Goal: Task Accomplishment & Management: Complete application form

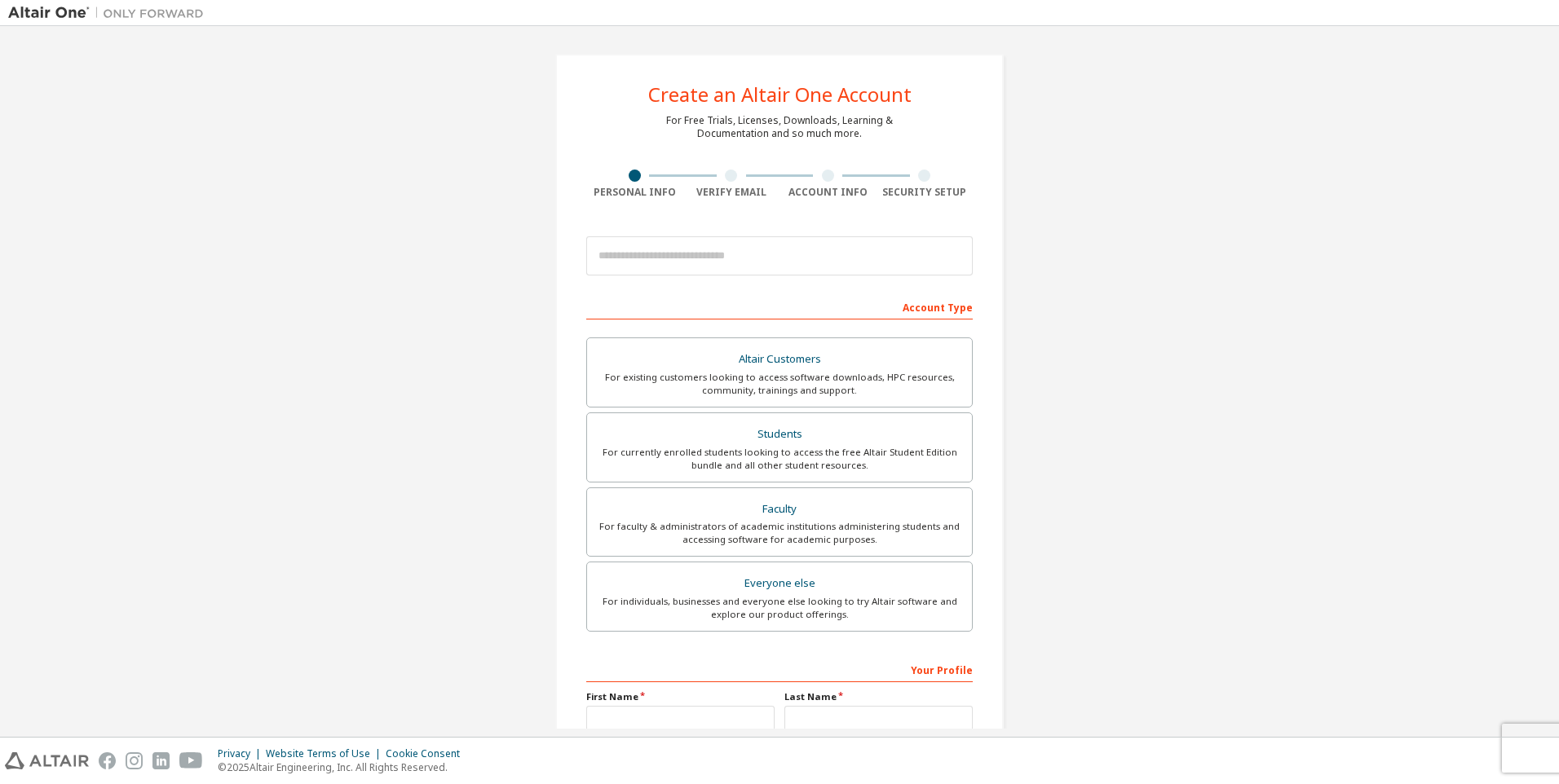
click at [1099, 153] on div "Create an Altair One Account For Free Trials, Licenses, Downloads, Learning & D…" at bounding box center [780, 466] width 1543 height 864
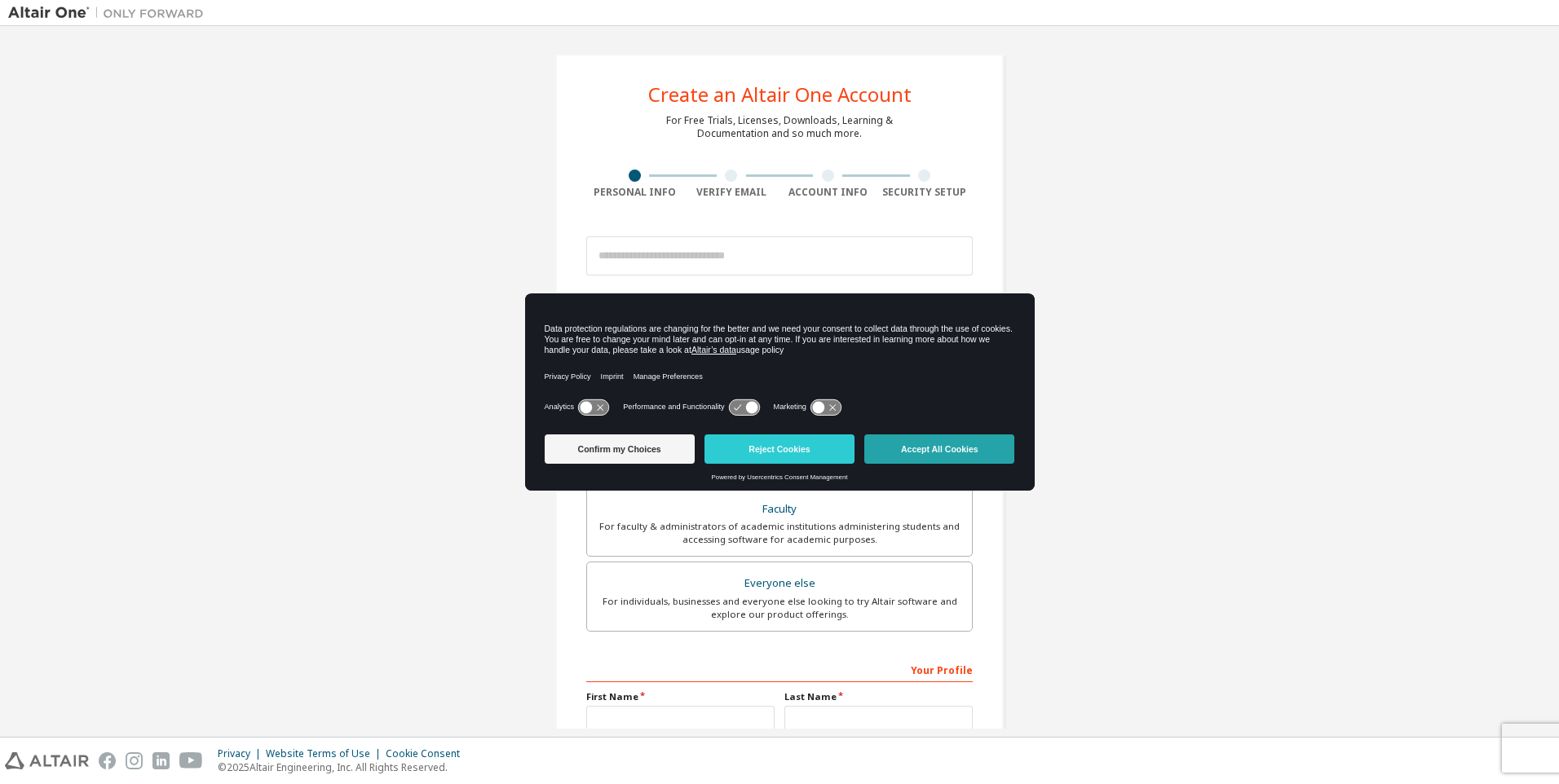
click at [931, 443] on button "Accept All Cookies" at bounding box center [939, 449] width 150 height 29
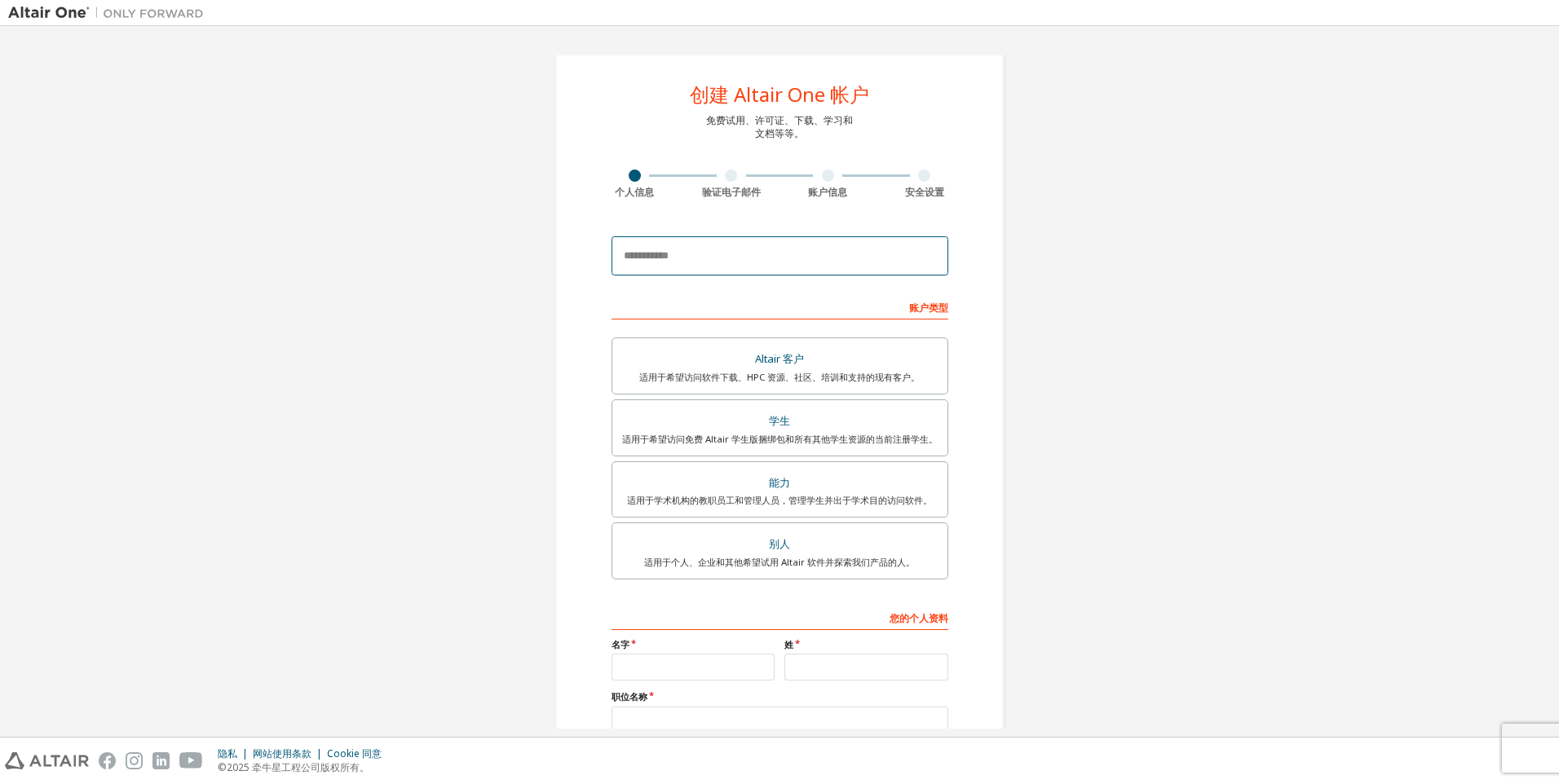
click at [764, 252] on input "email" at bounding box center [780, 256] width 337 height 39
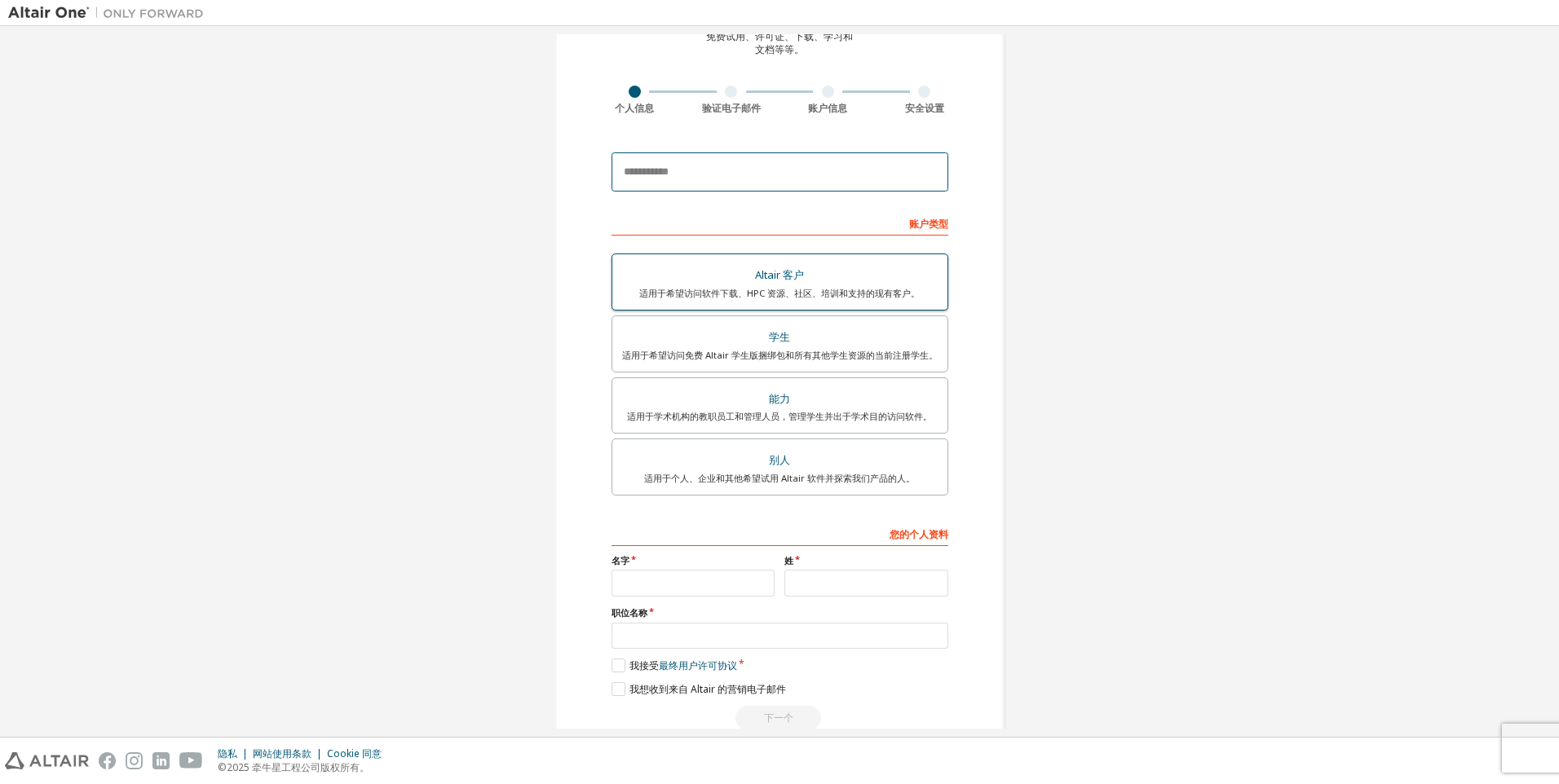
scroll to position [117, 0]
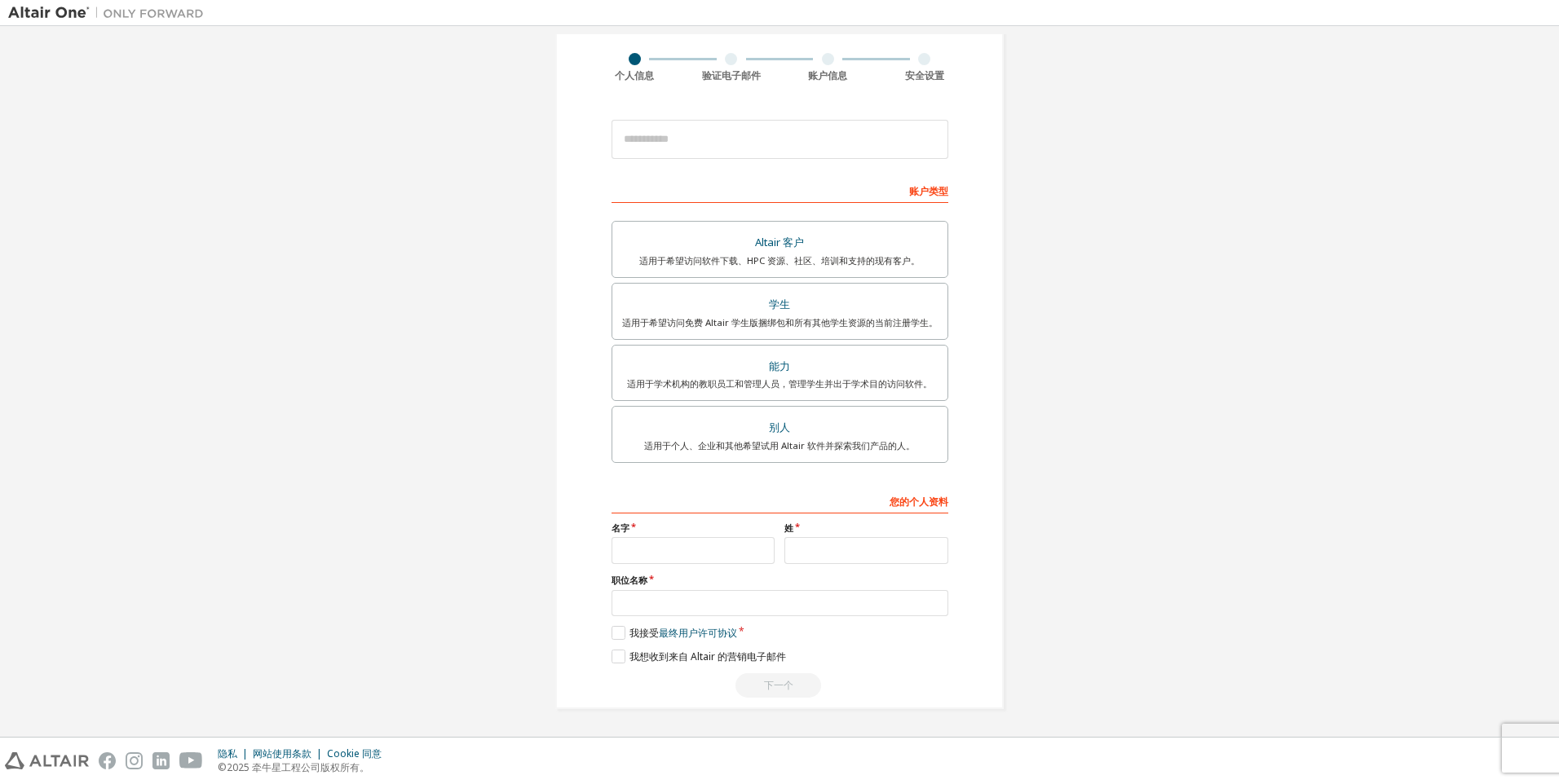
click at [1232, 227] on div "创建 Altair One 帐户 免费试用、许可证、下载、学习和 文档等等。 个人信息 验证电子邮件 账户信息 安全设置 This is a federate…" at bounding box center [780, 323] width 1543 height 812
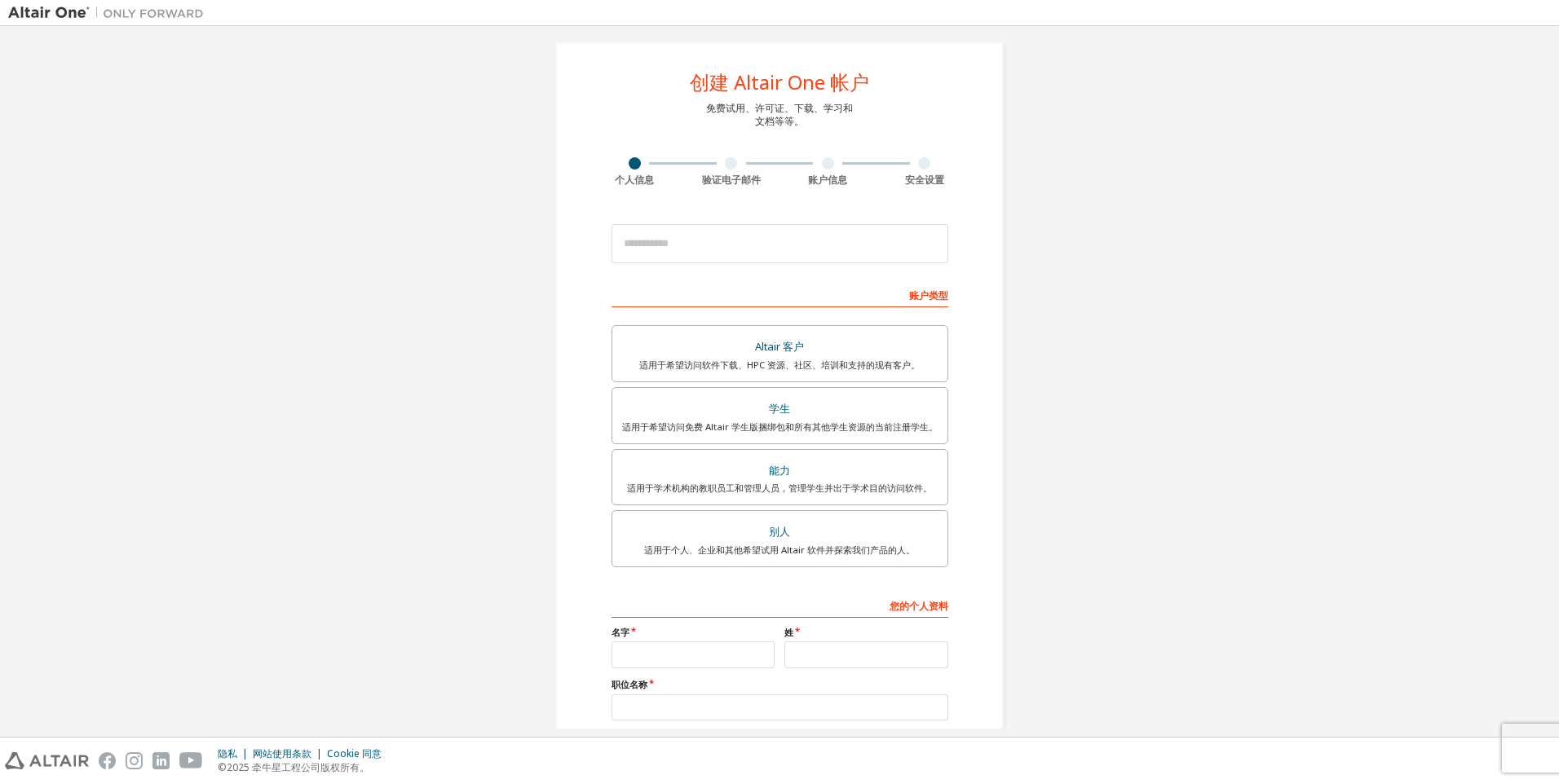
scroll to position [0, 0]
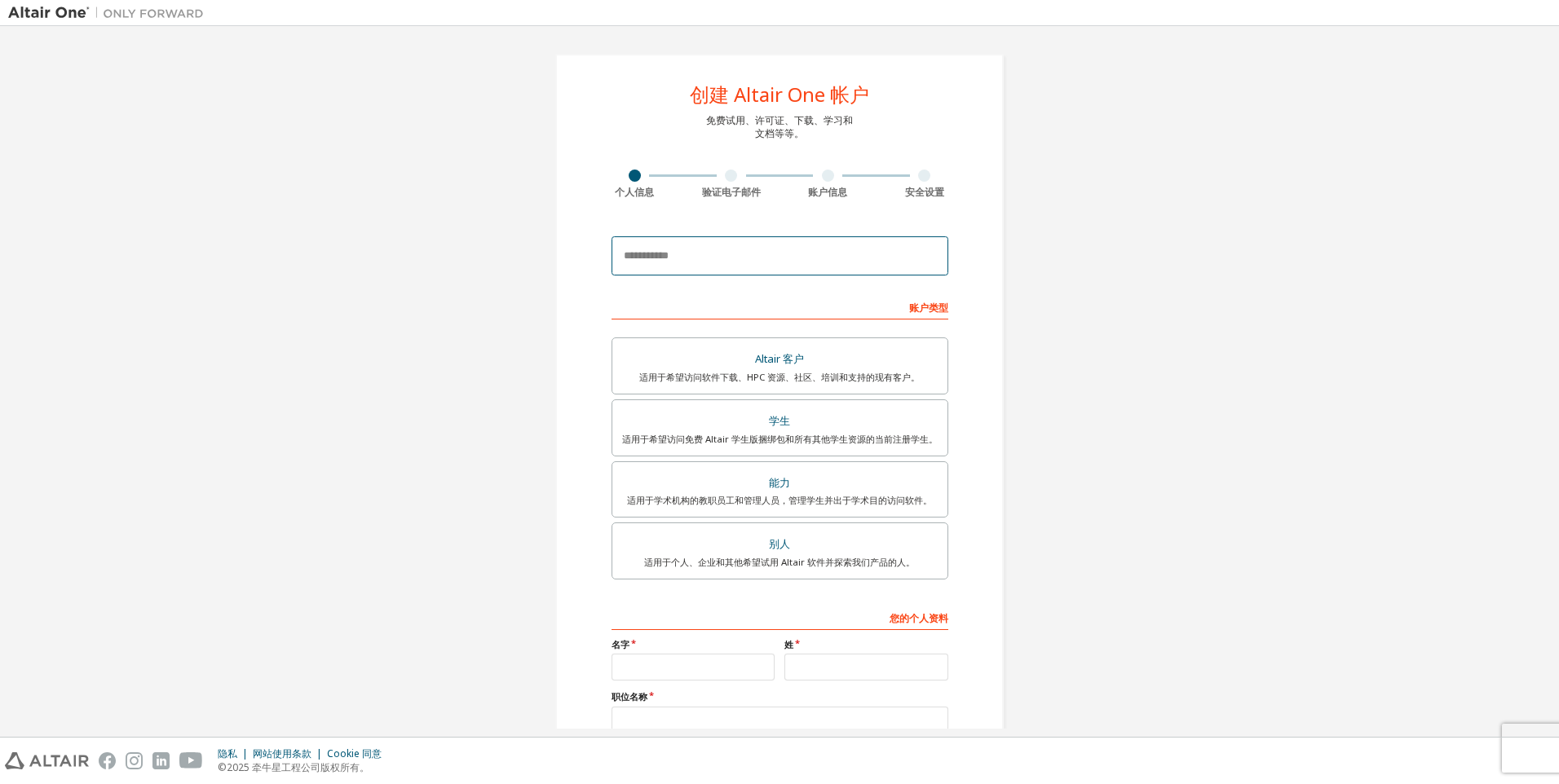
click at [698, 256] on input "email" at bounding box center [780, 256] width 337 height 39
type input "**********"
click at [878, 436] on div "适用于希望访问免费 Altair 学生版捆绑包和所有其他学生资源的当前注册学生。" at bounding box center [780, 439] width 316 height 13
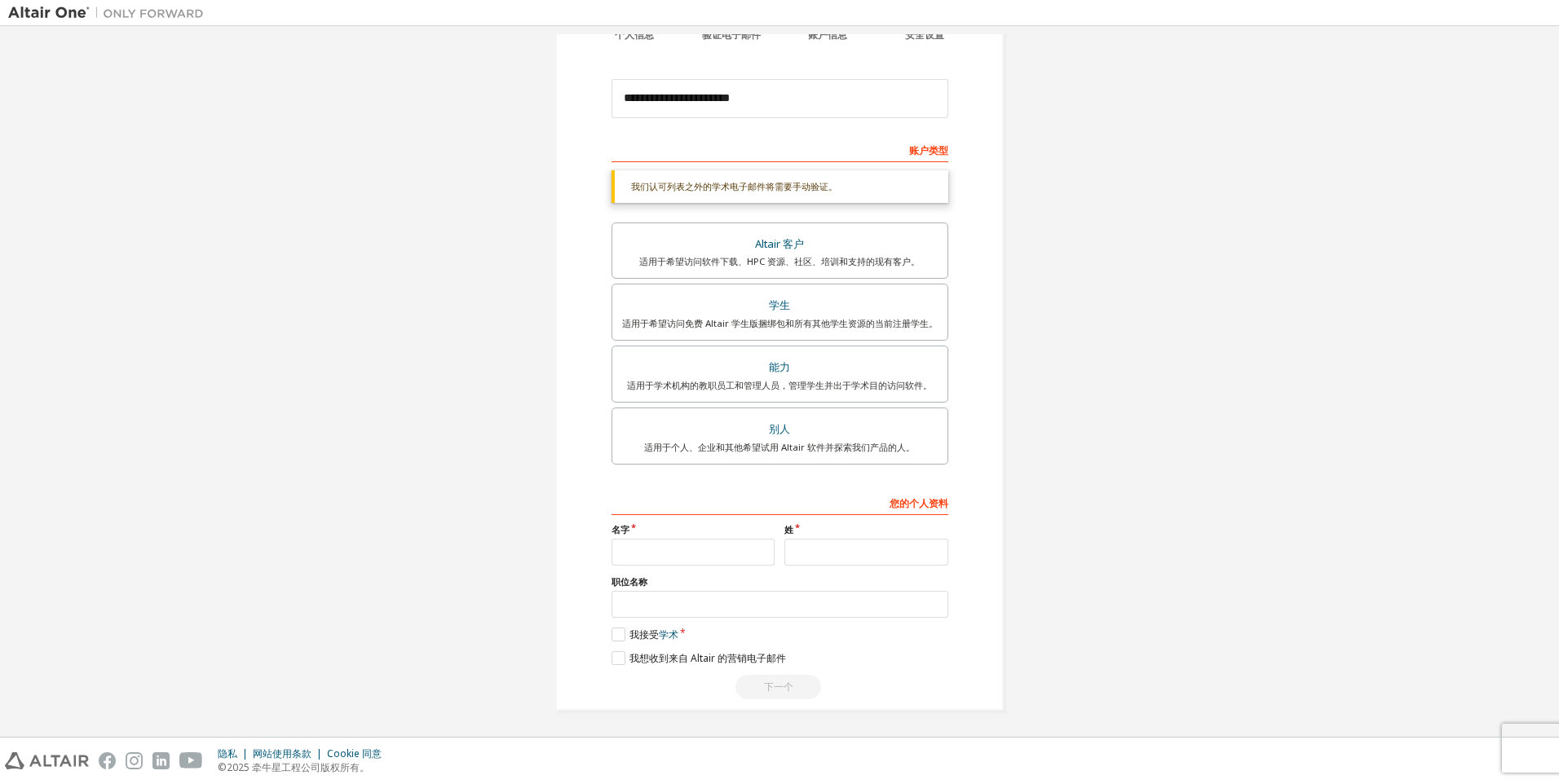
scroll to position [159, 0]
click at [688, 558] on input "text" at bounding box center [693, 550] width 164 height 27
type input "*******"
click at [818, 558] on input "text" at bounding box center [866, 550] width 164 height 27
type input "****"
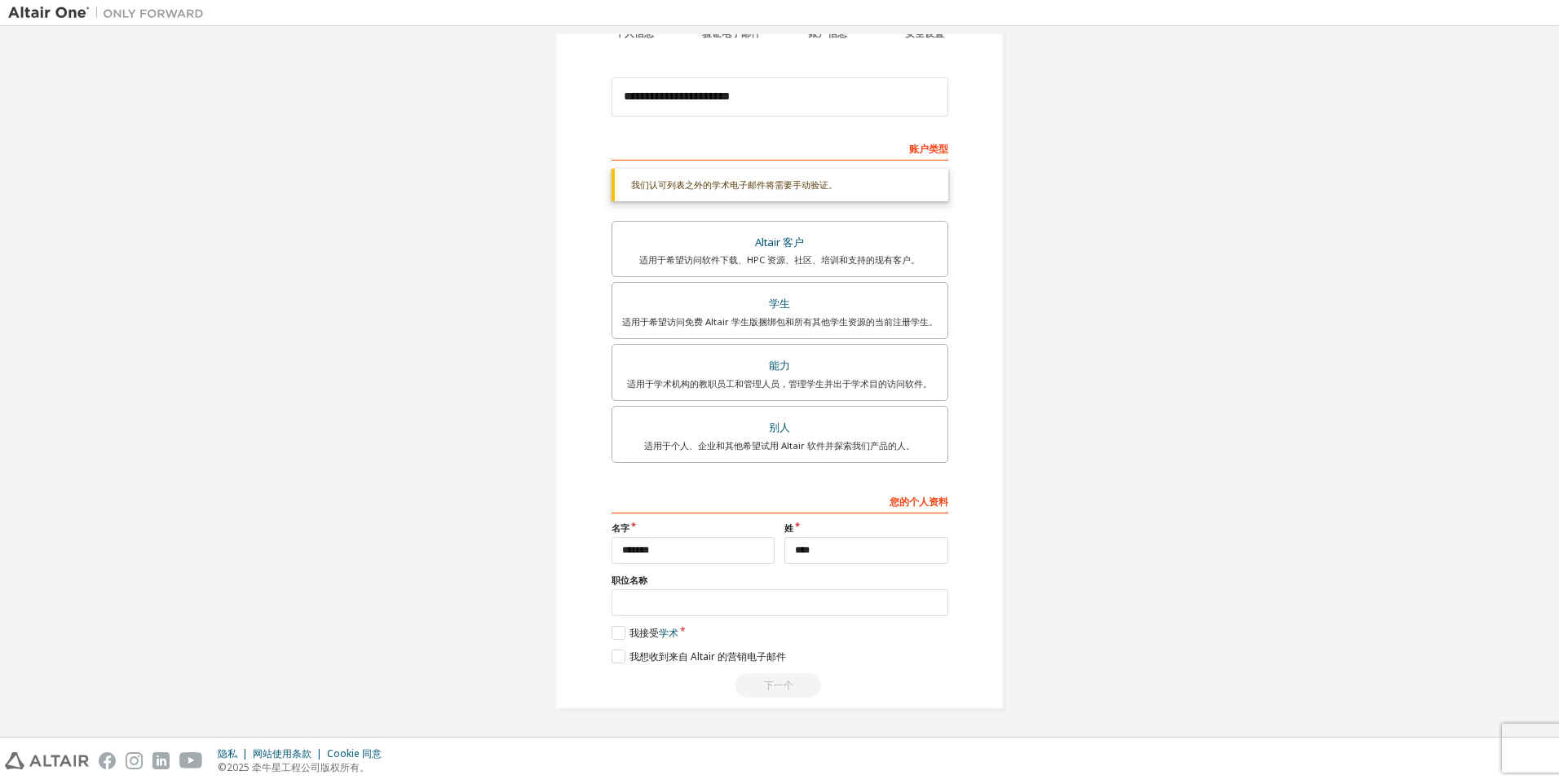
click at [1179, 441] on div "**********" at bounding box center [780, 302] width 1543 height 854
click at [615, 635] on label "我接受 学术" at bounding box center [645, 633] width 67 height 14
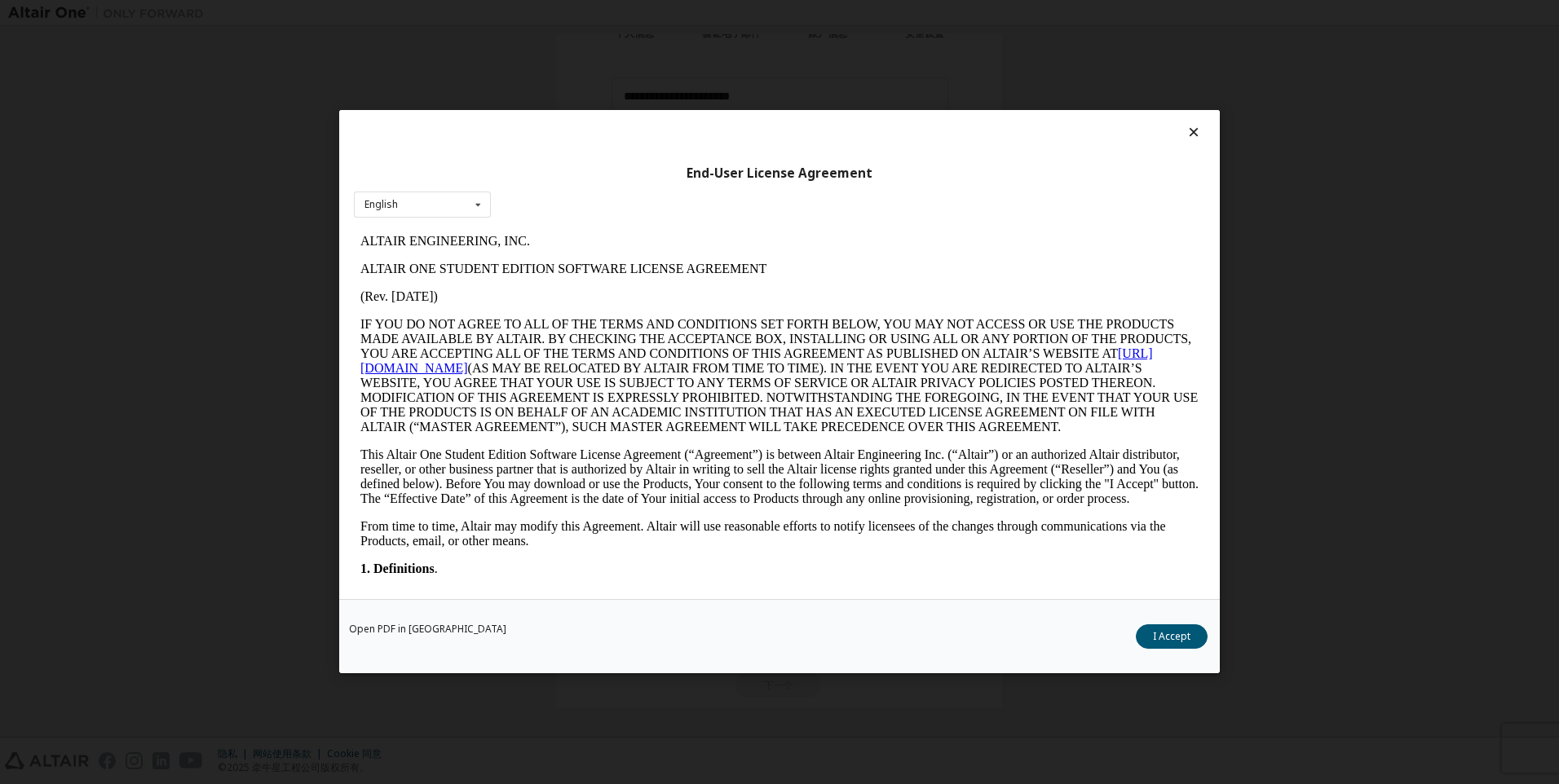
scroll to position [0, 0]
click at [483, 199] on icon at bounding box center [478, 205] width 21 height 26
click at [479, 201] on icon at bounding box center [478, 205] width 21 height 26
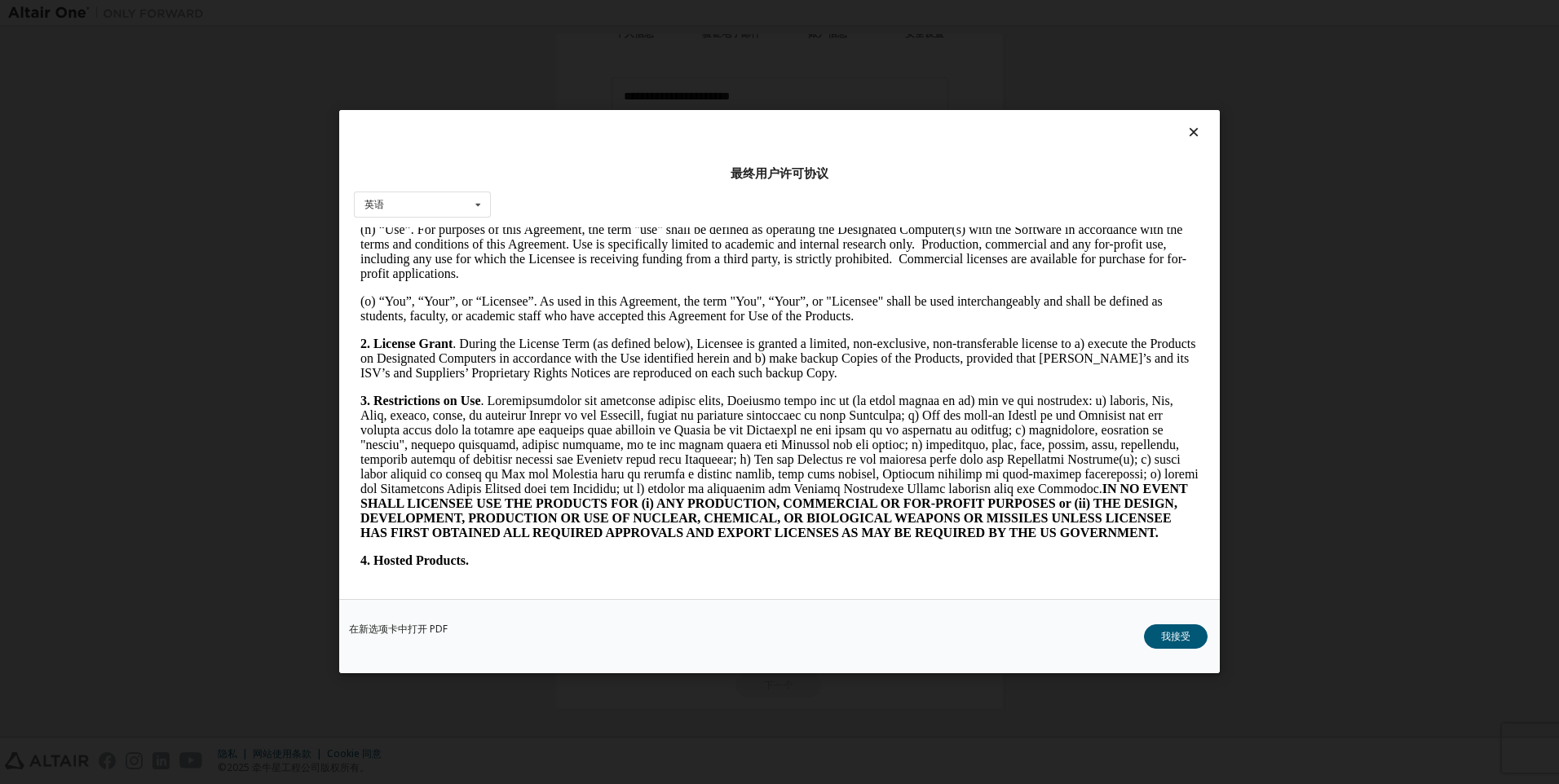
scroll to position [1223, 0]
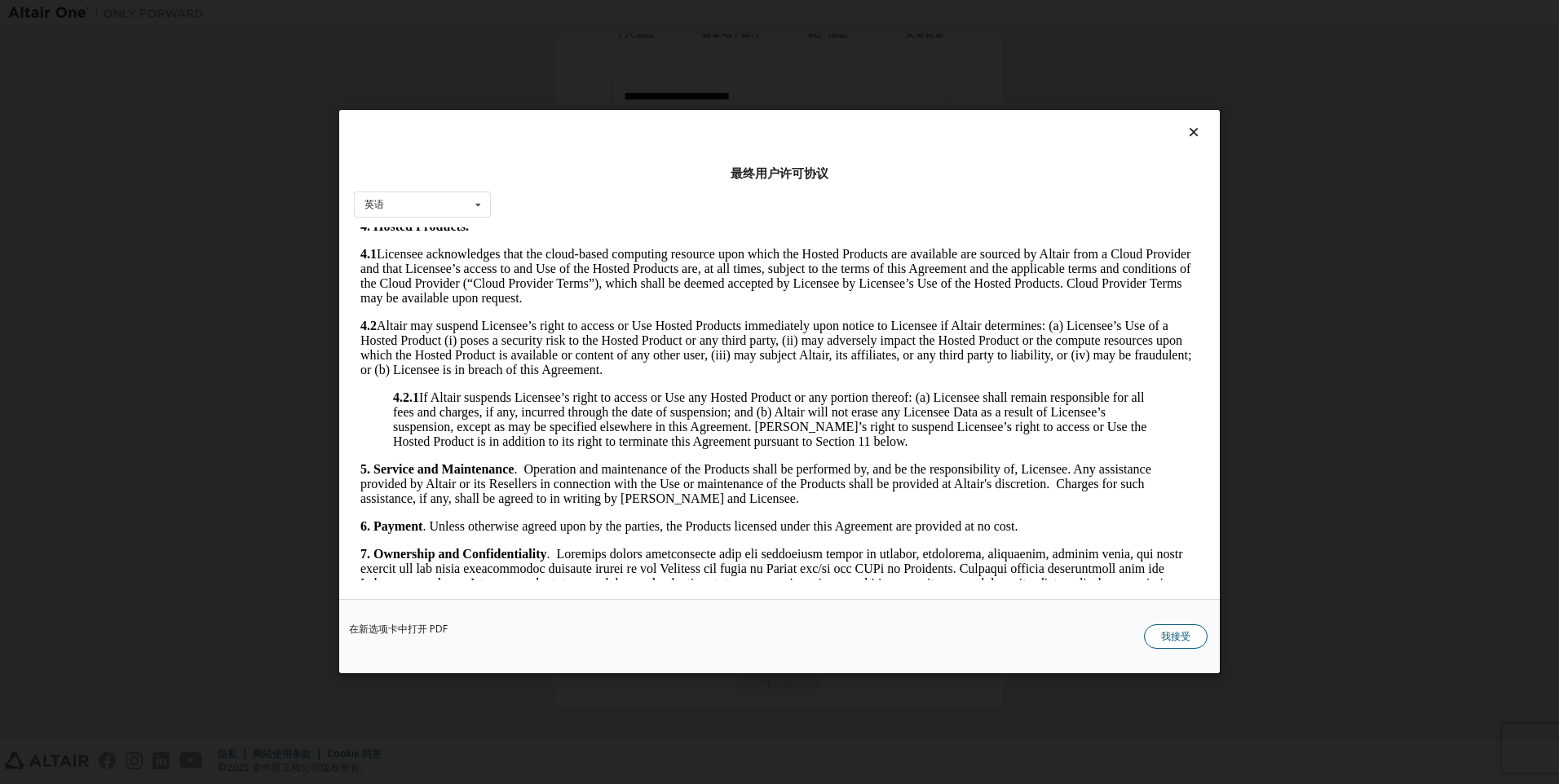
click at [1168, 634] on button "我接受" at bounding box center [1176, 637] width 64 height 25
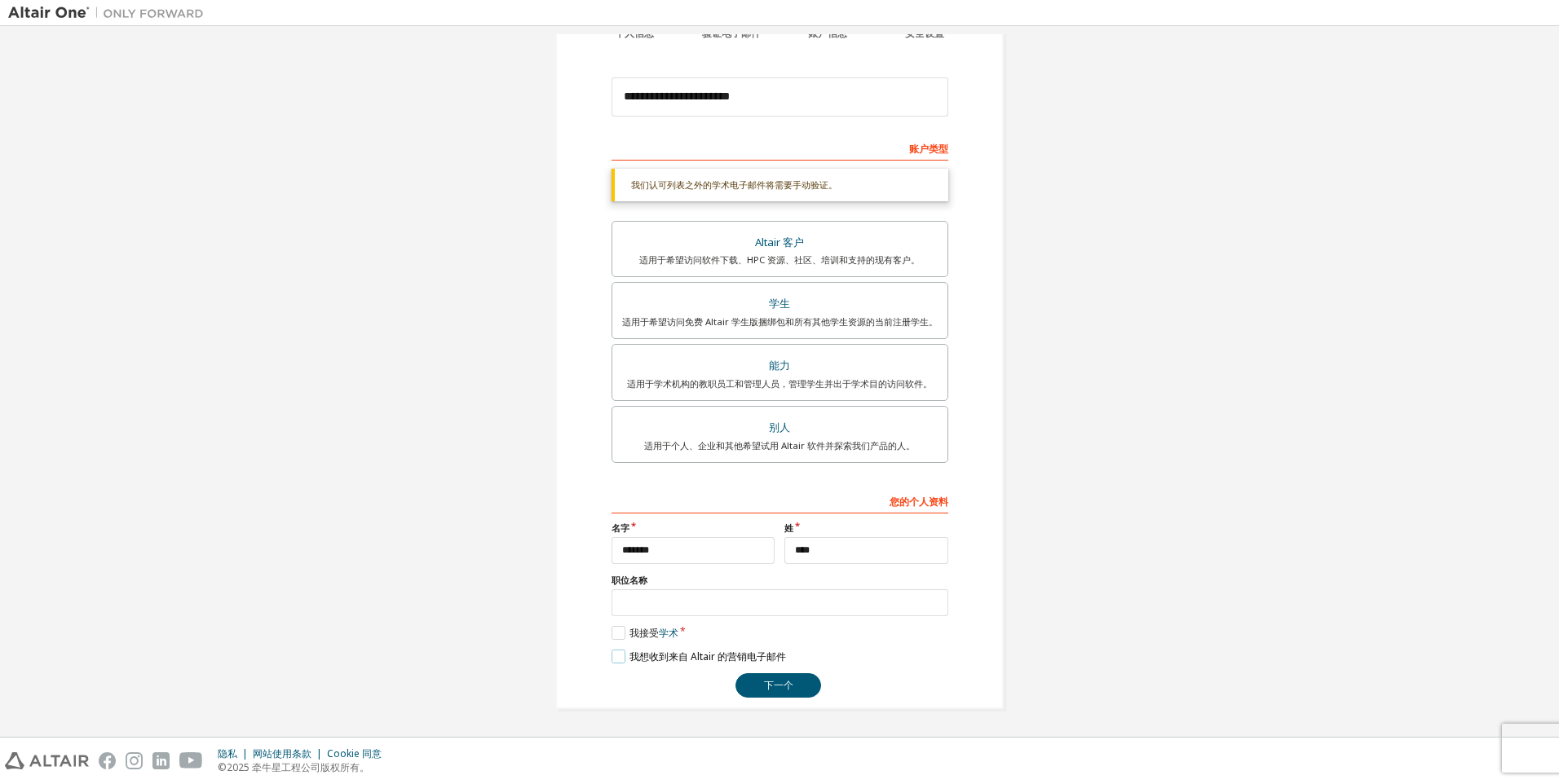
click at [611, 663] on label "我想收到来自 Altair 的营销电子邮件" at bounding box center [699, 656] width 175 height 14
click at [611, 659] on label "我想收到来自 Altair 的营销电子邮件" at bounding box center [699, 656] width 175 height 14
click at [724, 610] on input "text" at bounding box center [780, 602] width 337 height 27
type input "*"
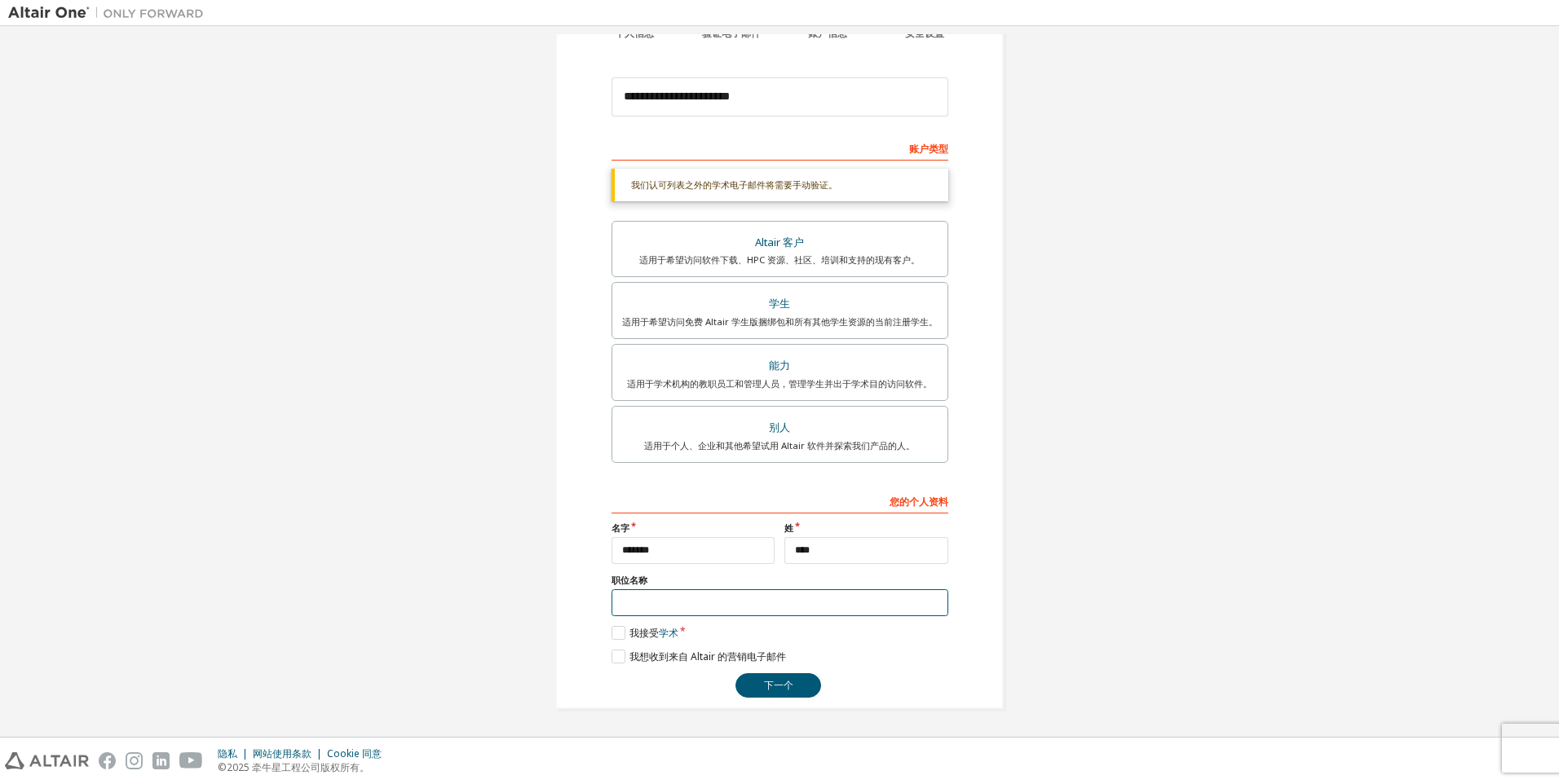
click at [667, 610] on input "text" at bounding box center [780, 602] width 337 height 27
type input "*"
type input "**********"
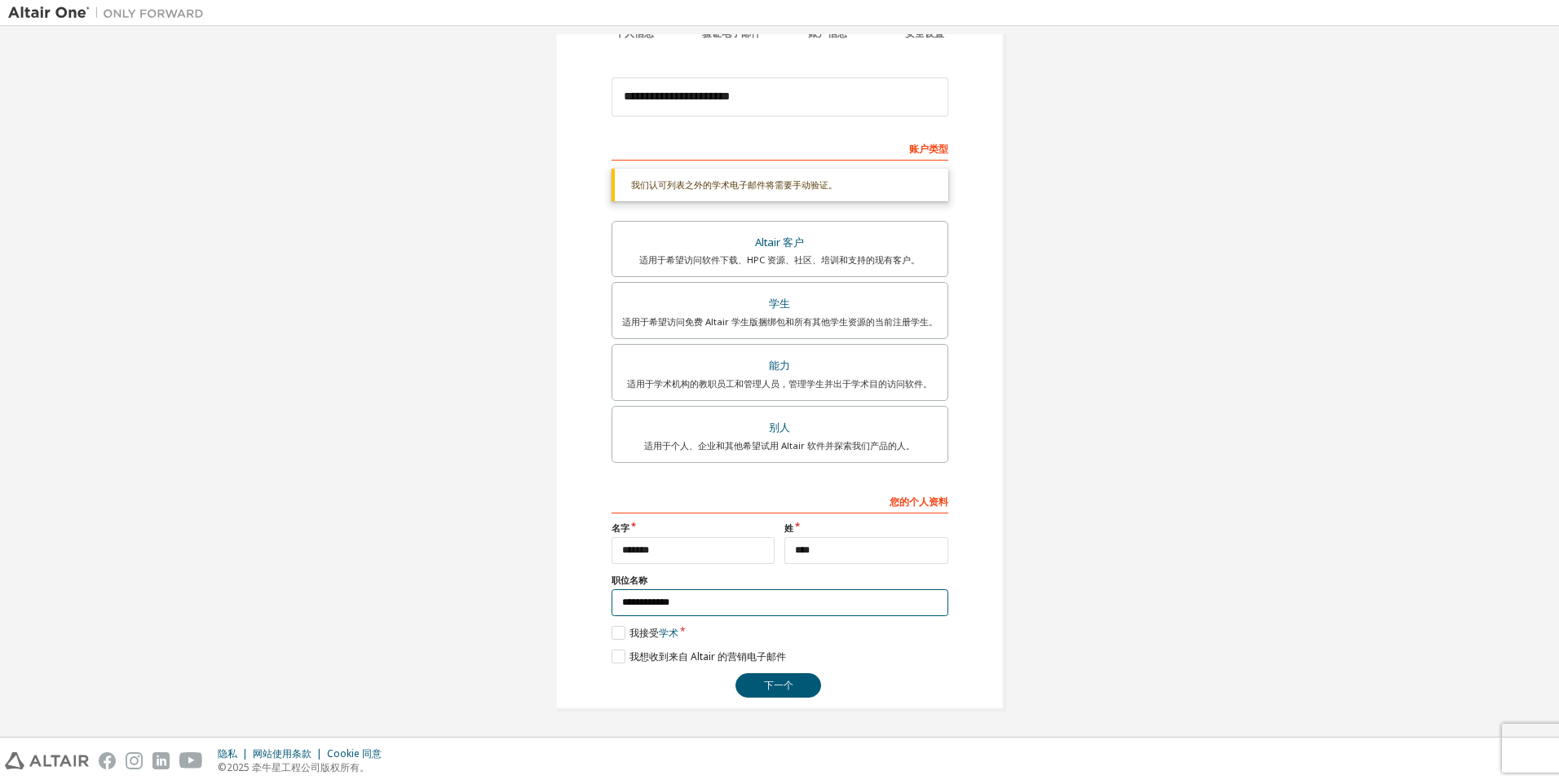
click at [735, 673] on button "下一个" at bounding box center [778, 685] width 86 height 25
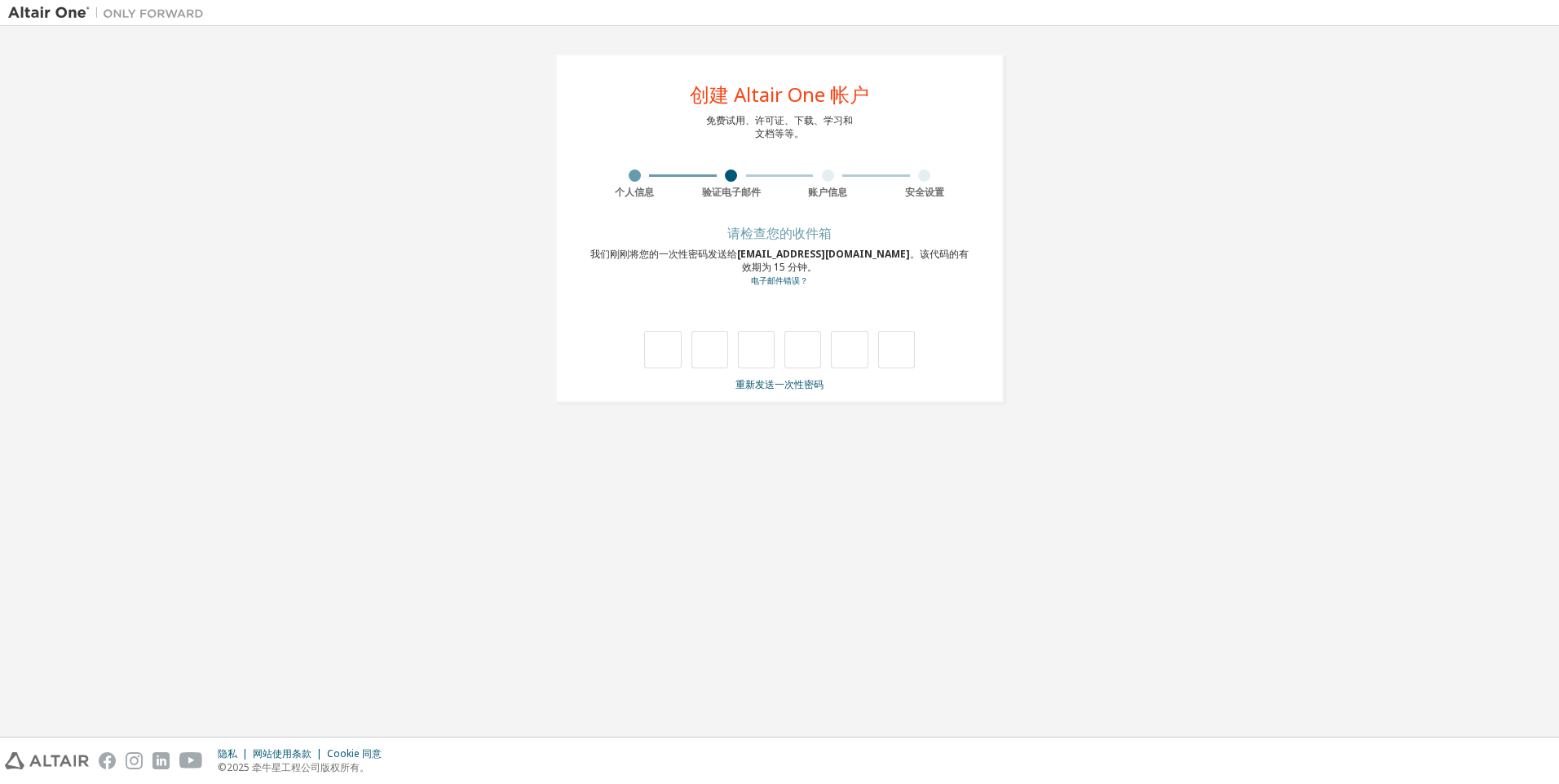
type input "*"
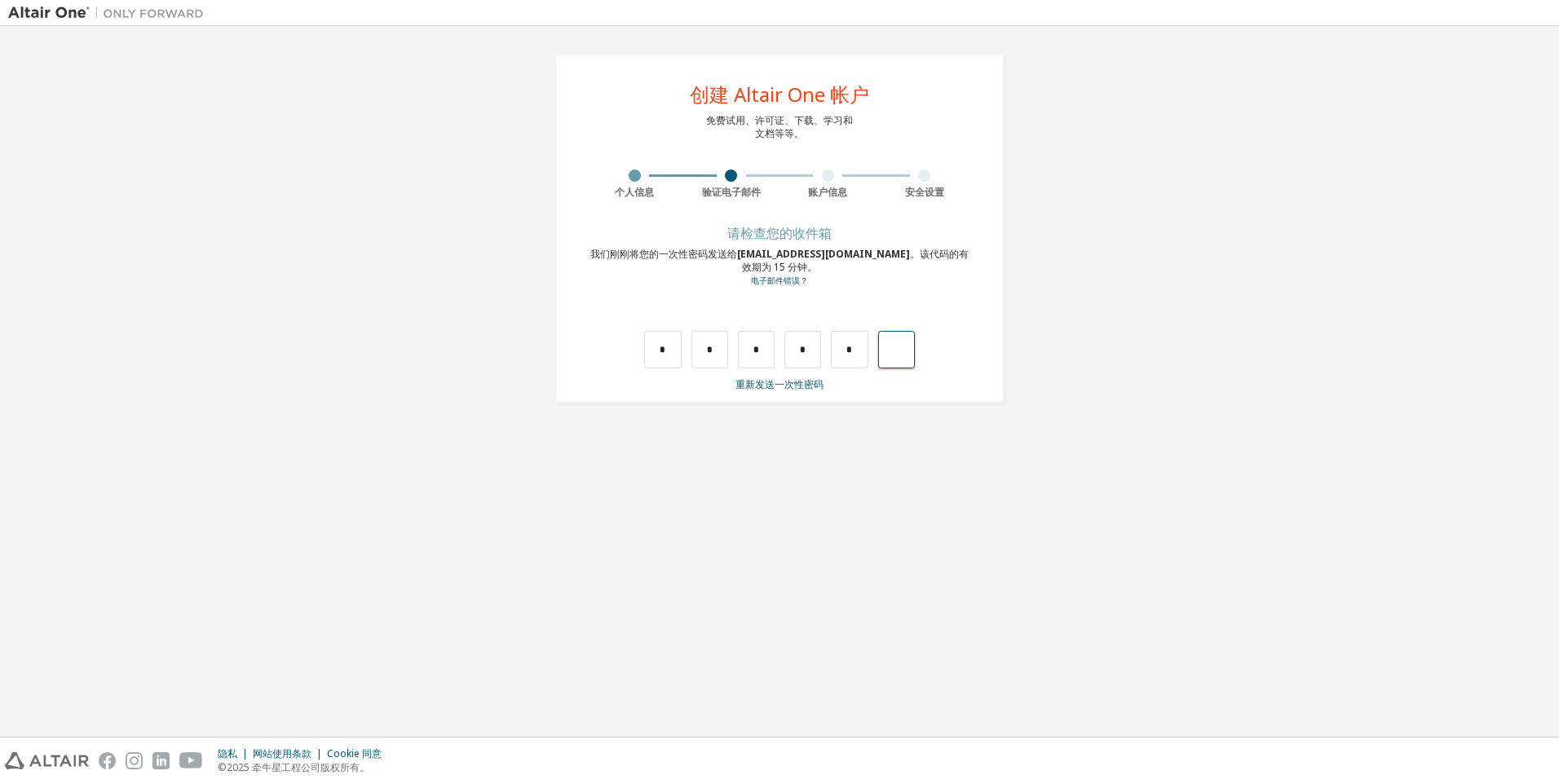
type input "*"
click at [671, 358] on input "text" at bounding box center [662, 350] width 36 height 37
type input "*"
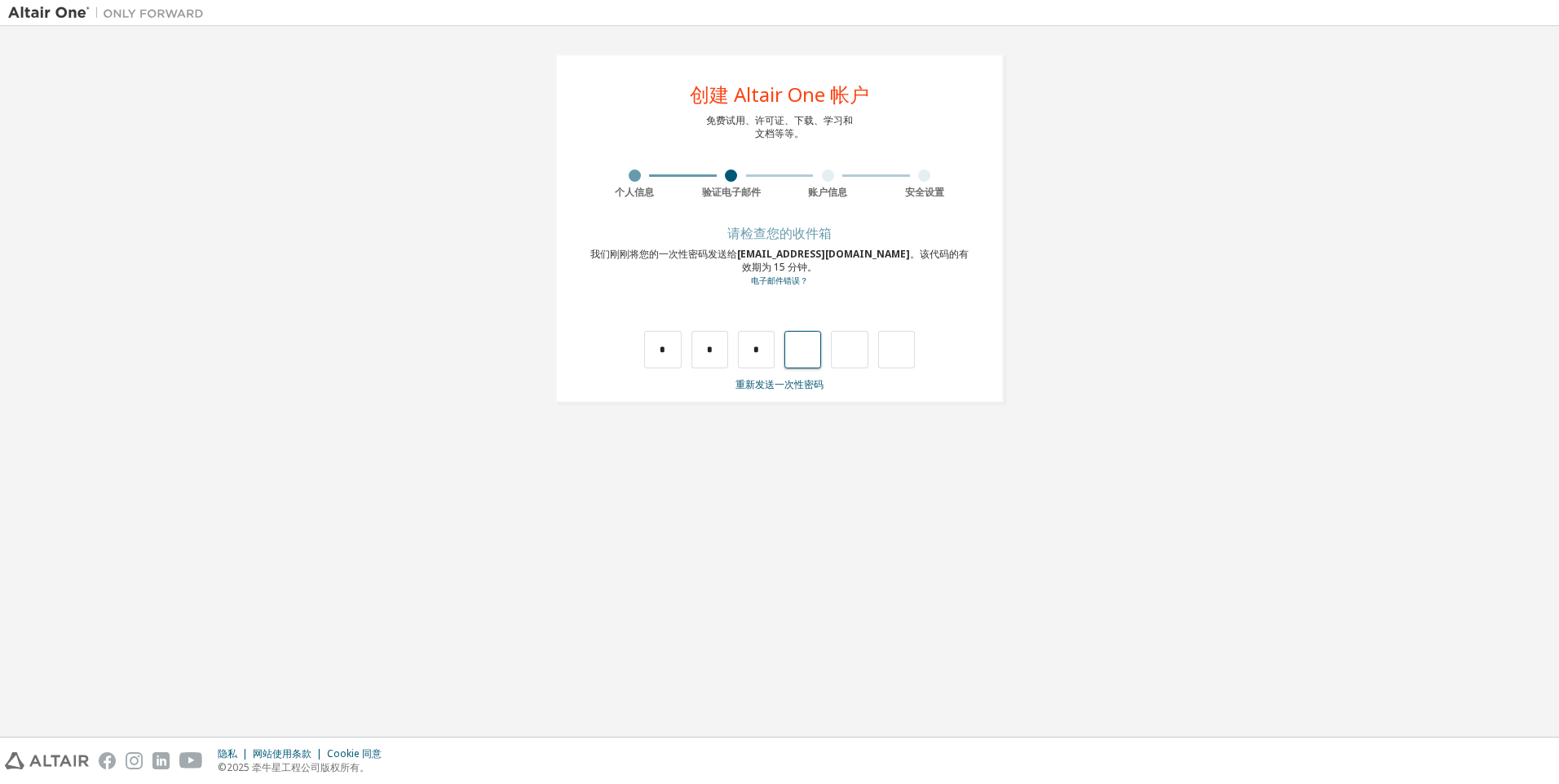
type input "*"
click at [717, 357] on input "*" at bounding box center [710, 350] width 36 height 37
type input "*"
click at [761, 353] on input "*" at bounding box center [756, 350] width 36 height 37
click at [742, 352] on input "*" at bounding box center [756, 350] width 36 height 37
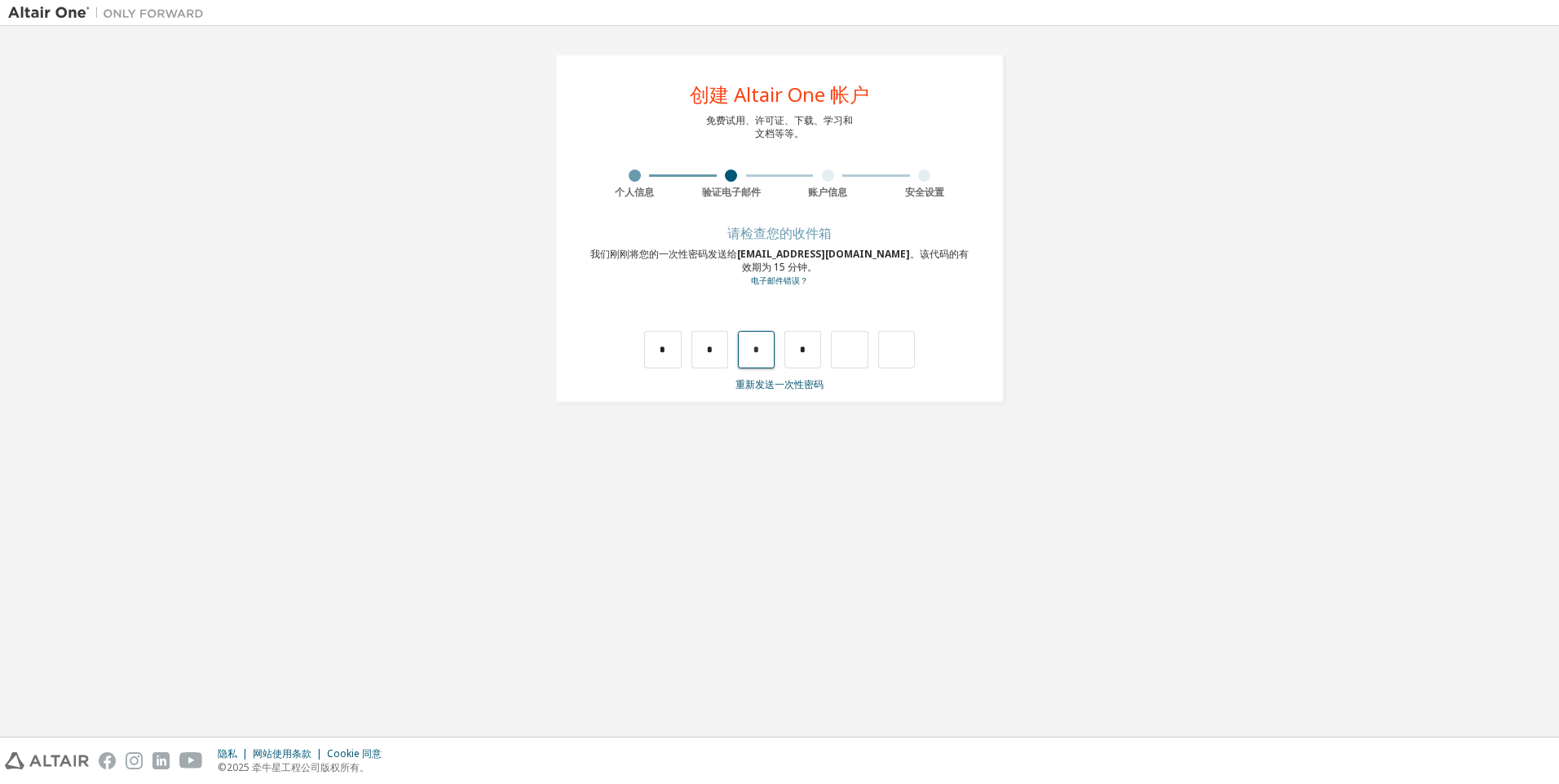
click at [750, 349] on input "*" at bounding box center [756, 350] width 36 height 37
type input "*"
drag, startPoint x: 805, startPoint y: 352, endPoint x: 795, endPoint y: 362, distance: 14.1
click at [795, 352] on input "*" at bounding box center [802, 350] width 36 height 37
type input "*"
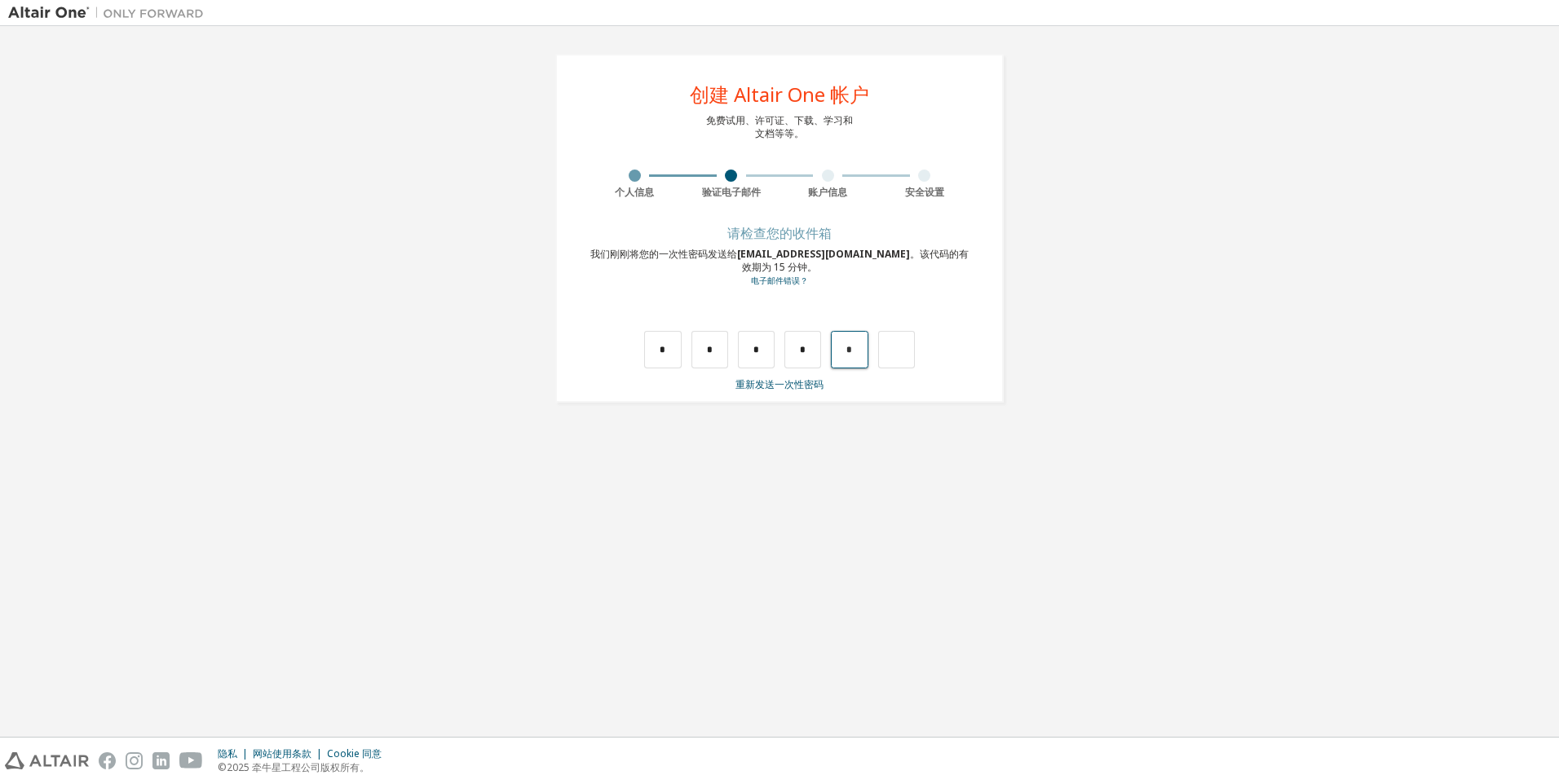
drag, startPoint x: 856, startPoint y: 352, endPoint x: 845, endPoint y: 353, distance: 11.0
click at [845, 353] on input "*" at bounding box center [848, 350] width 36 height 37
type input "*"
click at [661, 349] on input "text" at bounding box center [662, 350] width 36 height 37
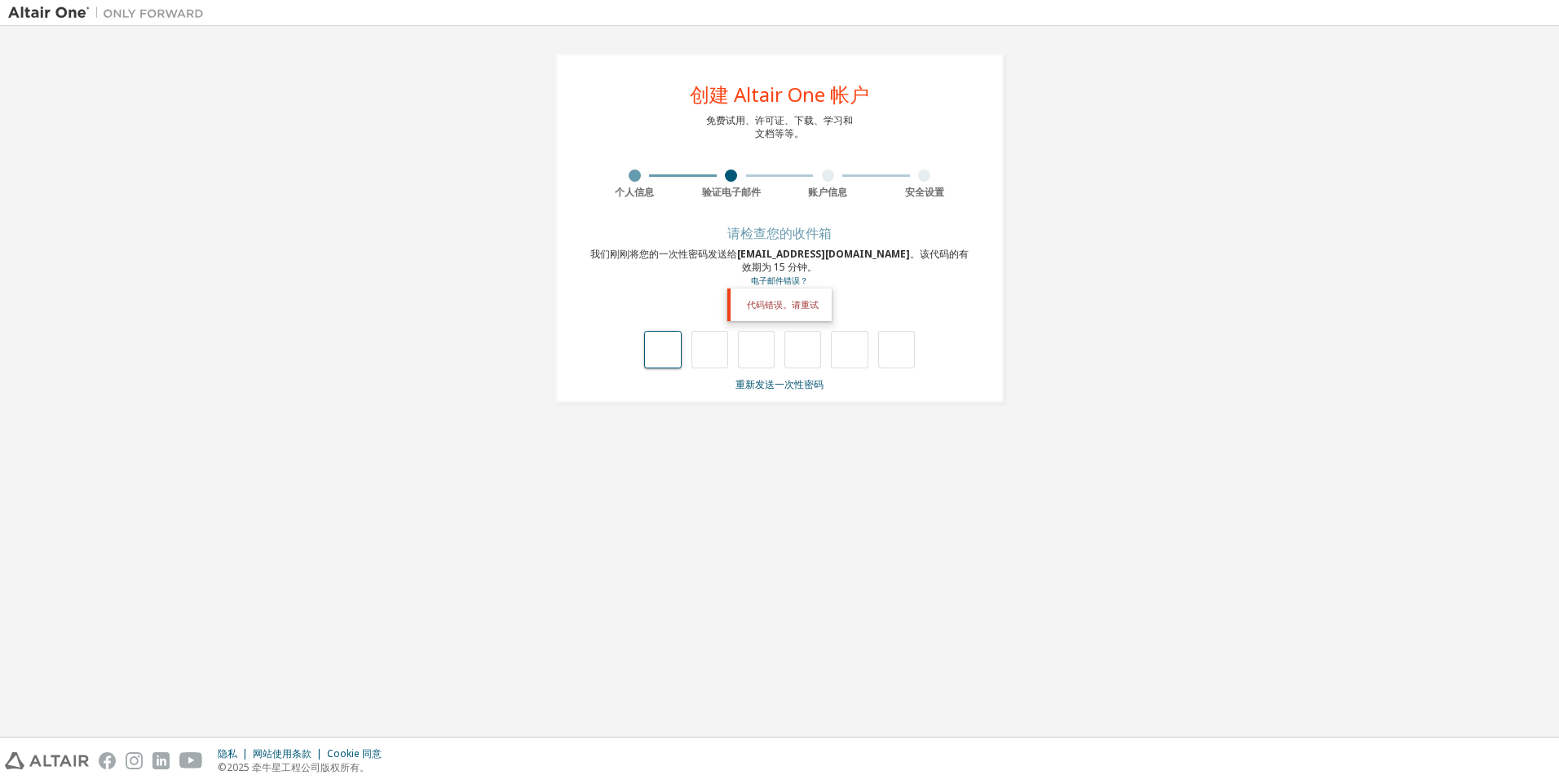
type input "*"
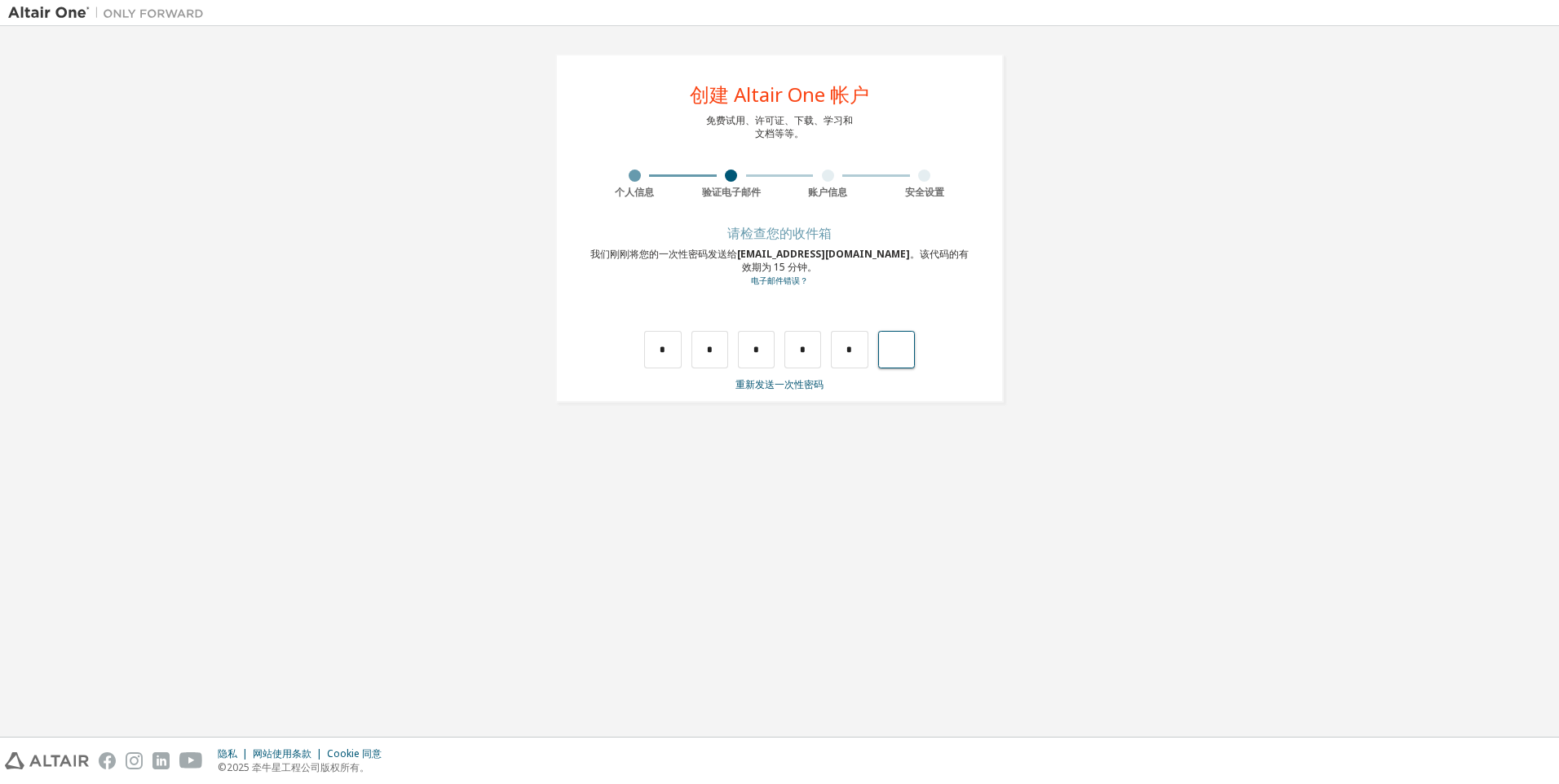
type input "*"
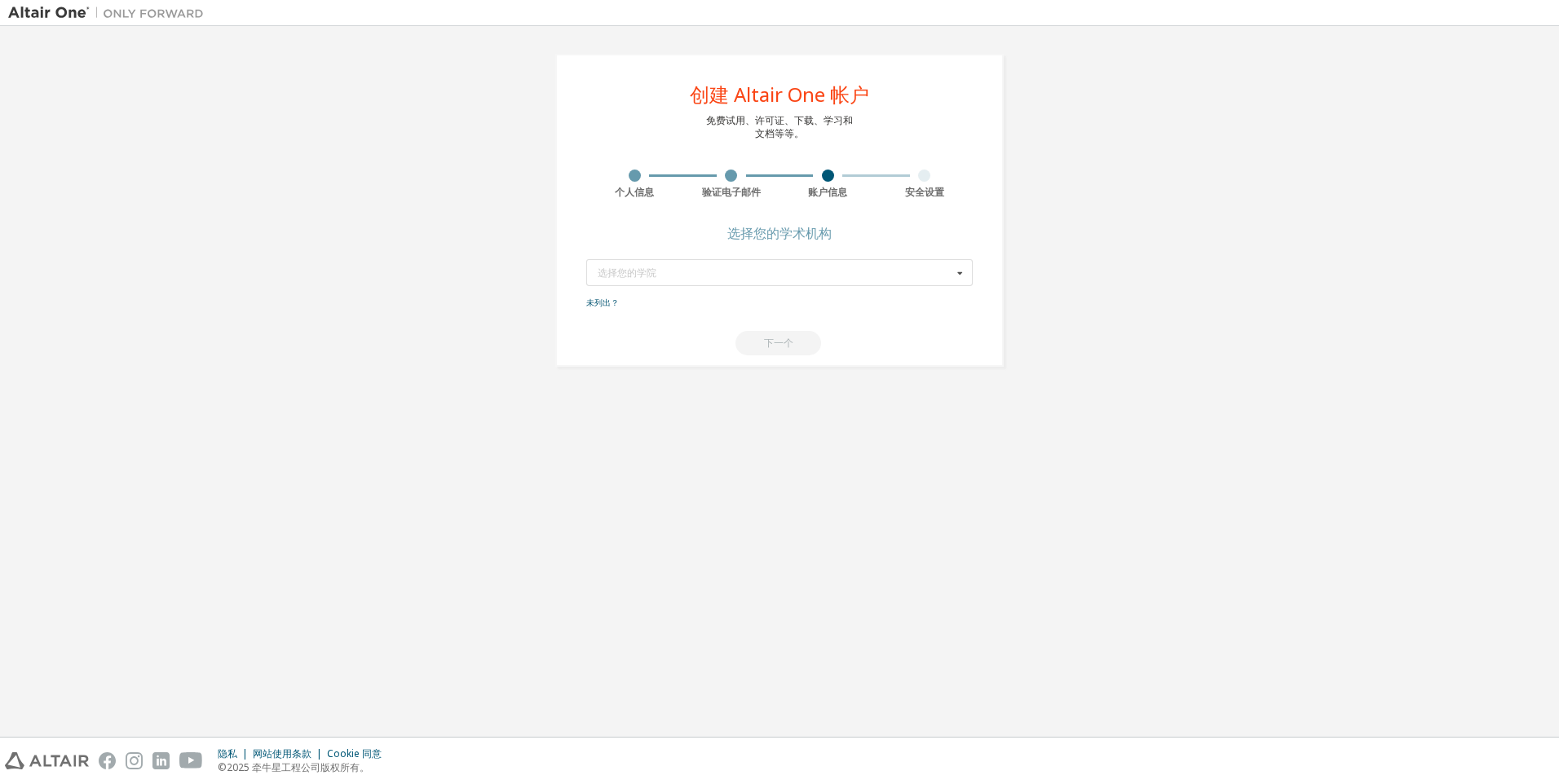
click at [785, 299] on form "选择您的学院 Type at least 3 characters to start getting results. 未列出？ 下一个" at bounding box center [780, 308] width 386 height 96
click at [792, 280] on input "text" at bounding box center [780, 273] width 385 height 26
click at [606, 433] on div "创建 Altair One 帐户 免费试用、许可证、下载、学习和 文档等等。 个人信息 验证电子邮件 账户信息 安全设置 选择您的学术机构 选择您的学院 输入…" at bounding box center [780, 381] width 1543 height 695
click at [645, 280] on input "text" at bounding box center [780, 273] width 385 height 26
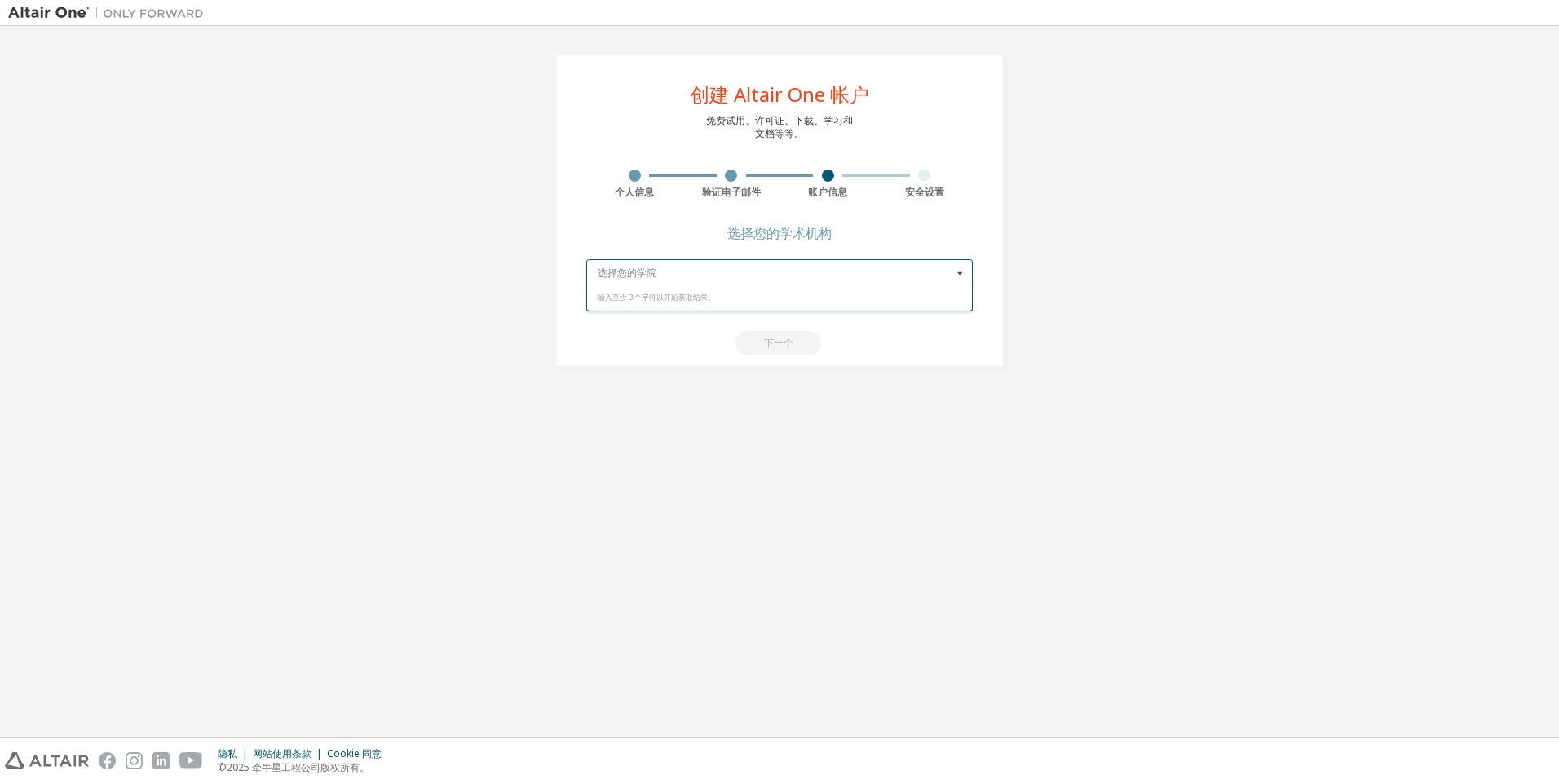
type input "*"
type input "*****"
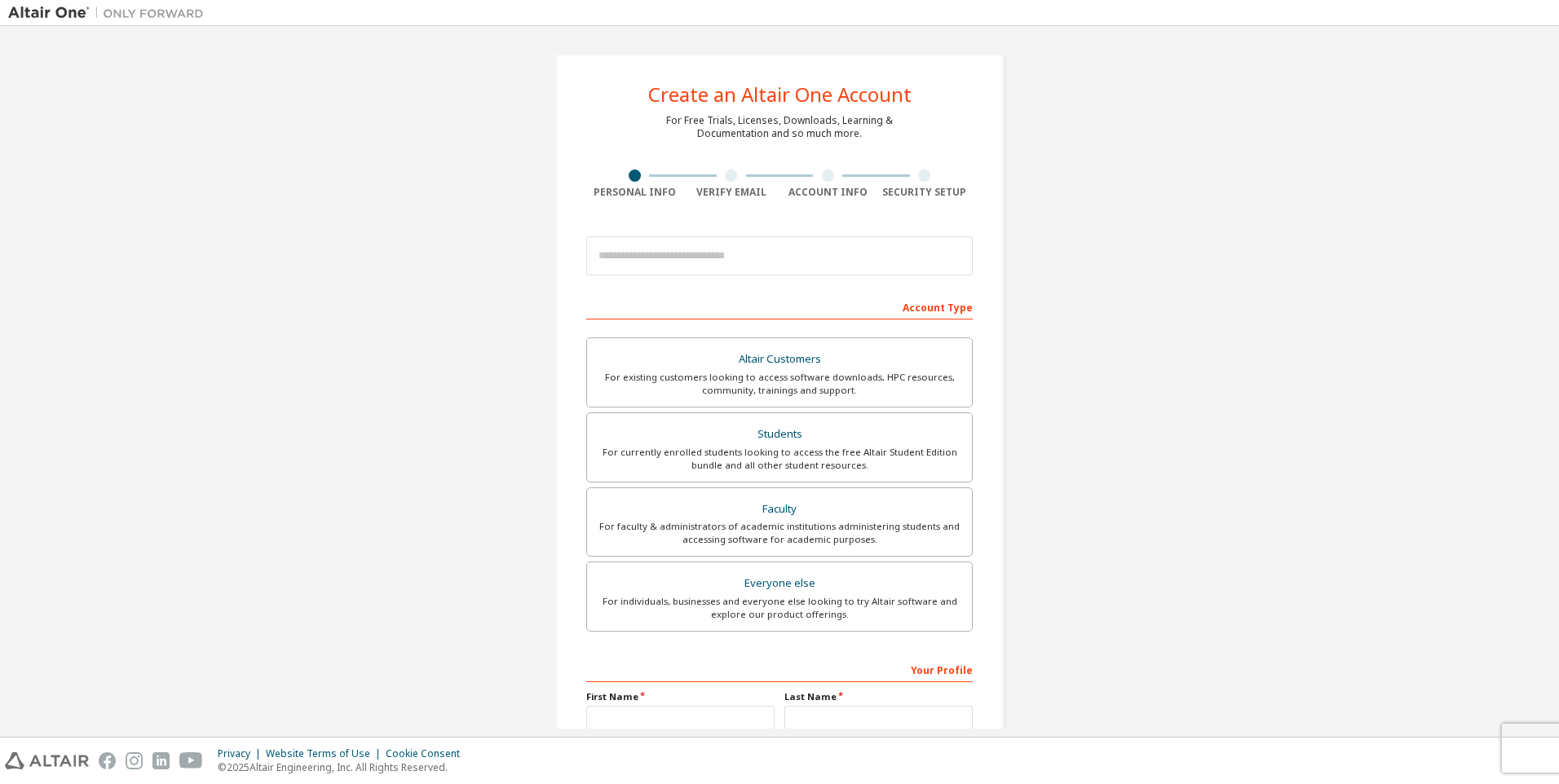
click at [1162, 380] on div "Create an Altair One Account For Free Trials, Licenses, Downloads, Learning & D…" at bounding box center [780, 466] width 1543 height 864
click at [712, 256] on input "email" at bounding box center [780, 256] width 386 height 39
type input "**********"
type input "*******"
type input "****"
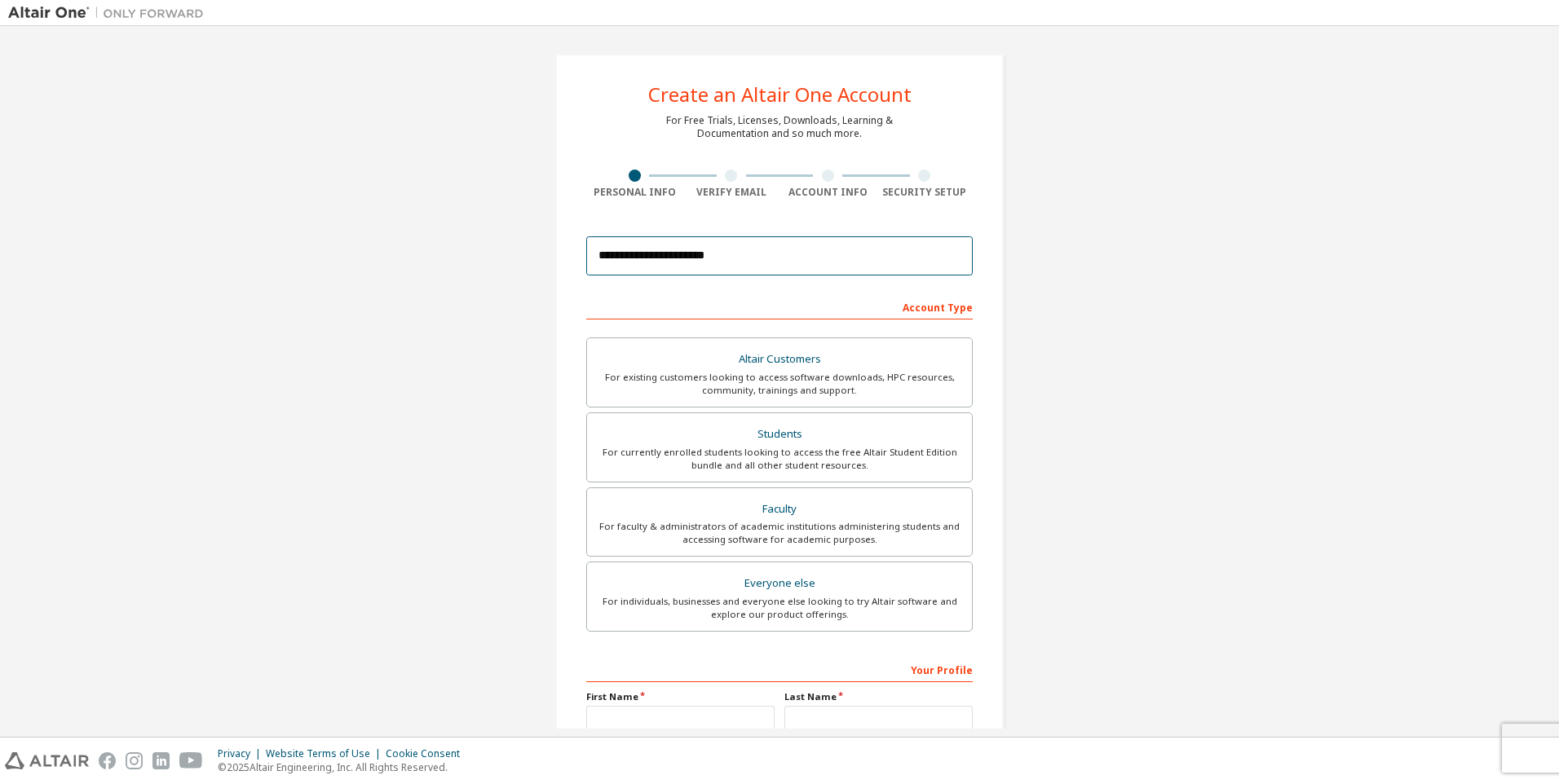
type input "**********"
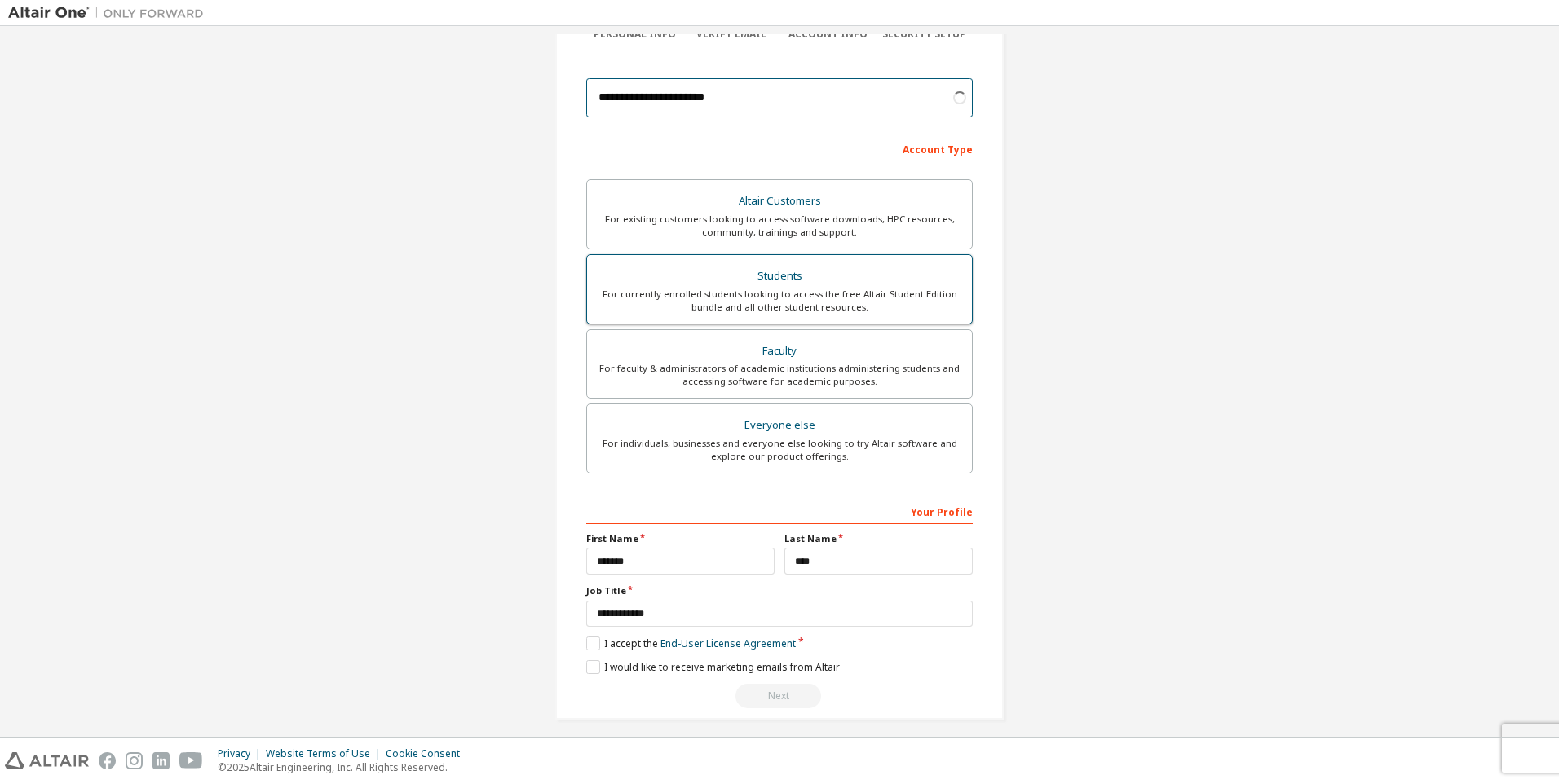
scroll to position [169, 0]
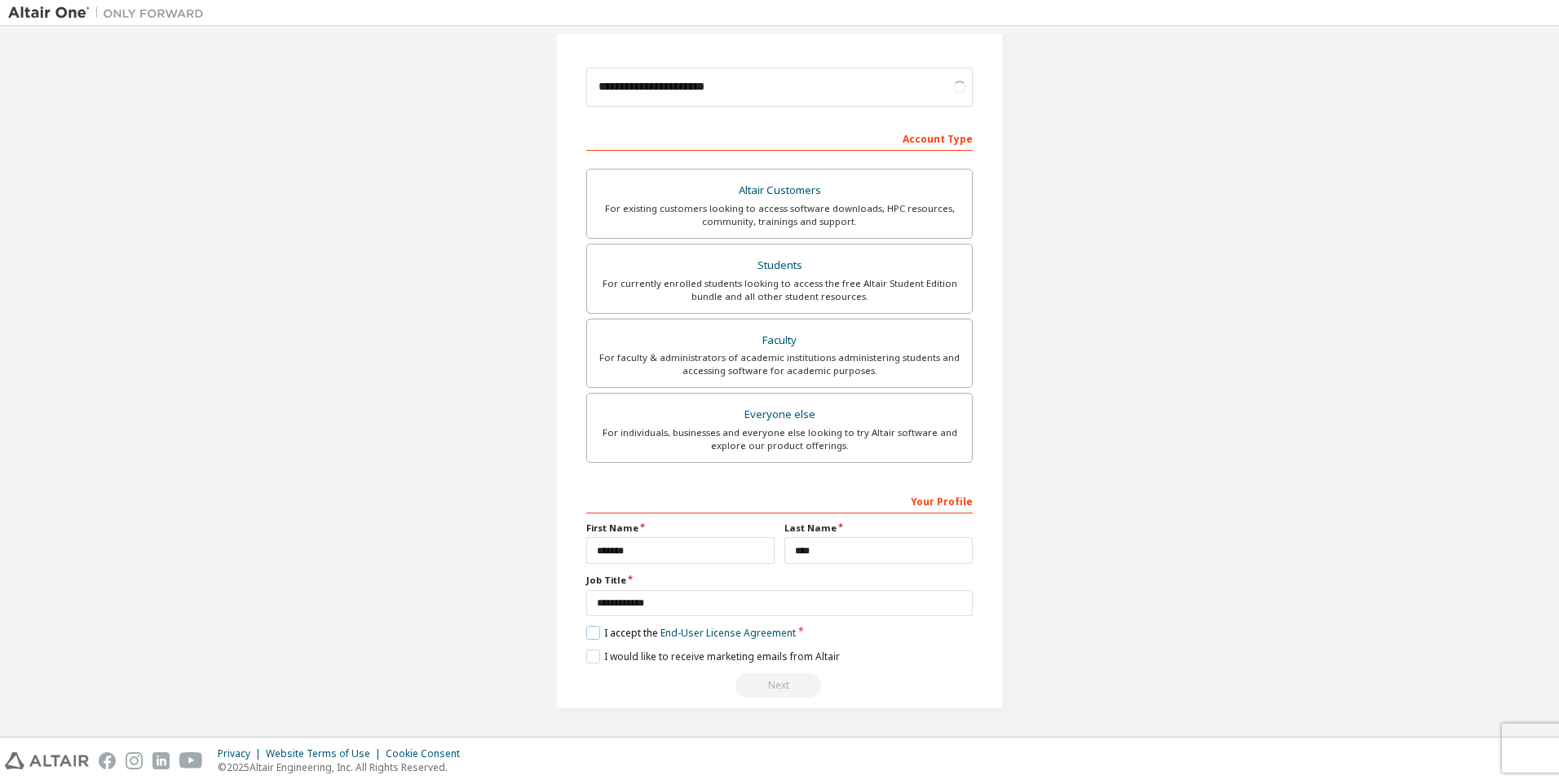
click at [594, 635] on label "I accept the End-User License Agreement" at bounding box center [691, 633] width 209 height 14
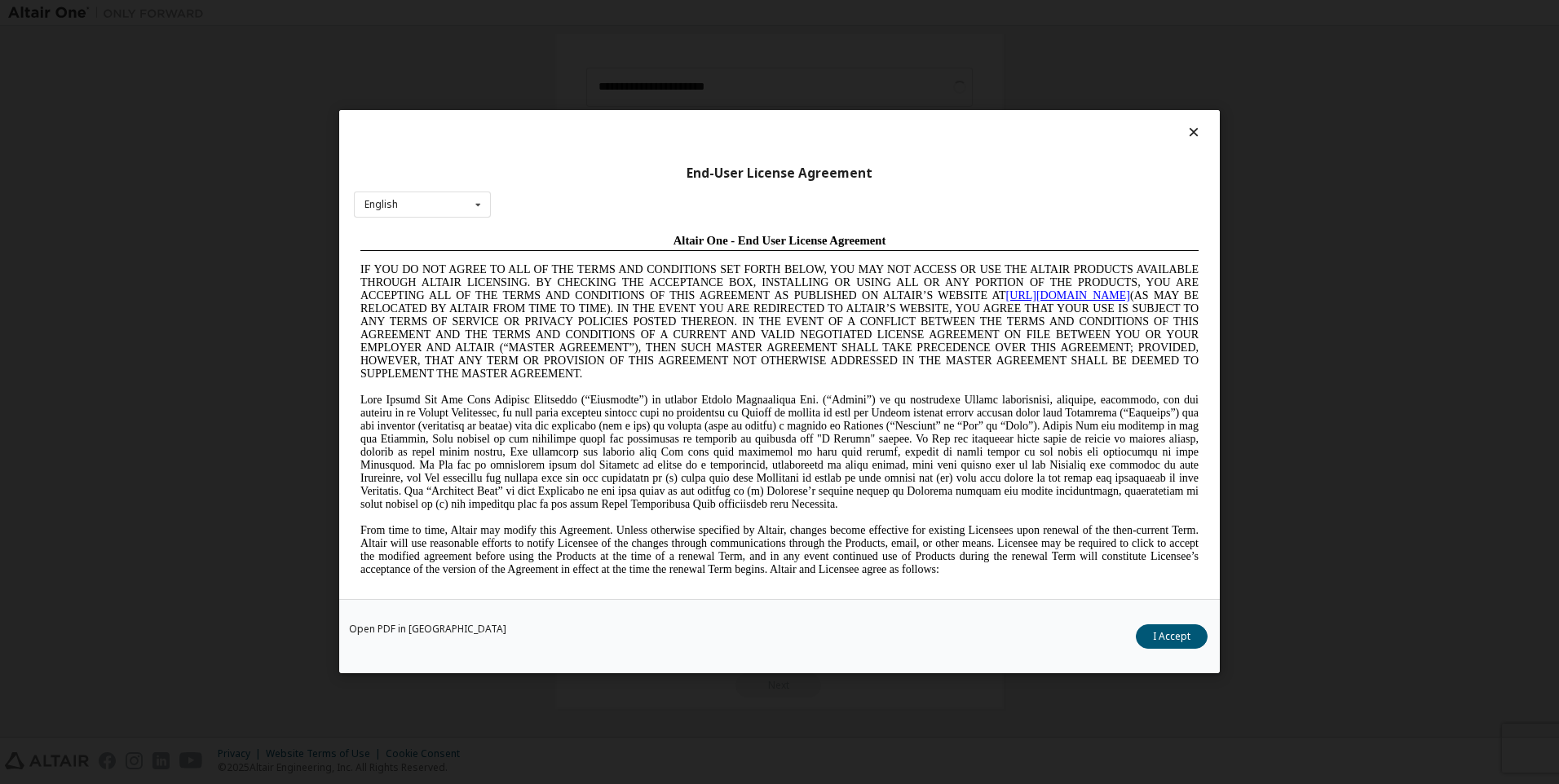
scroll to position [0, 0]
click at [1186, 629] on button "I Accept" at bounding box center [1172, 637] width 72 height 25
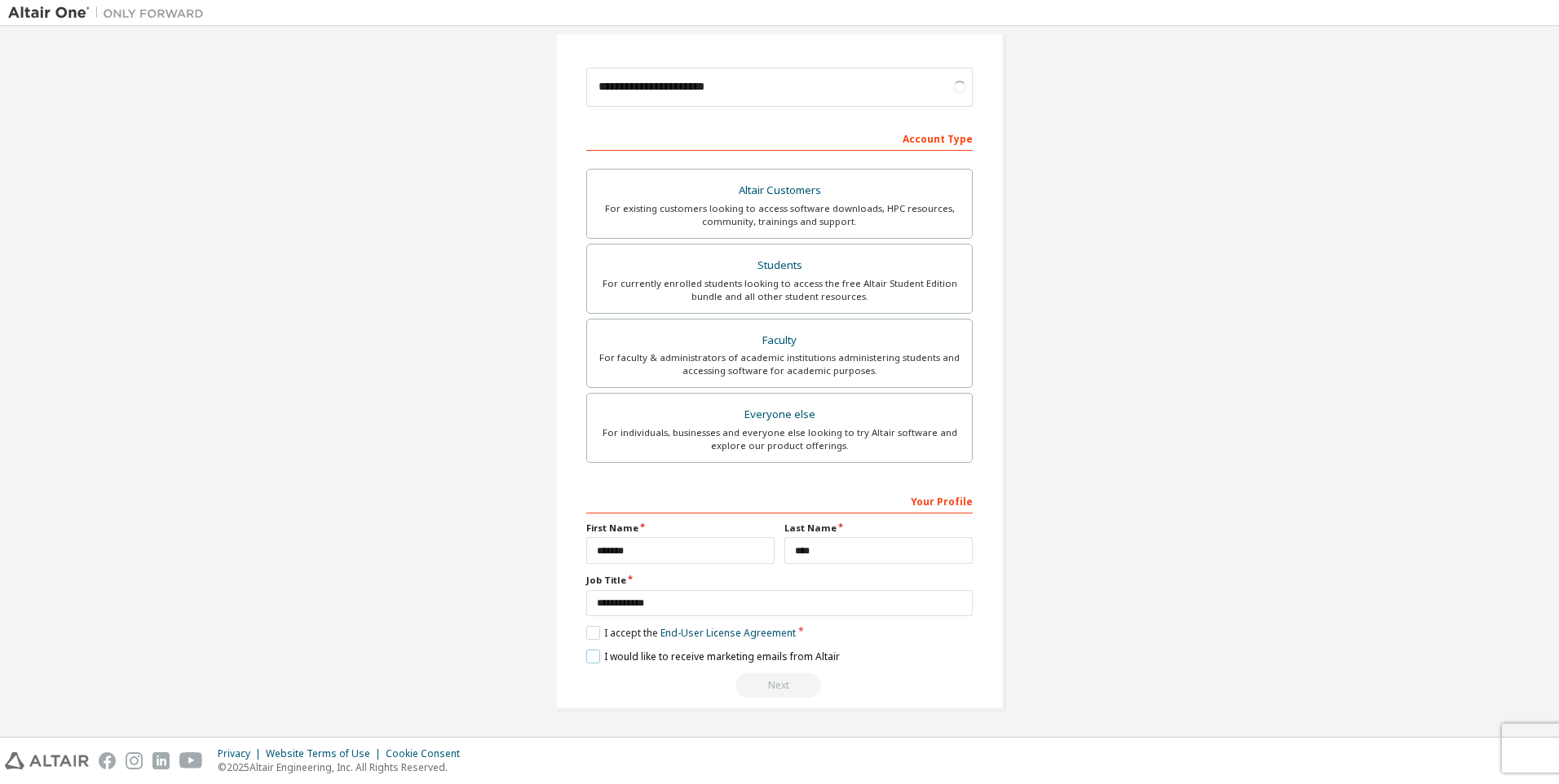
click at [588, 659] on label "I would like to receive marketing emails from Altair" at bounding box center [714, 656] width 254 height 14
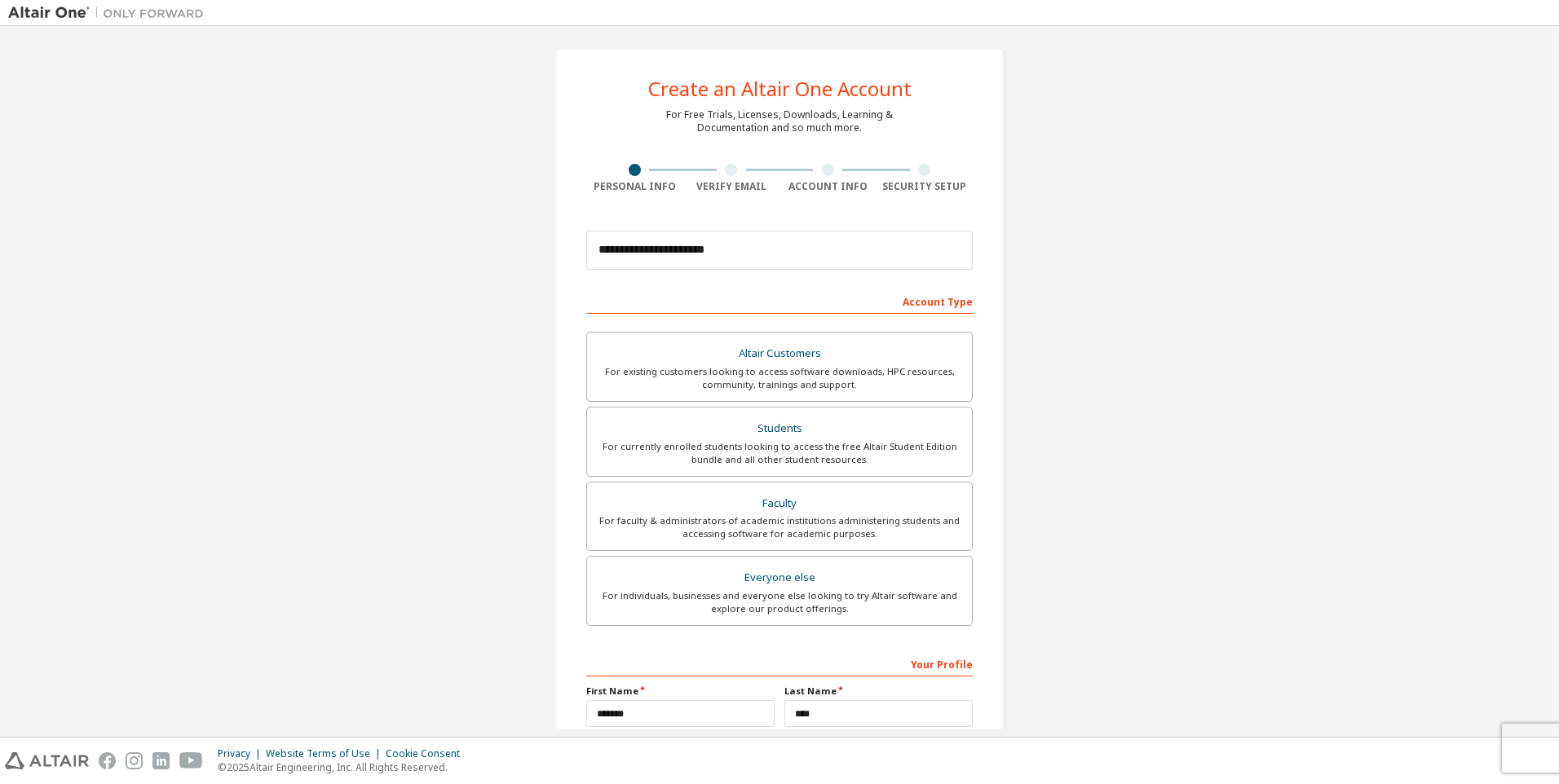
click at [1200, 472] on div "**********" at bounding box center [780, 460] width 1543 height 864
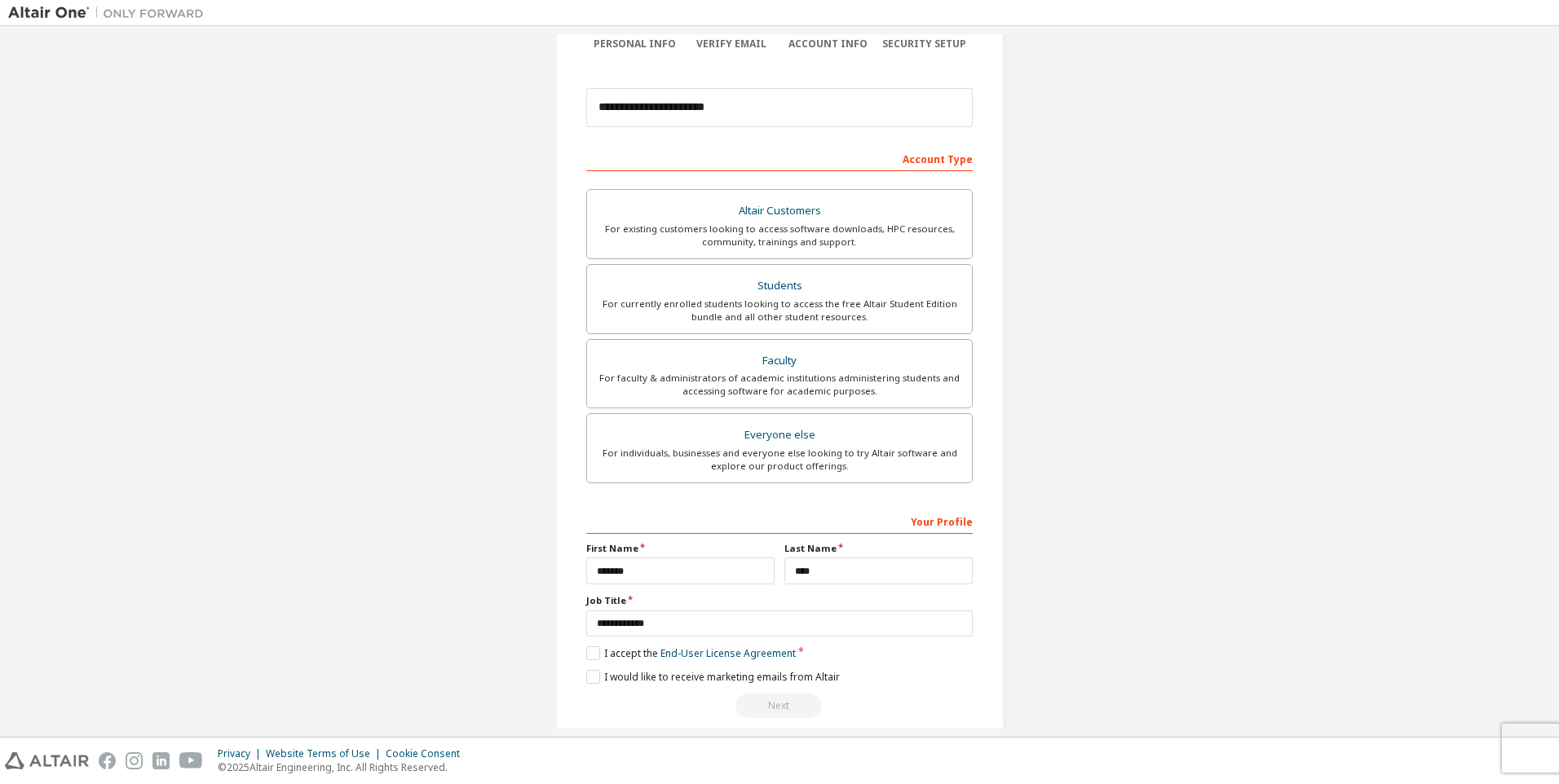
scroll to position [169, 0]
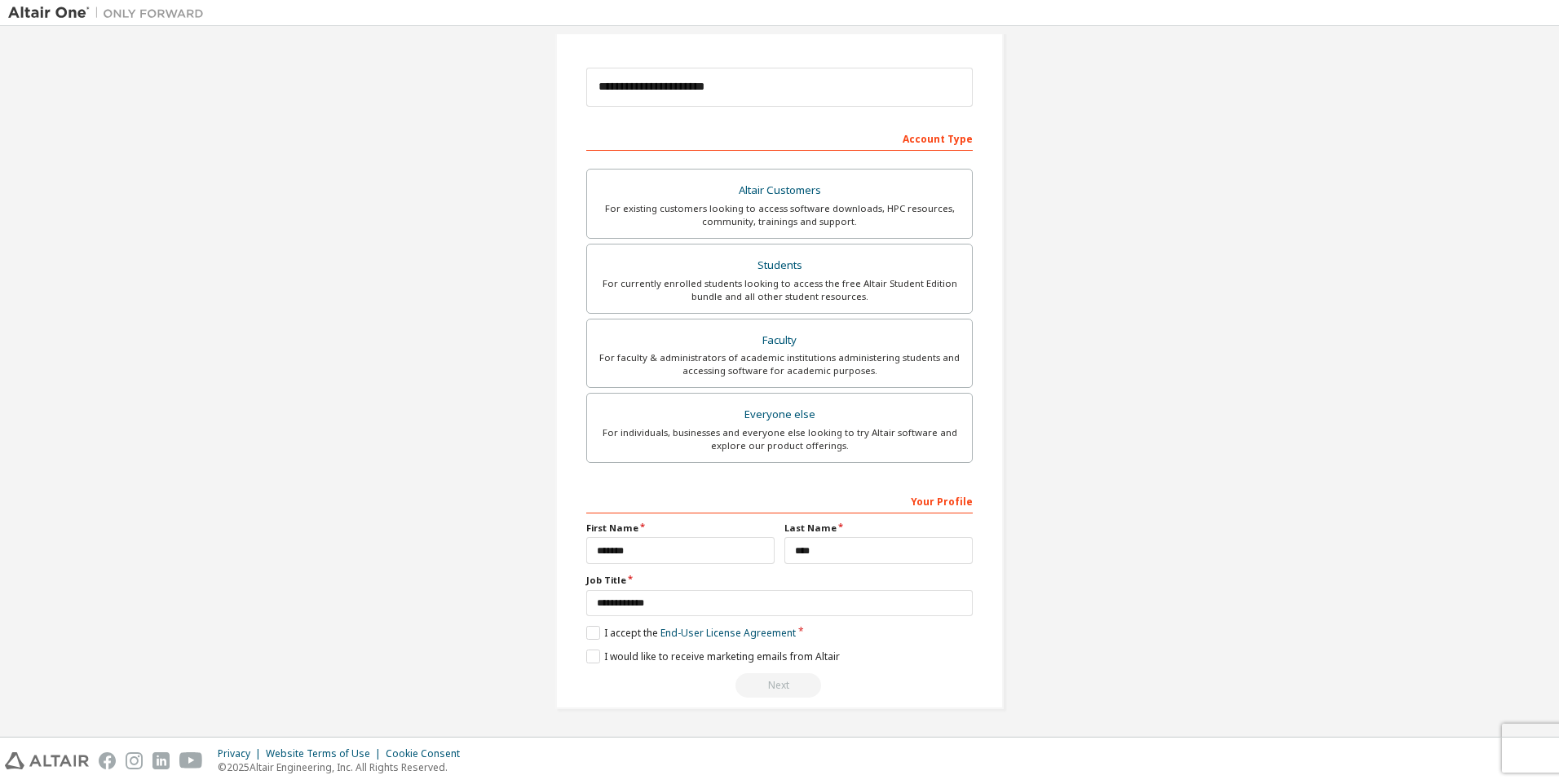
click at [780, 683] on div "Next" at bounding box center [780, 685] width 386 height 25
click at [774, 684] on div "Next" at bounding box center [780, 685] width 386 height 25
click at [773, 684] on div "Next" at bounding box center [780, 685] width 386 height 25
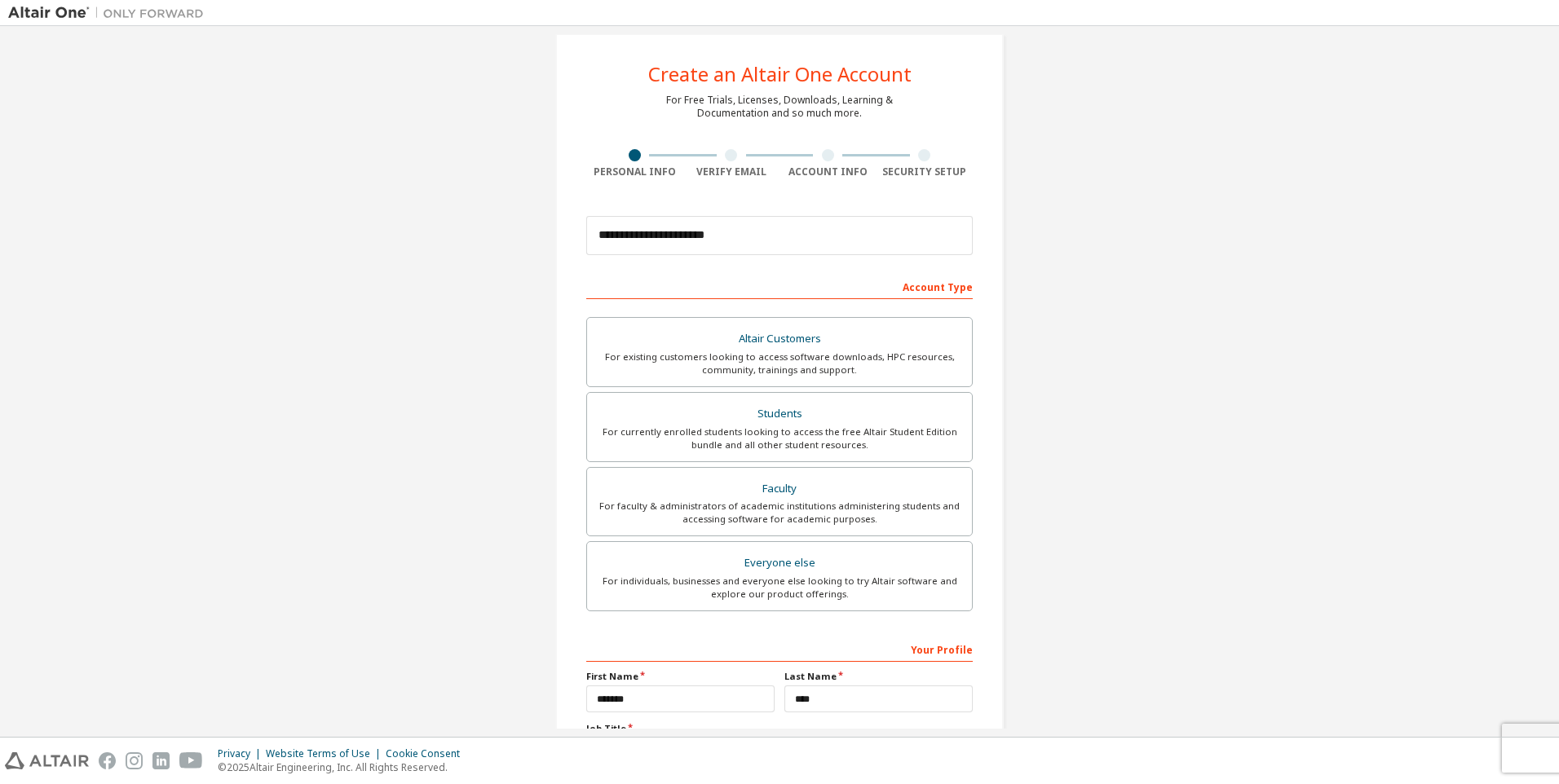
scroll to position [0, 0]
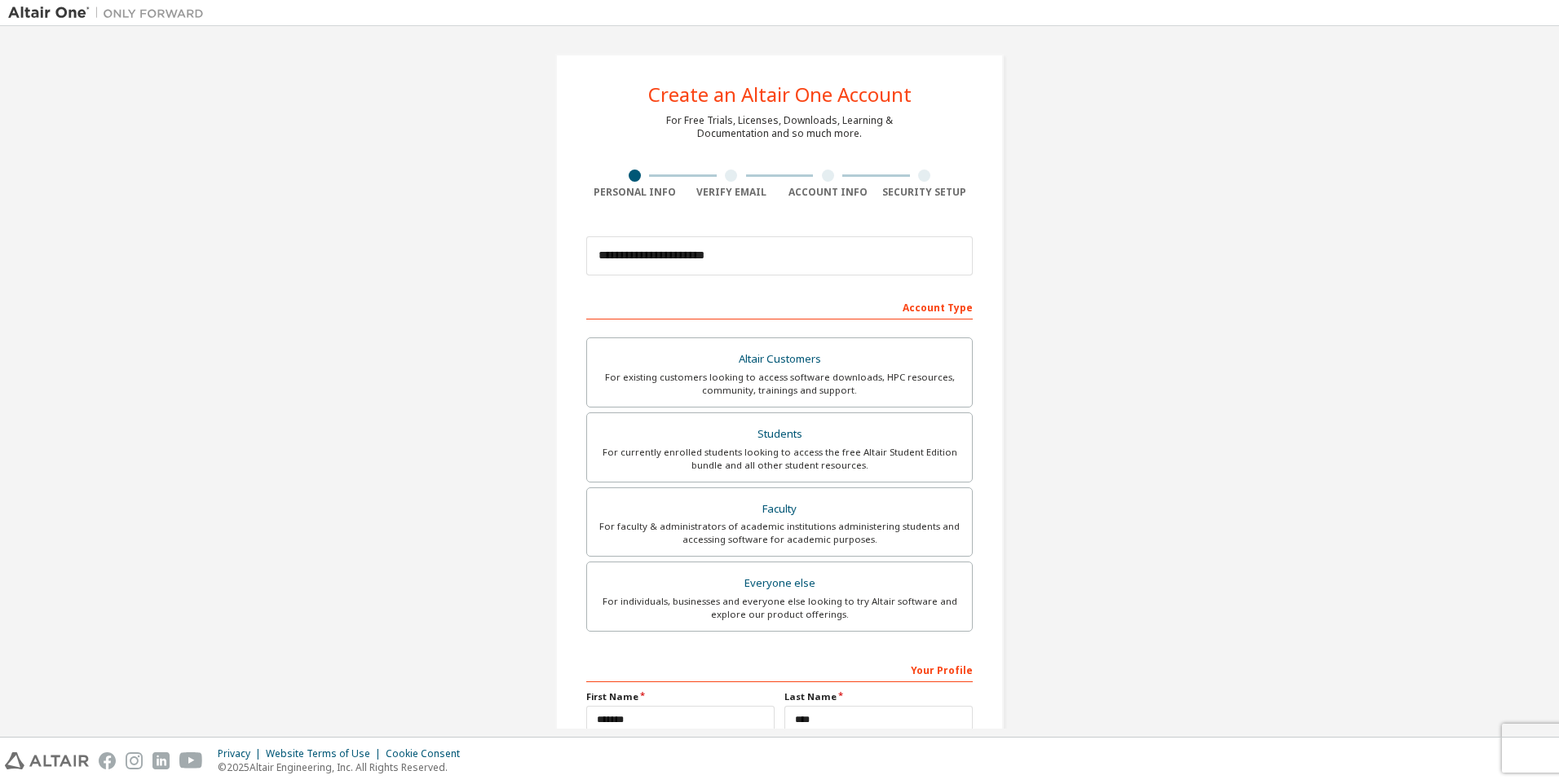
click at [387, 449] on div "**********" at bounding box center [780, 466] width 1543 height 864
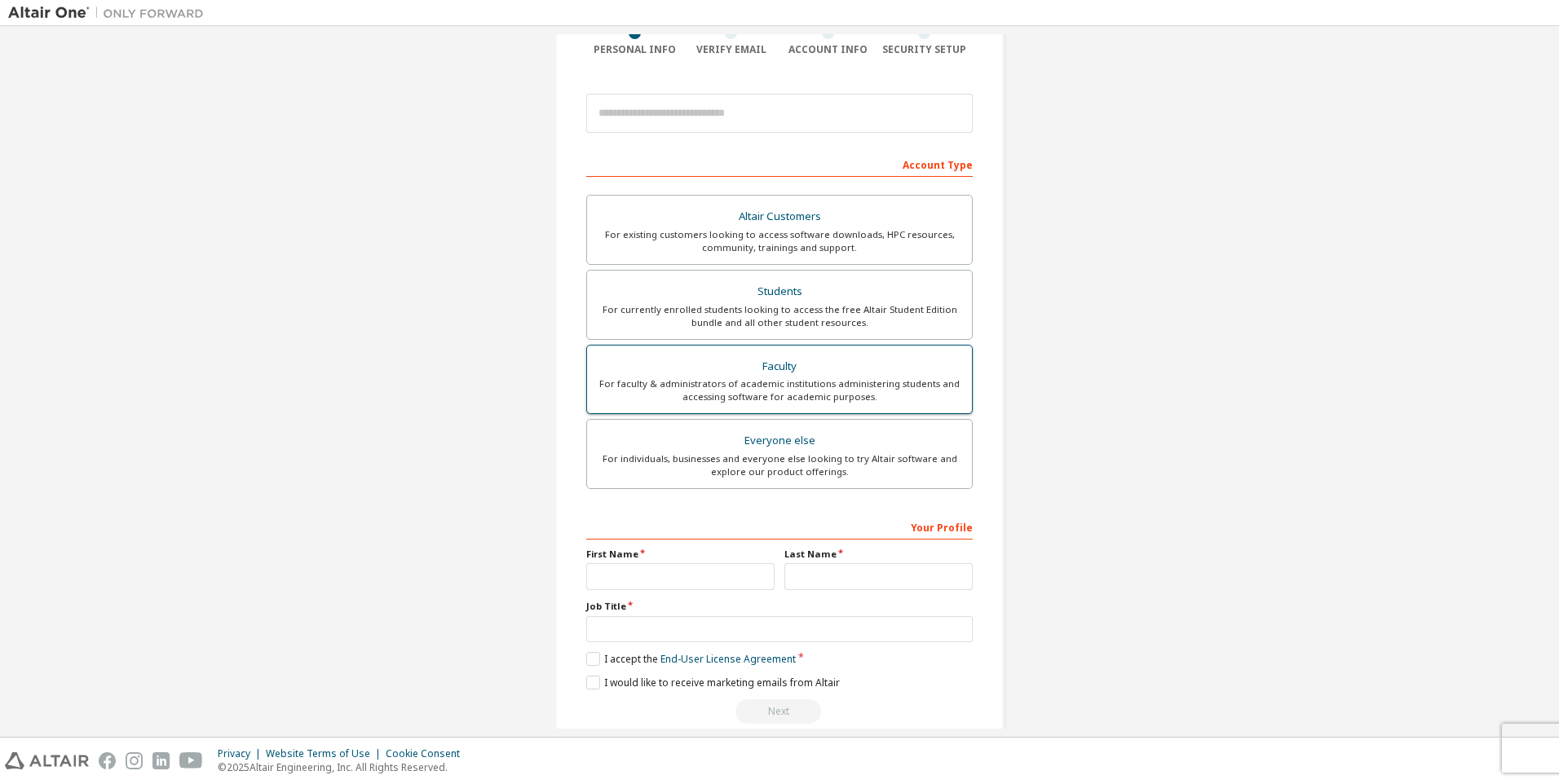
scroll to position [169, 0]
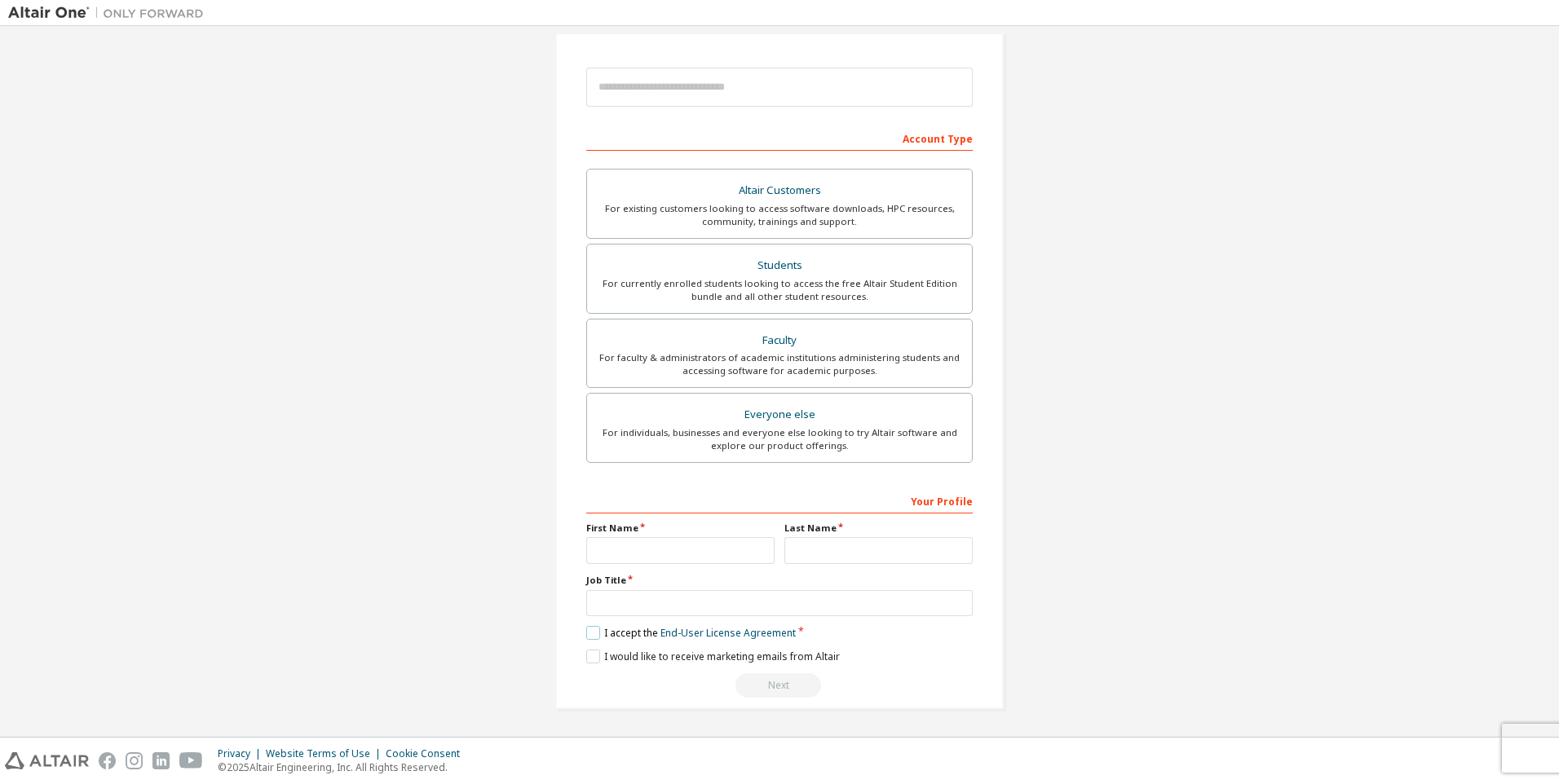
click at [588, 635] on label "I accept the End-User License Agreement" at bounding box center [691, 633] width 209 height 14
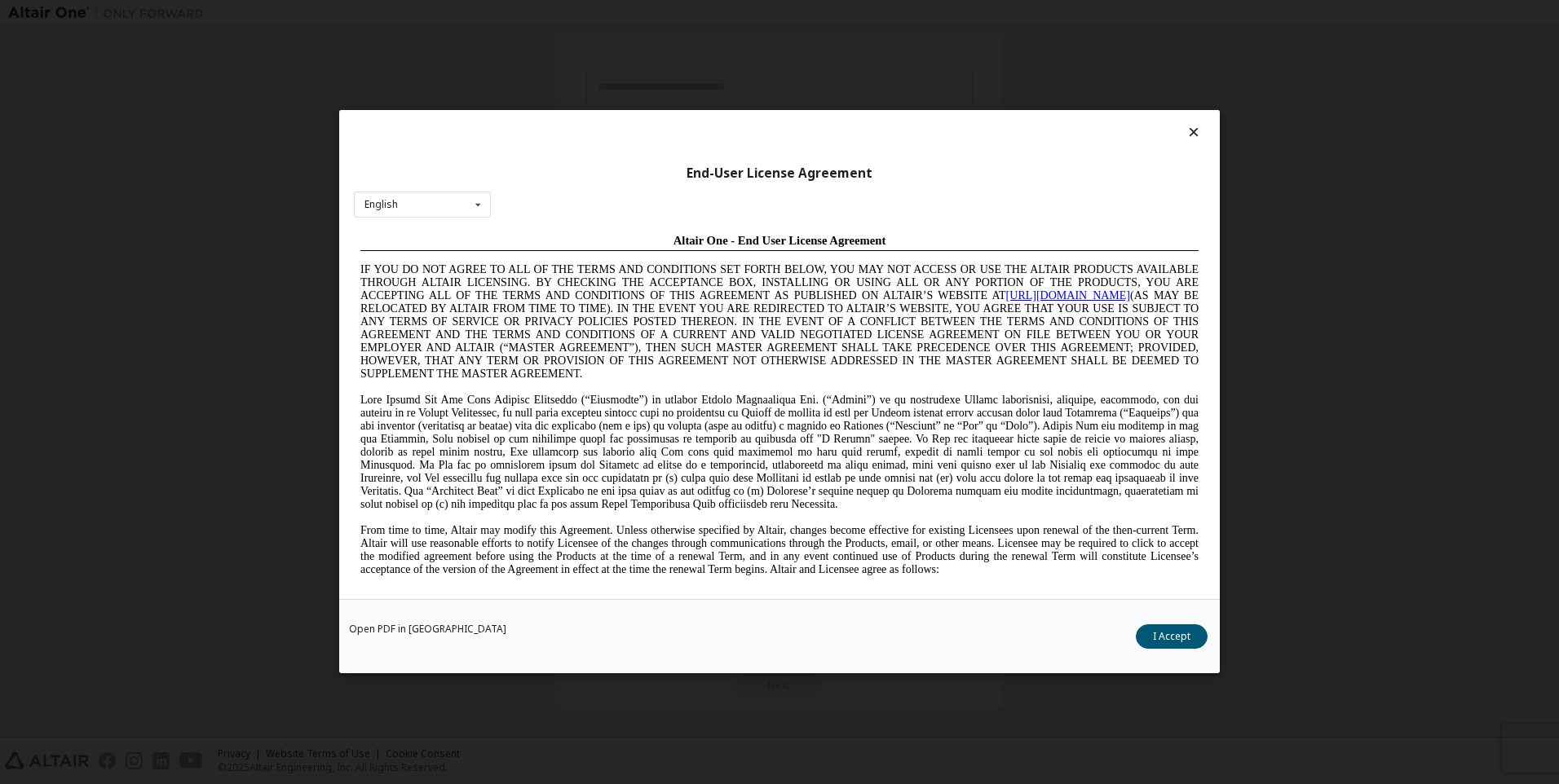
scroll to position [0, 0]
click at [1155, 630] on button "I Accept" at bounding box center [1172, 637] width 72 height 25
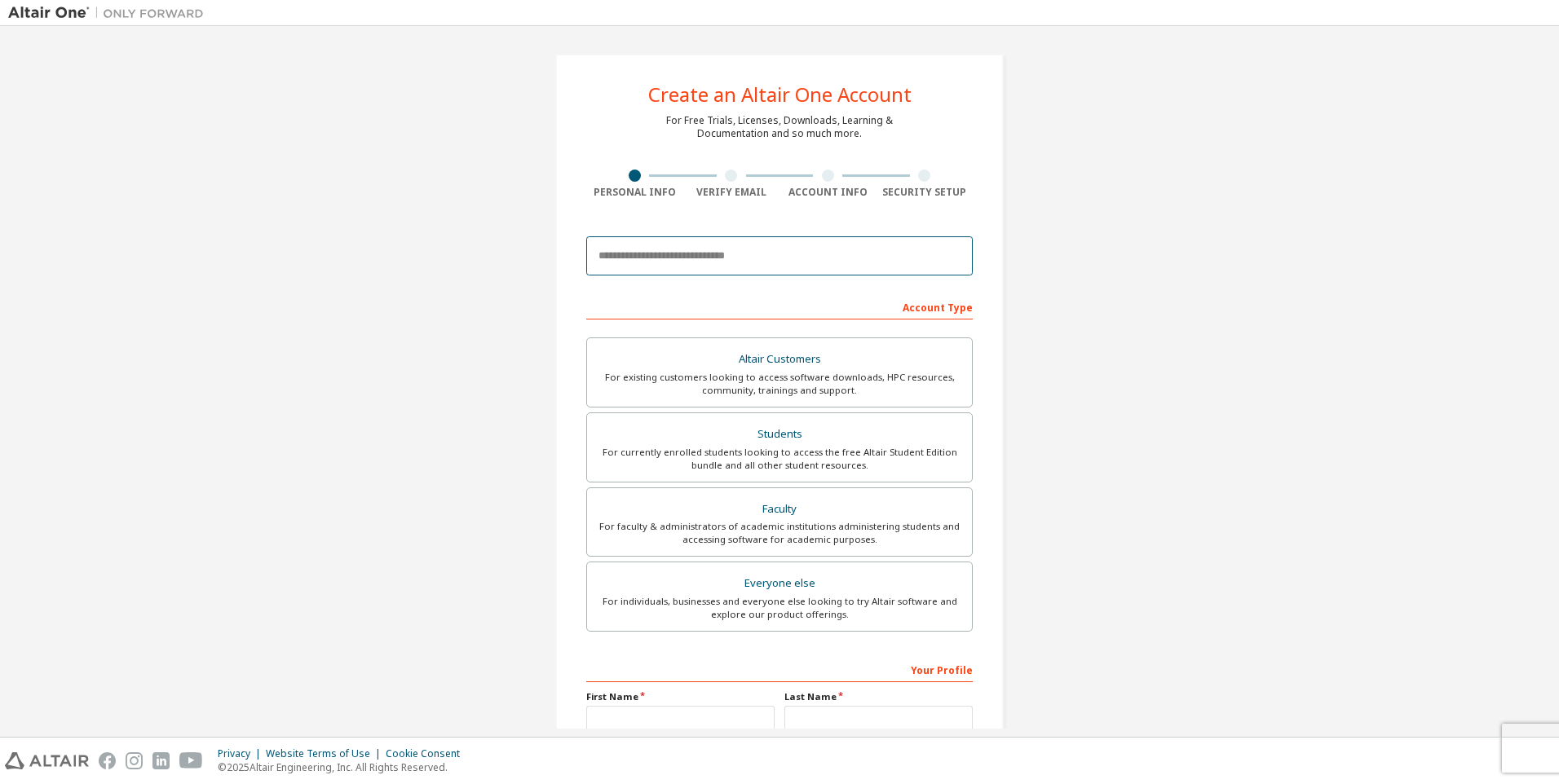
click at [657, 254] on input "email" at bounding box center [780, 256] width 386 height 39
type input "**********"
type input "*******"
type input "****"
type input "**********"
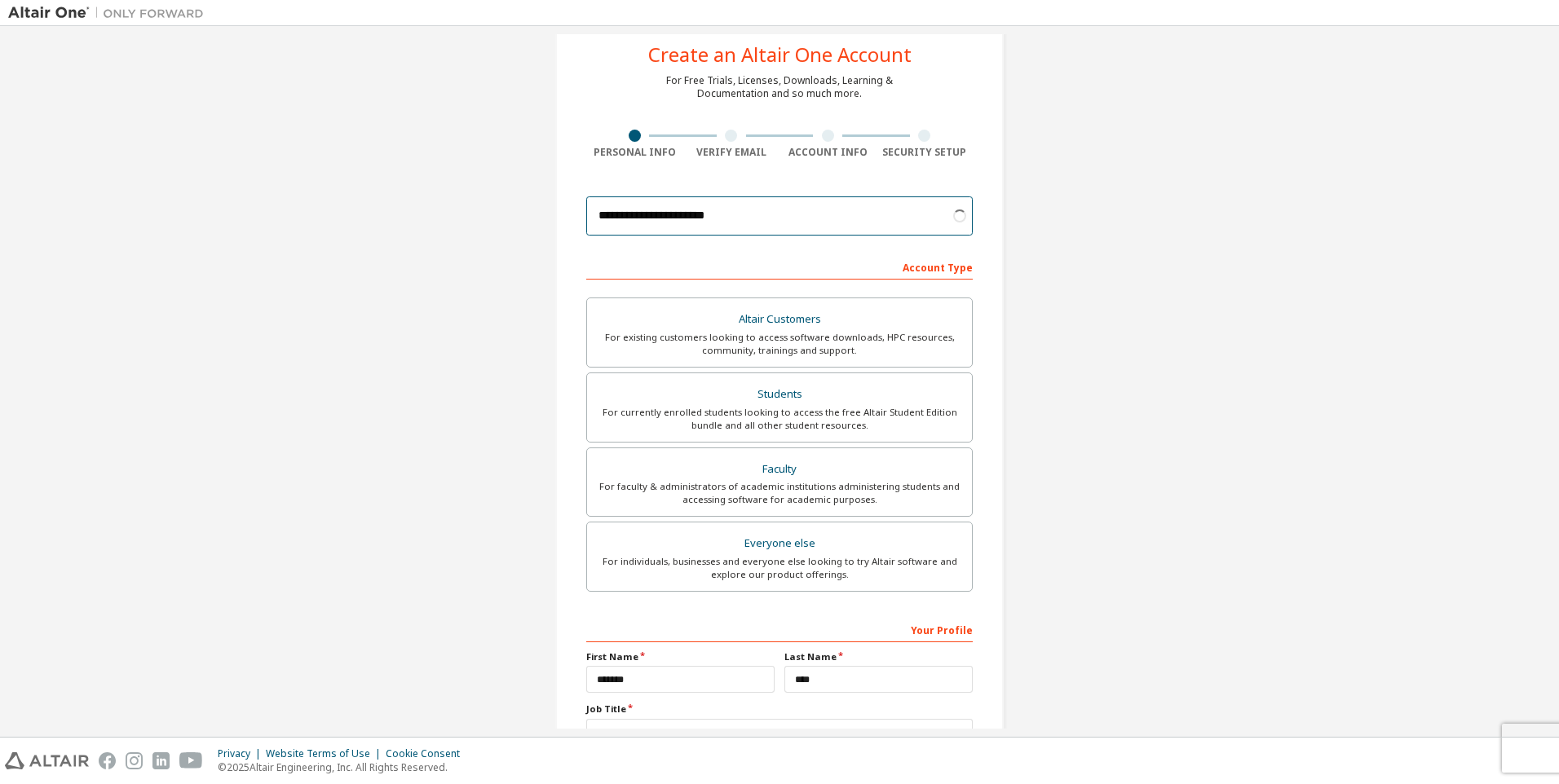
scroll to position [169, 0]
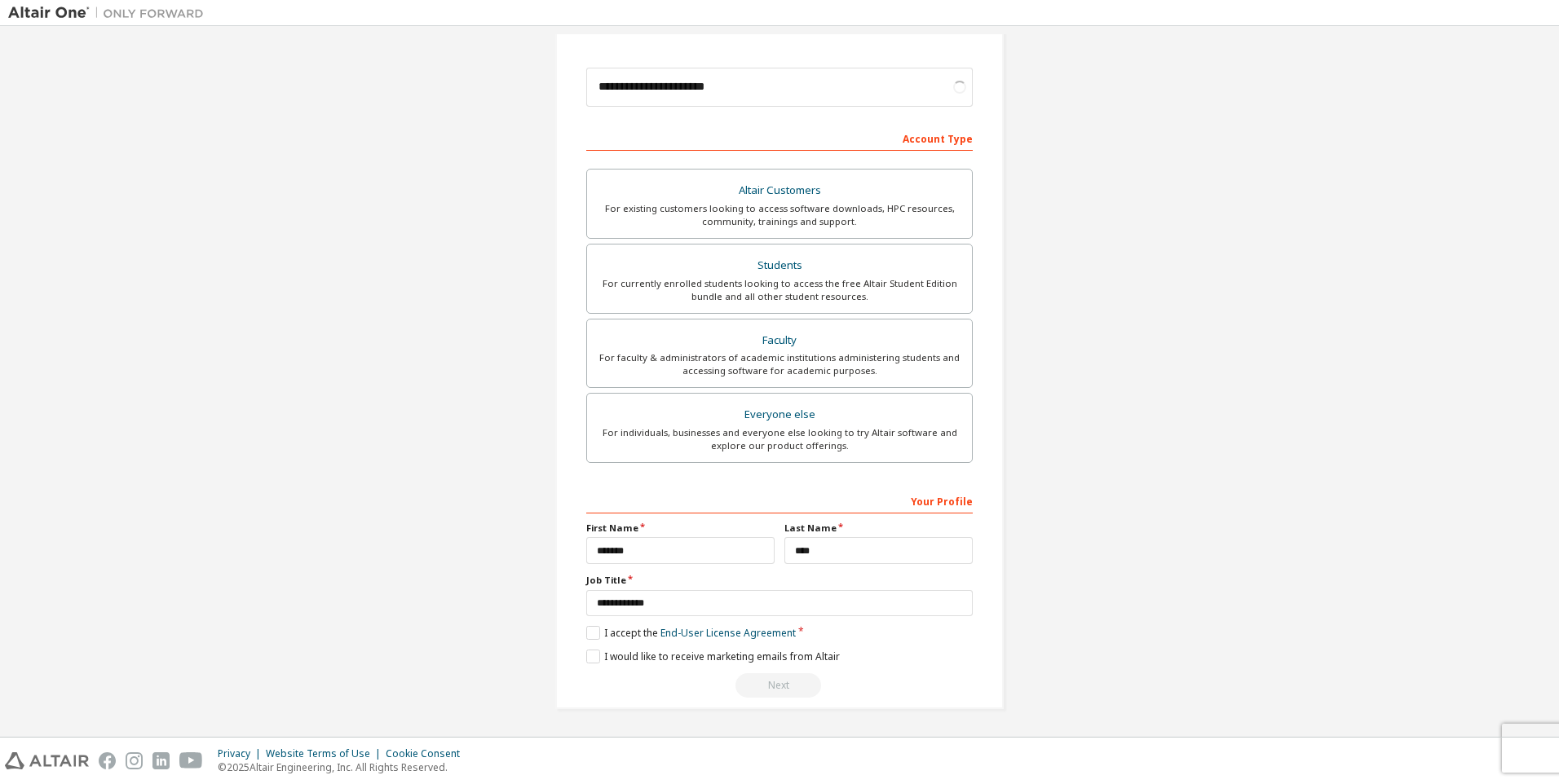
click at [766, 687] on div "Next" at bounding box center [780, 685] width 386 height 25
drag, startPoint x: 766, startPoint y: 687, endPoint x: 1171, endPoint y: 405, distance: 493.5
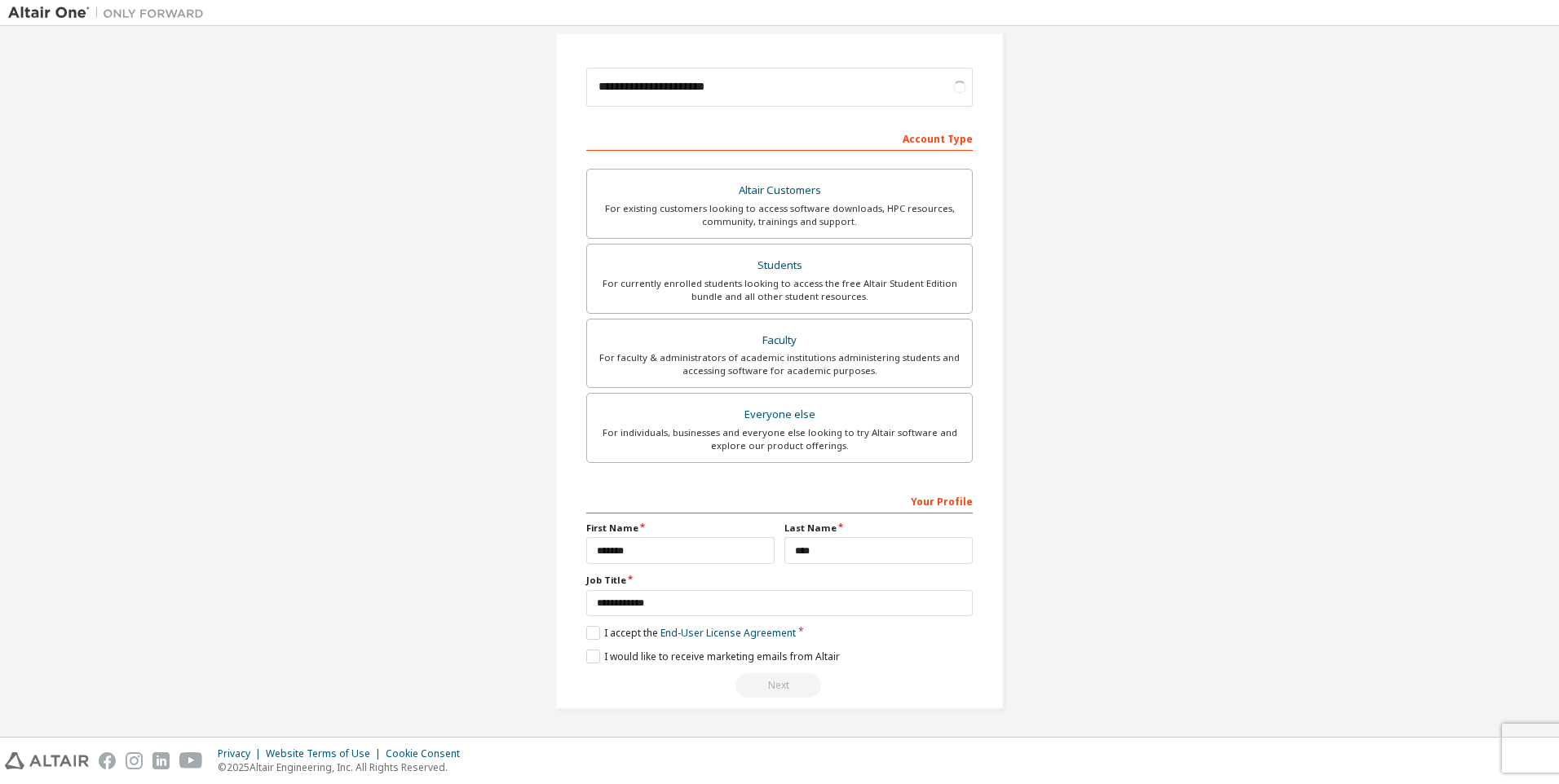
click at [1173, 428] on div "**********" at bounding box center [780, 297] width 1543 height 864
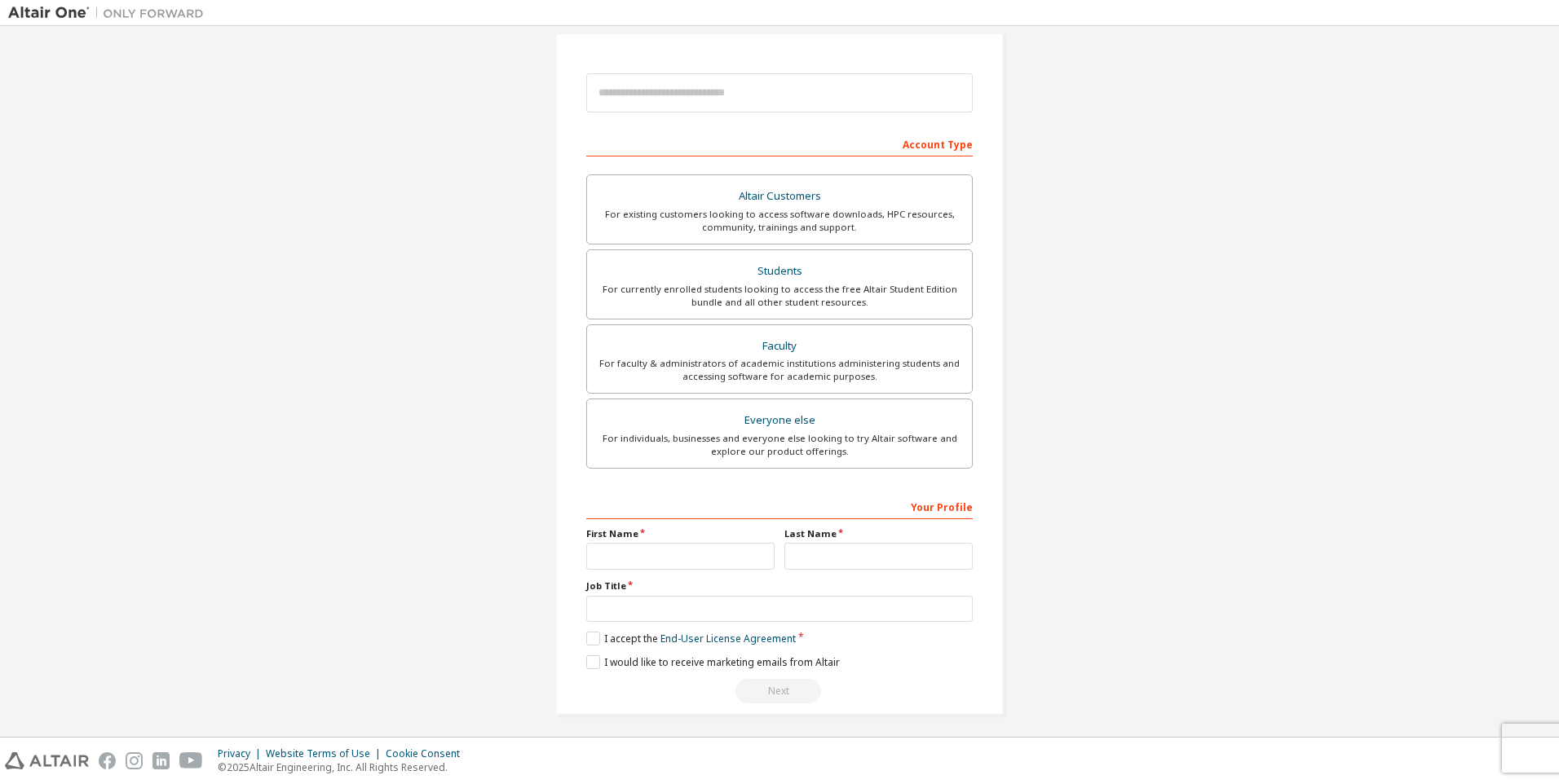
scroll to position [169, 0]
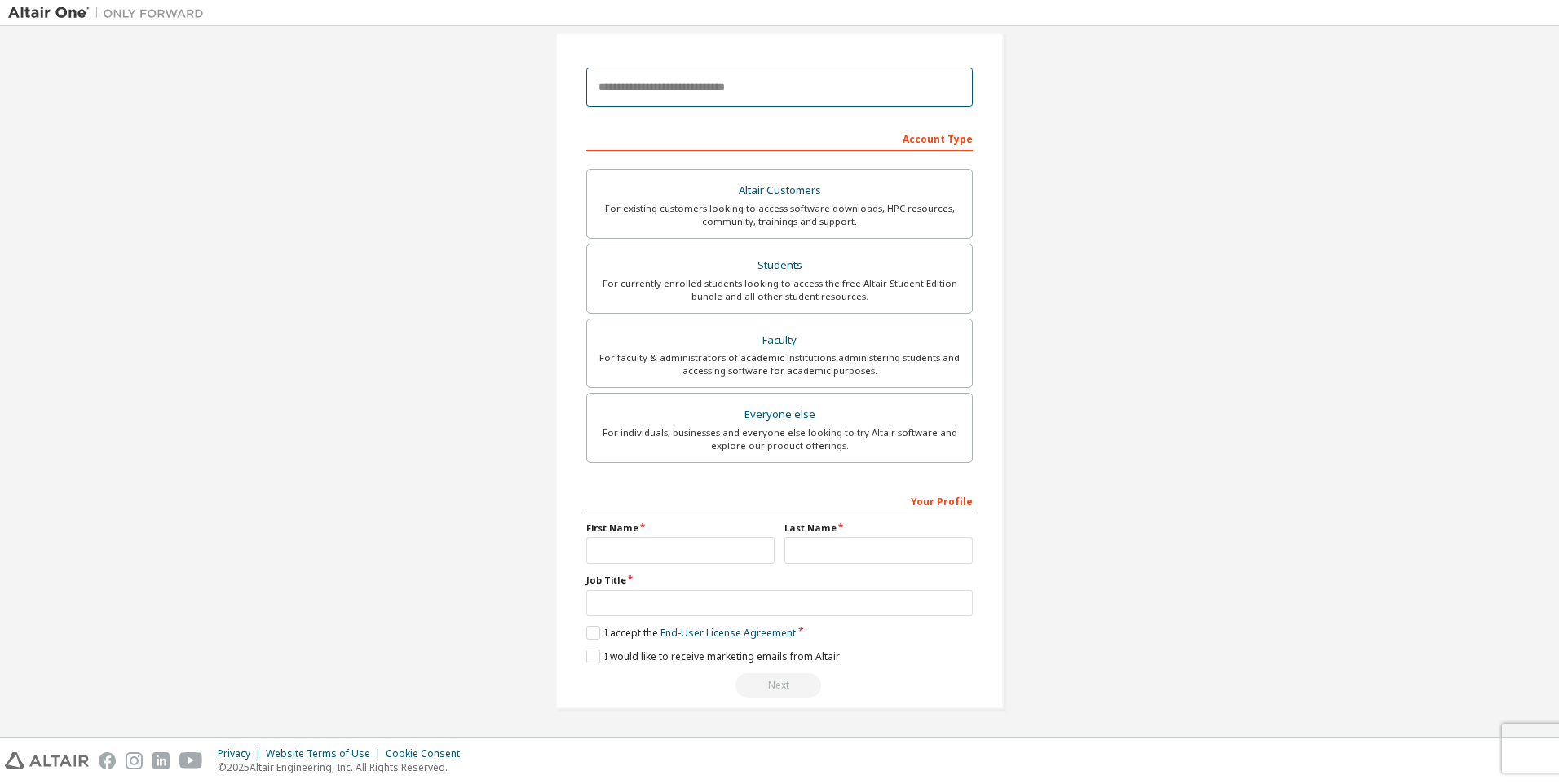
click at [722, 90] on input "email" at bounding box center [780, 87] width 386 height 39
click at [592, 630] on label "I accept the End-User License Agreement" at bounding box center [691, 633] width 209 height 14
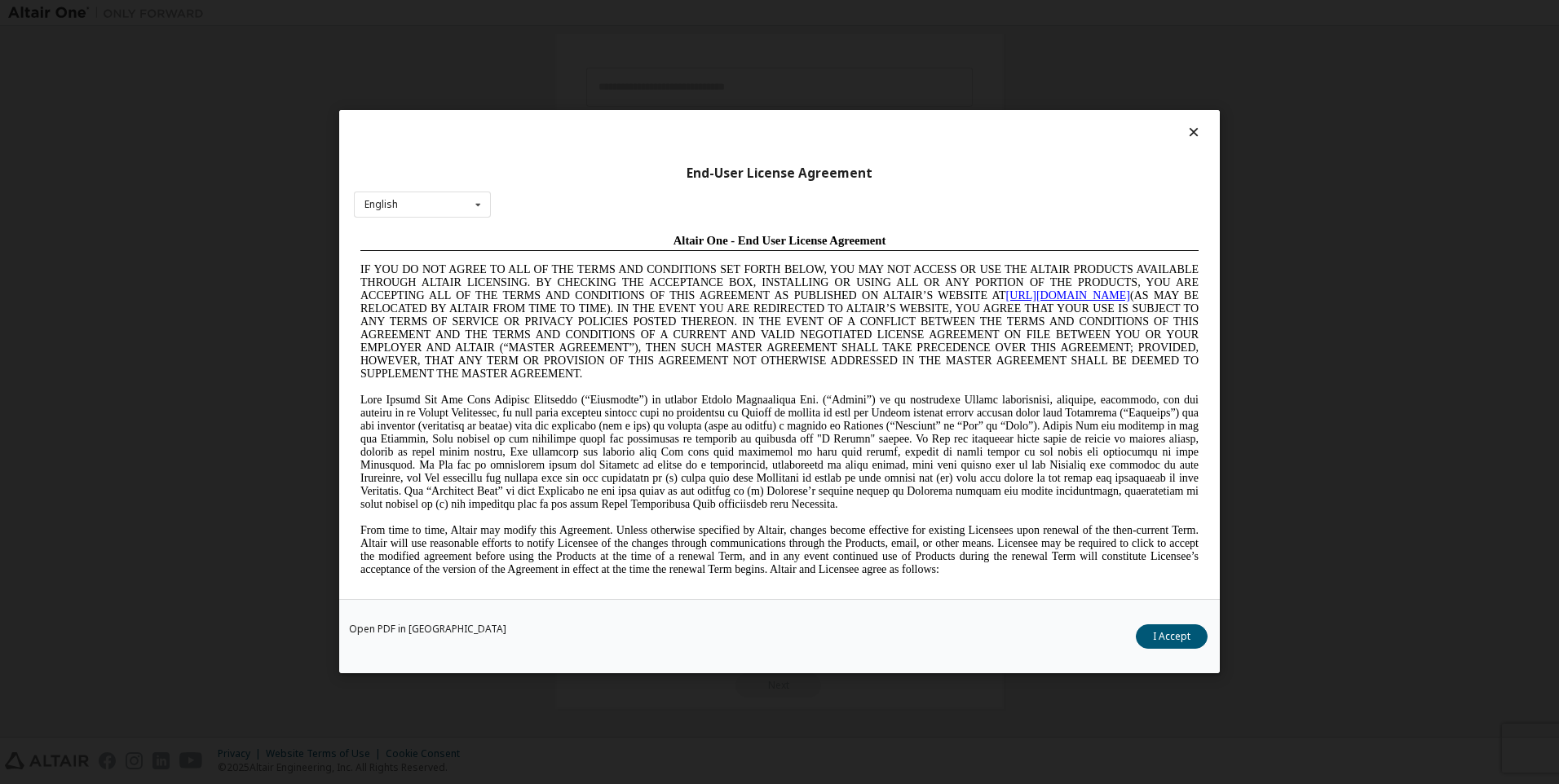
scroll to position [0, 0]
click at [1198, 650] on div "Open PDF in New Tab I Accept" at bounding box center [780, 638] width 881 height 75
click at [1171, 629] on button "I Accept" at bounding box center [1172, 637] width 72 height 25
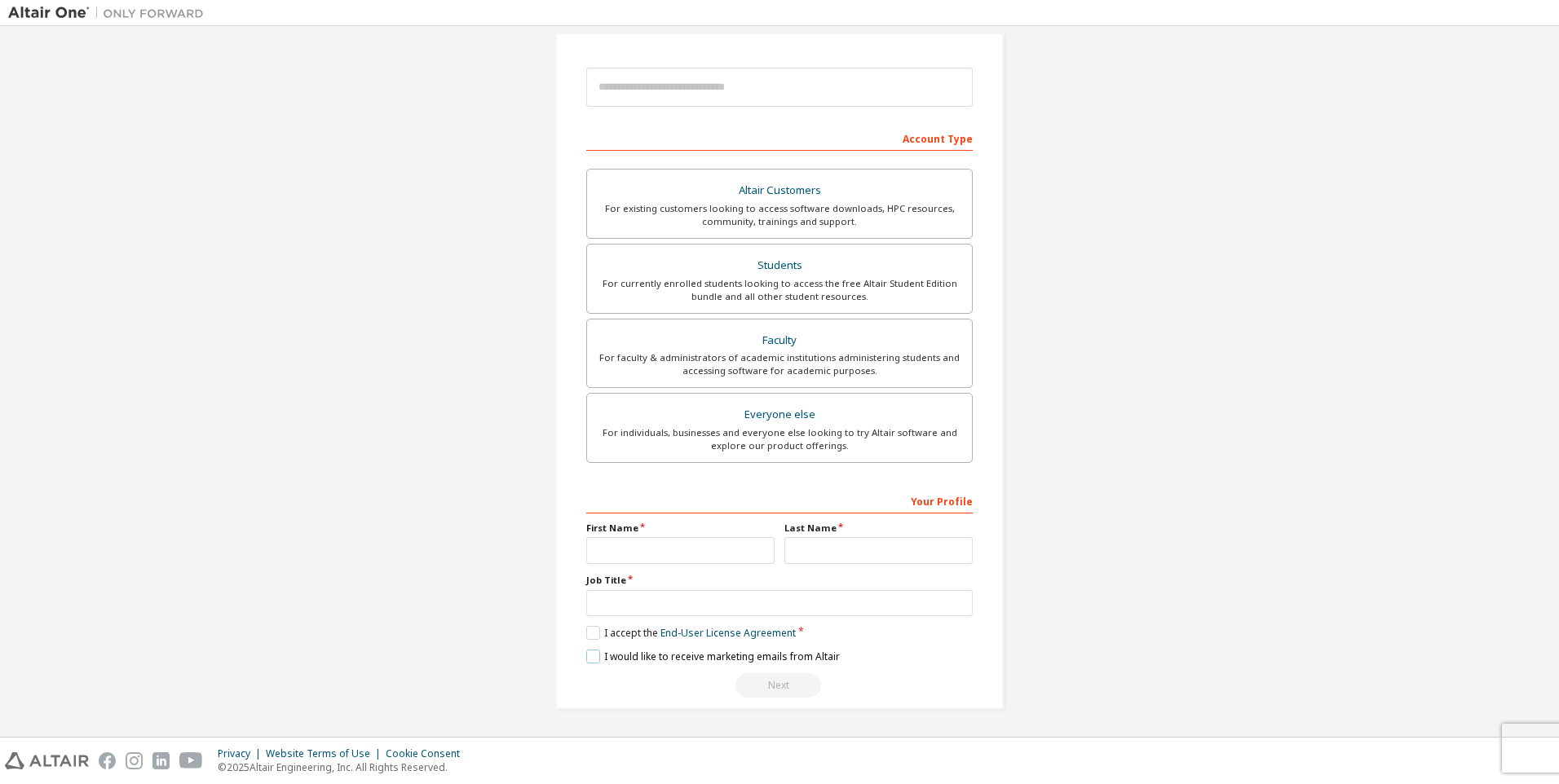
click at [601, 660] on label "I would like to receive marketing emails from Altair" at bounding box center [714, 656] width 254 height 14
click at [587, 658] on label "I would like to receive marketing emails from Altair" at bounding box center [714, 656] width 254 height 14
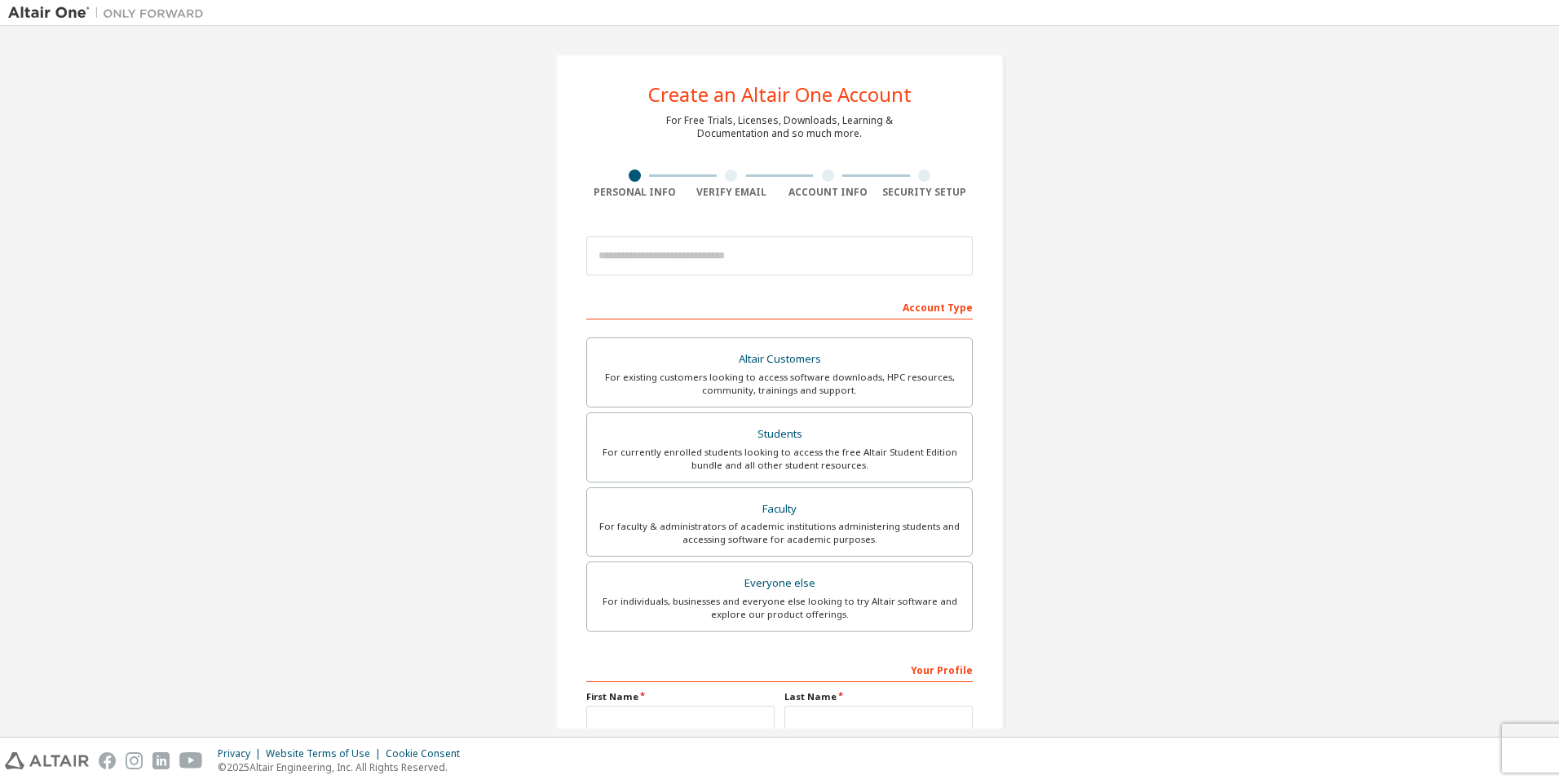
click at [669, 235] on div at bounding box center [780, 255] width 386 height 55
click at [670, 246] on input "email" at bounding box center [780, 256] width 386 height 39
type input "**********"
type input "*******"
type input "****"
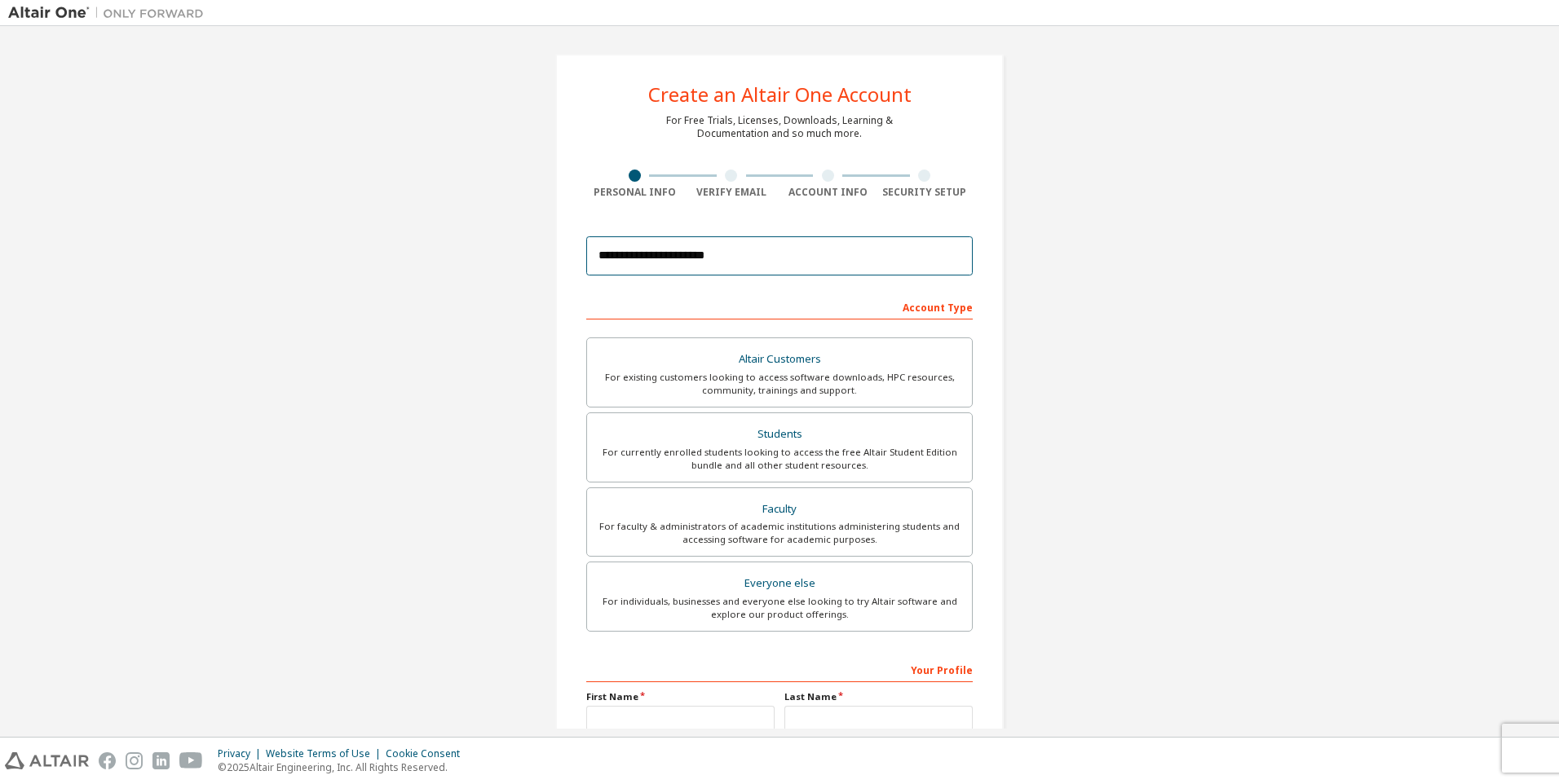
type input "**********"
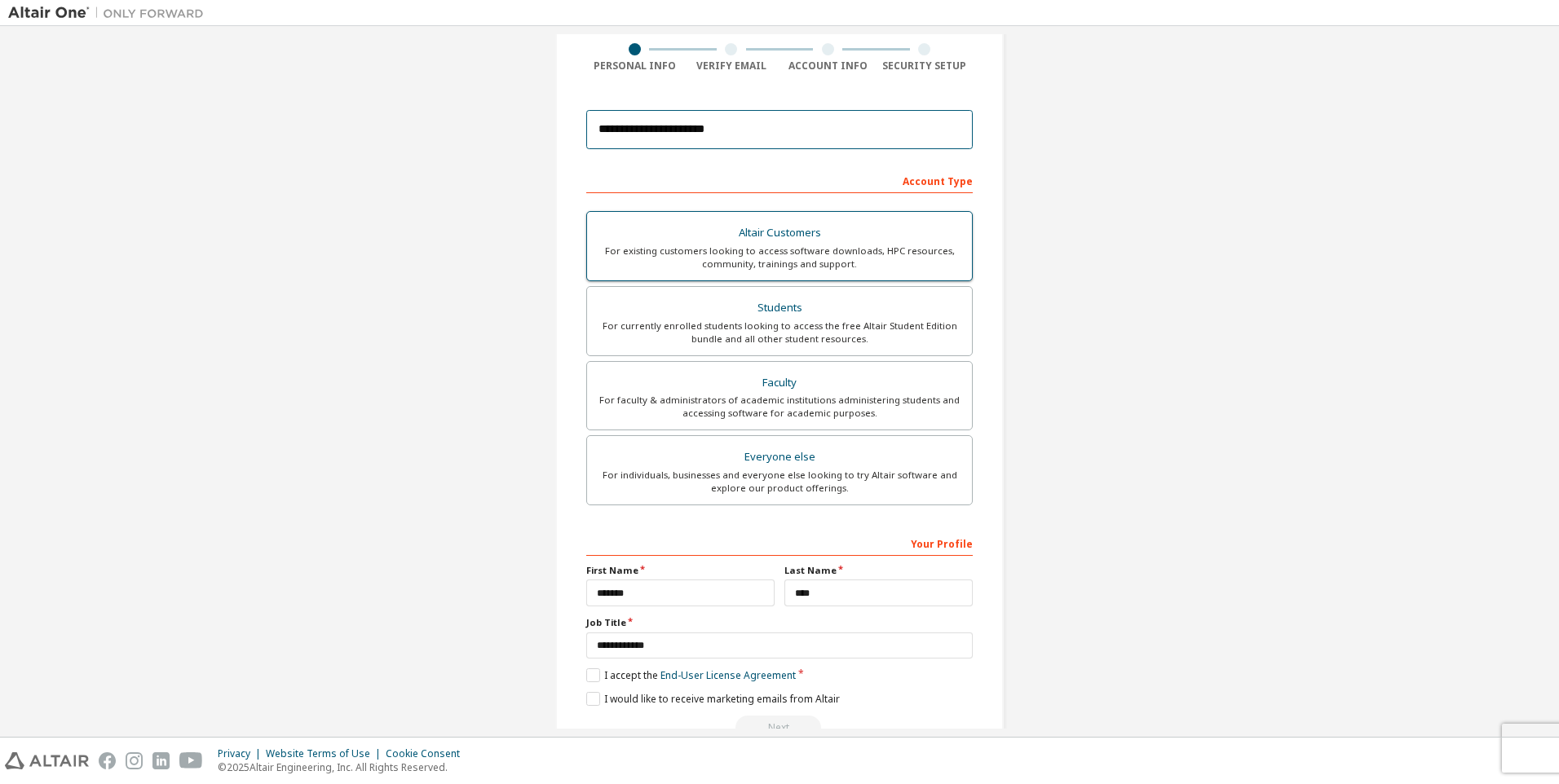
scroll to position [169, 0]
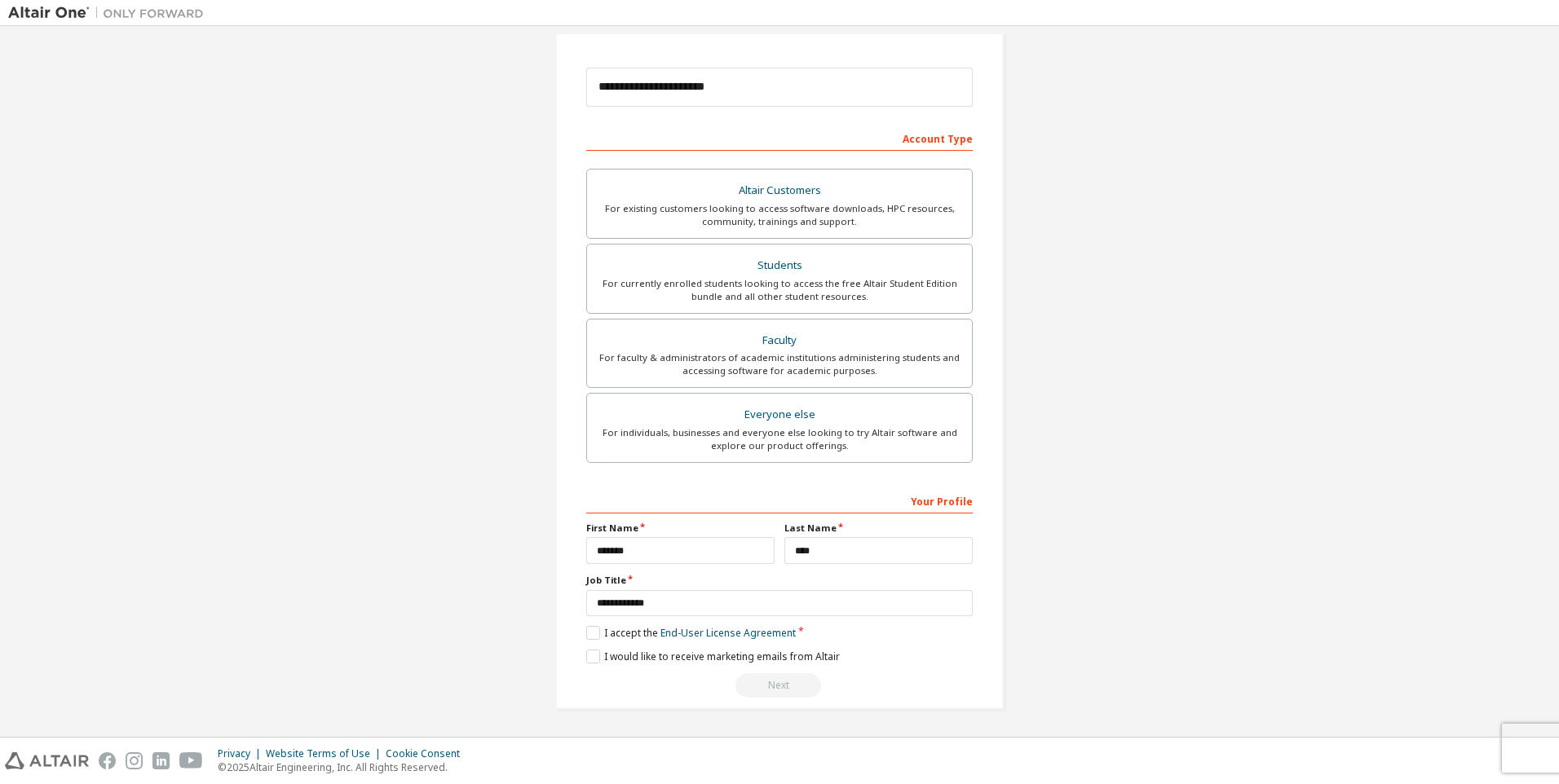
click at [577, 638] on div "**********" at bounding box center [780, 297] width 448 height 824
click at [587, 637] on label "I accept the End-User License Agreement" at bounding box center [691, 633] width 209 height 14
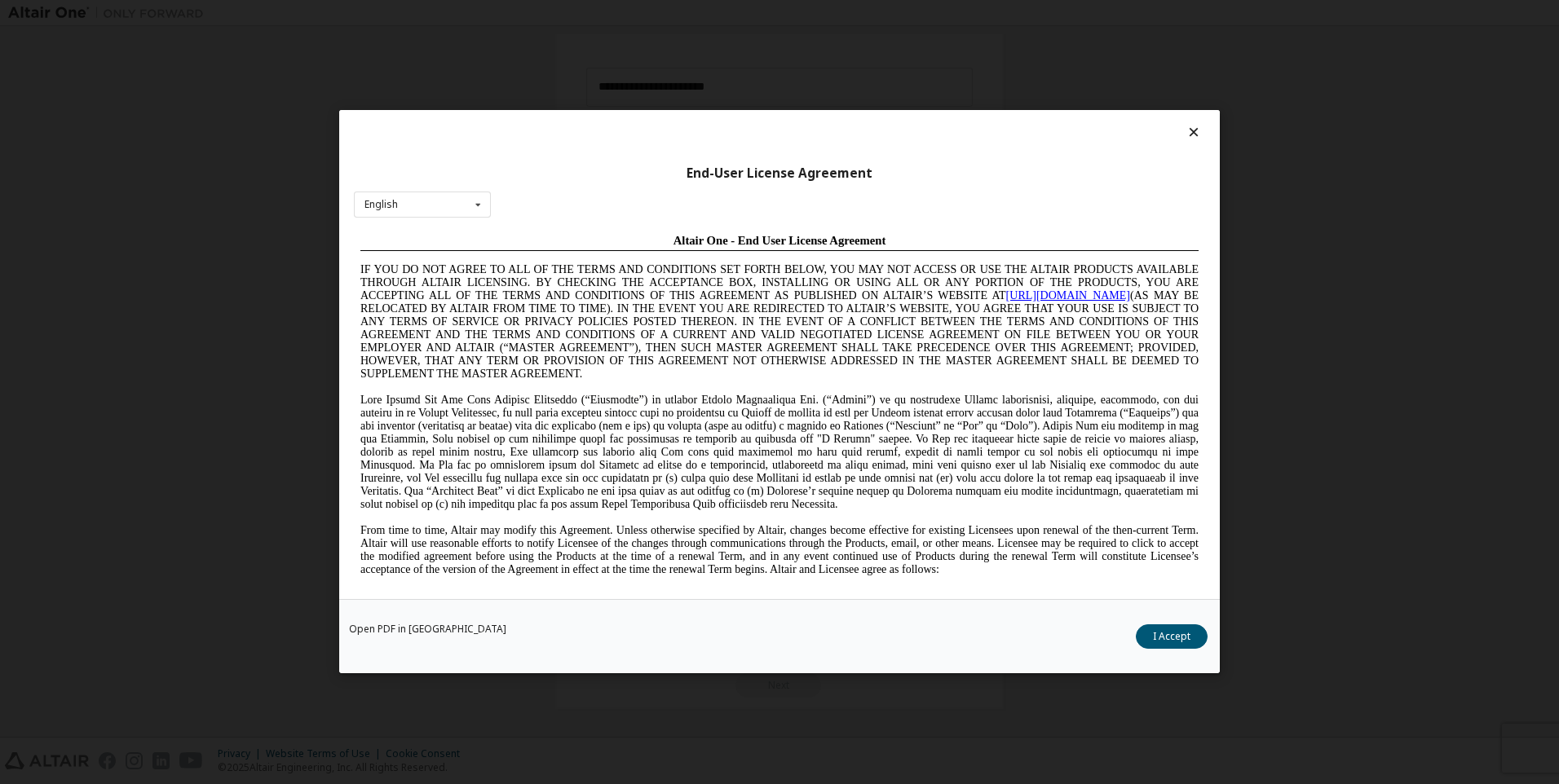
scroll to position [0, 0]
click at [1181, 641] on button "I Accept" at bounding box center [1172, 637] width 72 height 25
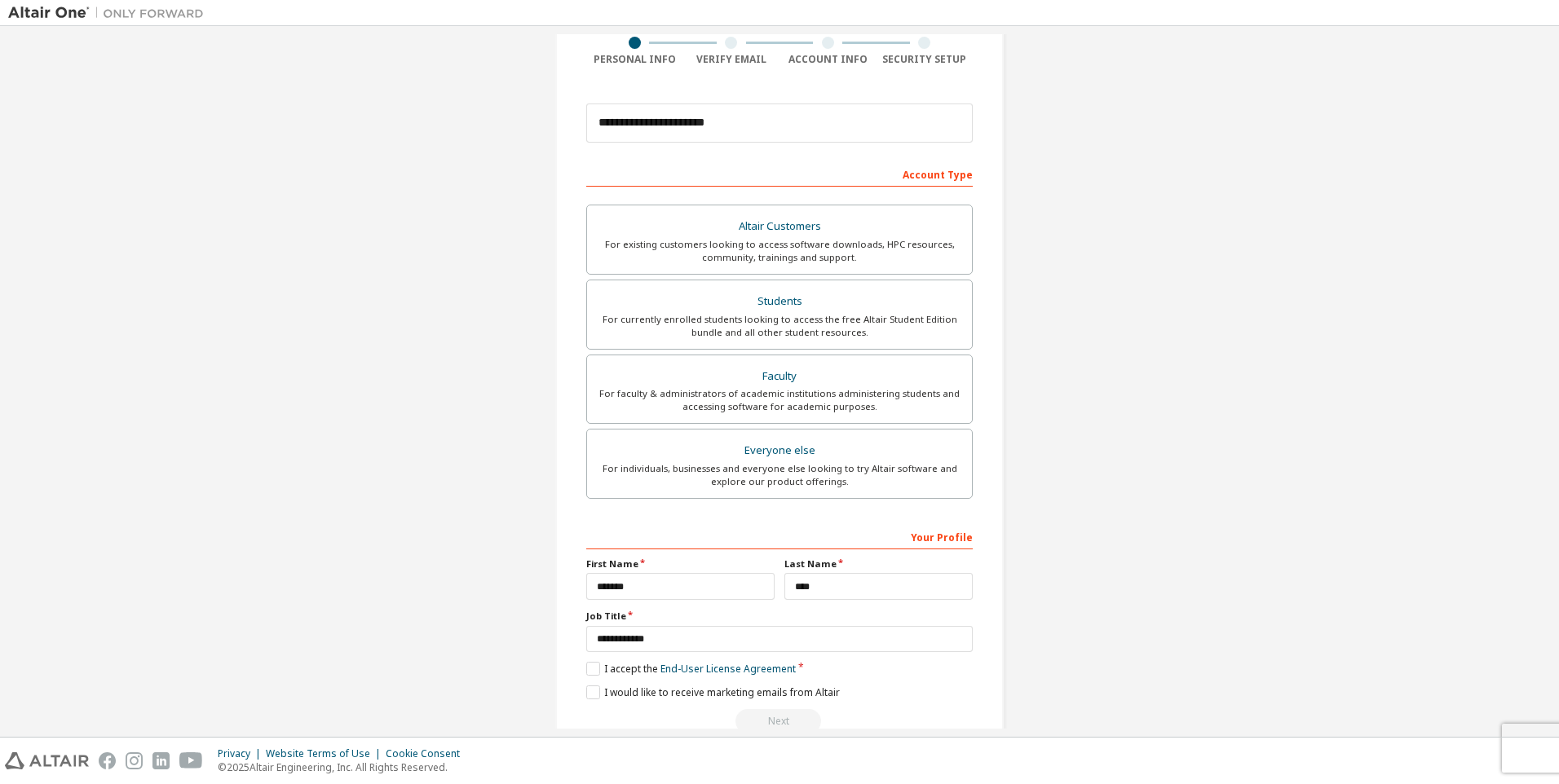
scroll to position [87, 0]
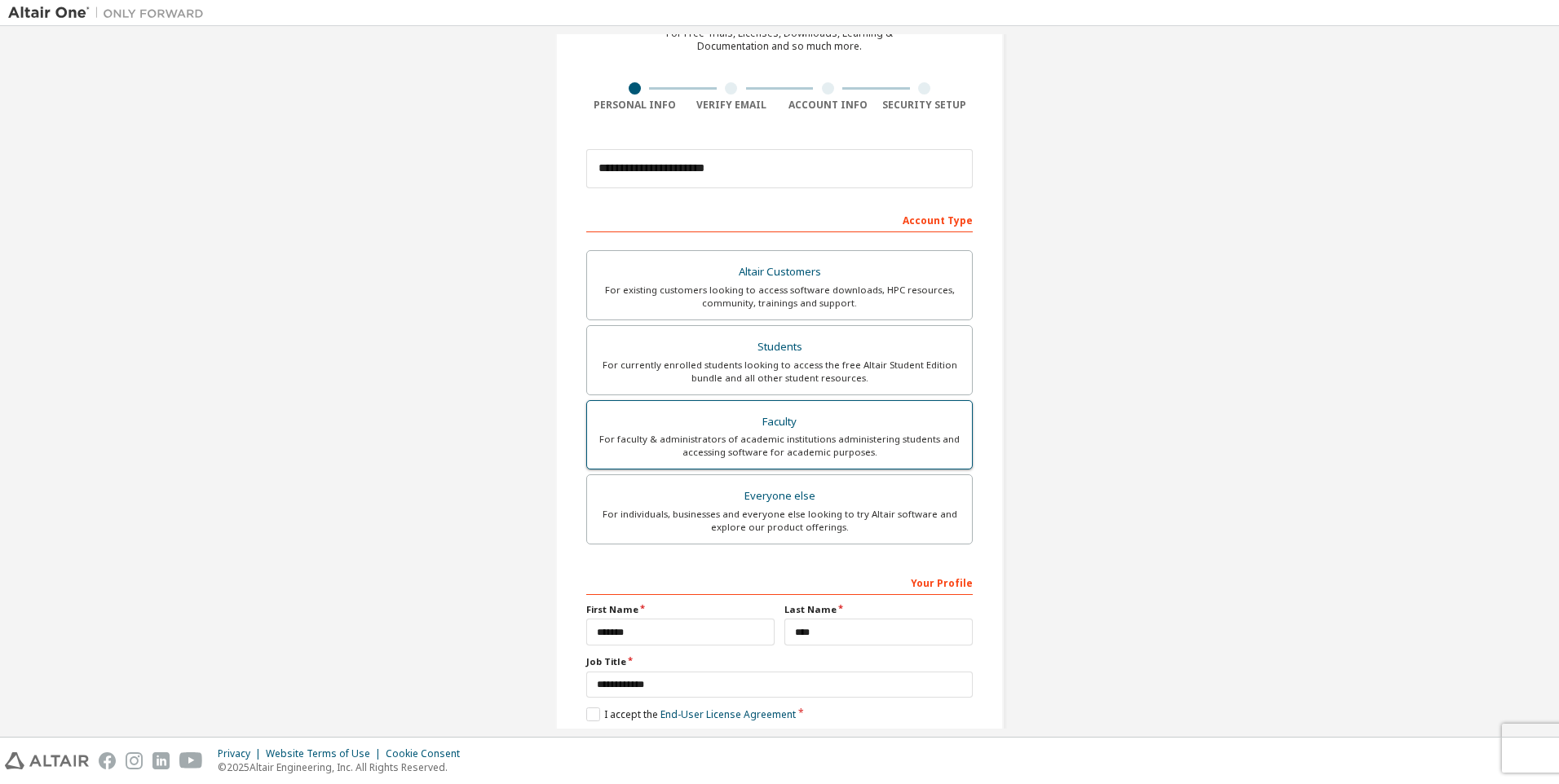
click at [860, 424] on div "Faculty" at bounding box center [780, 421] width 366 height 23
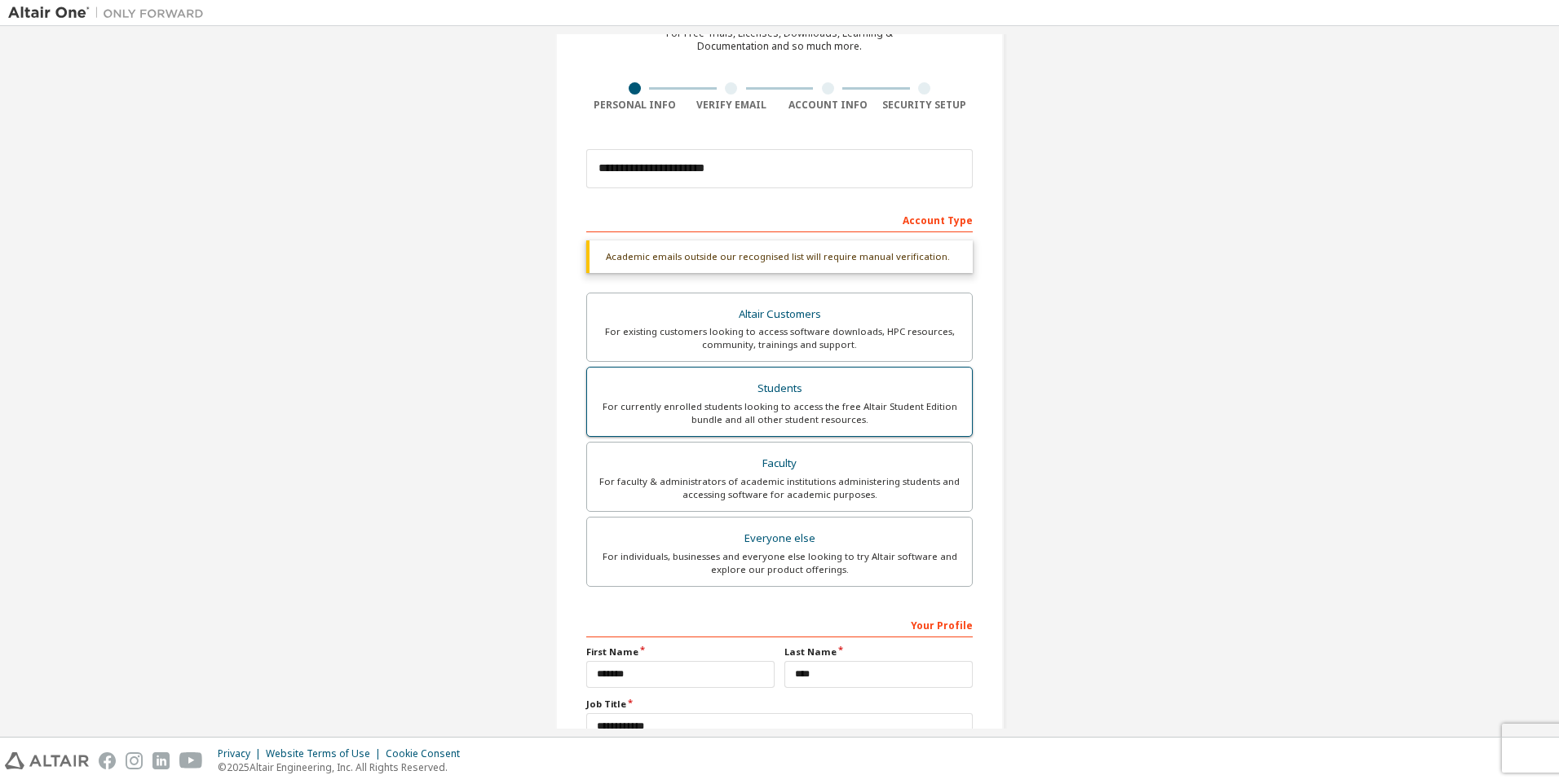
click at [842, 398] on div "Students" at bounding box center [780, 388] width 366 height 23
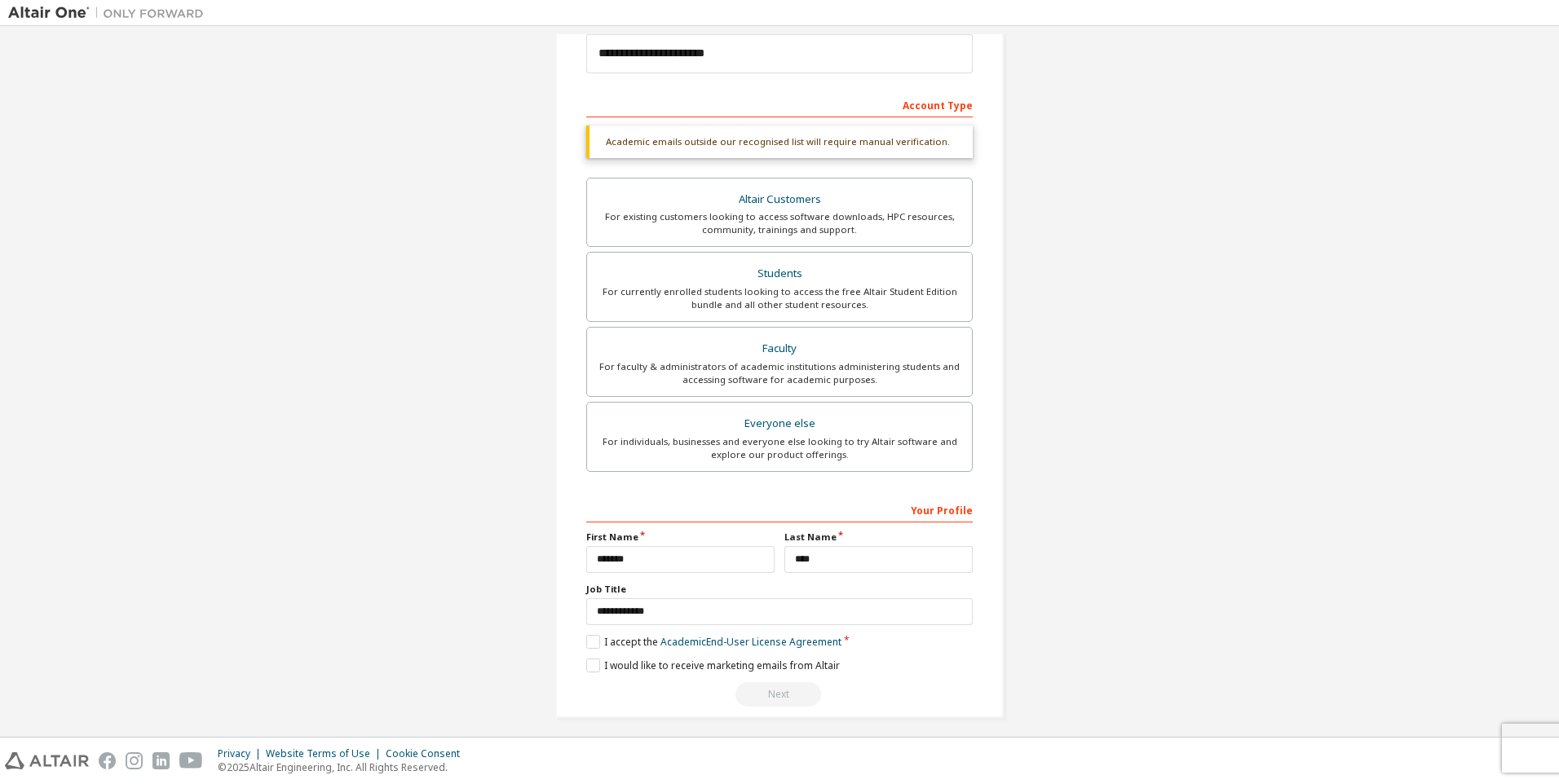
scroll to position [211, 0]
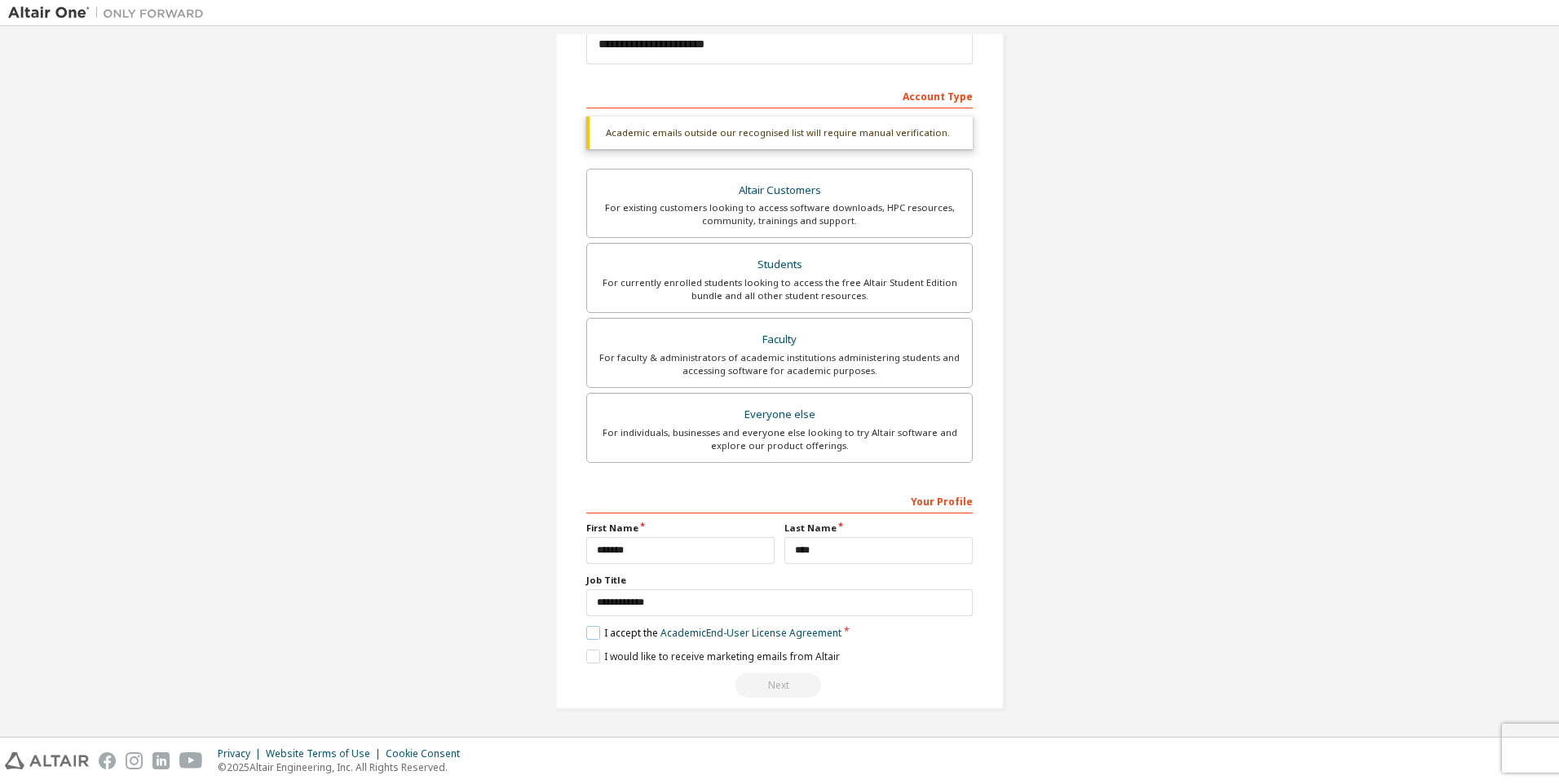
click at [597, 636] on label "I accept the Academic End-User License Agreement" at bounding box center [715, 633] width 256 height 14
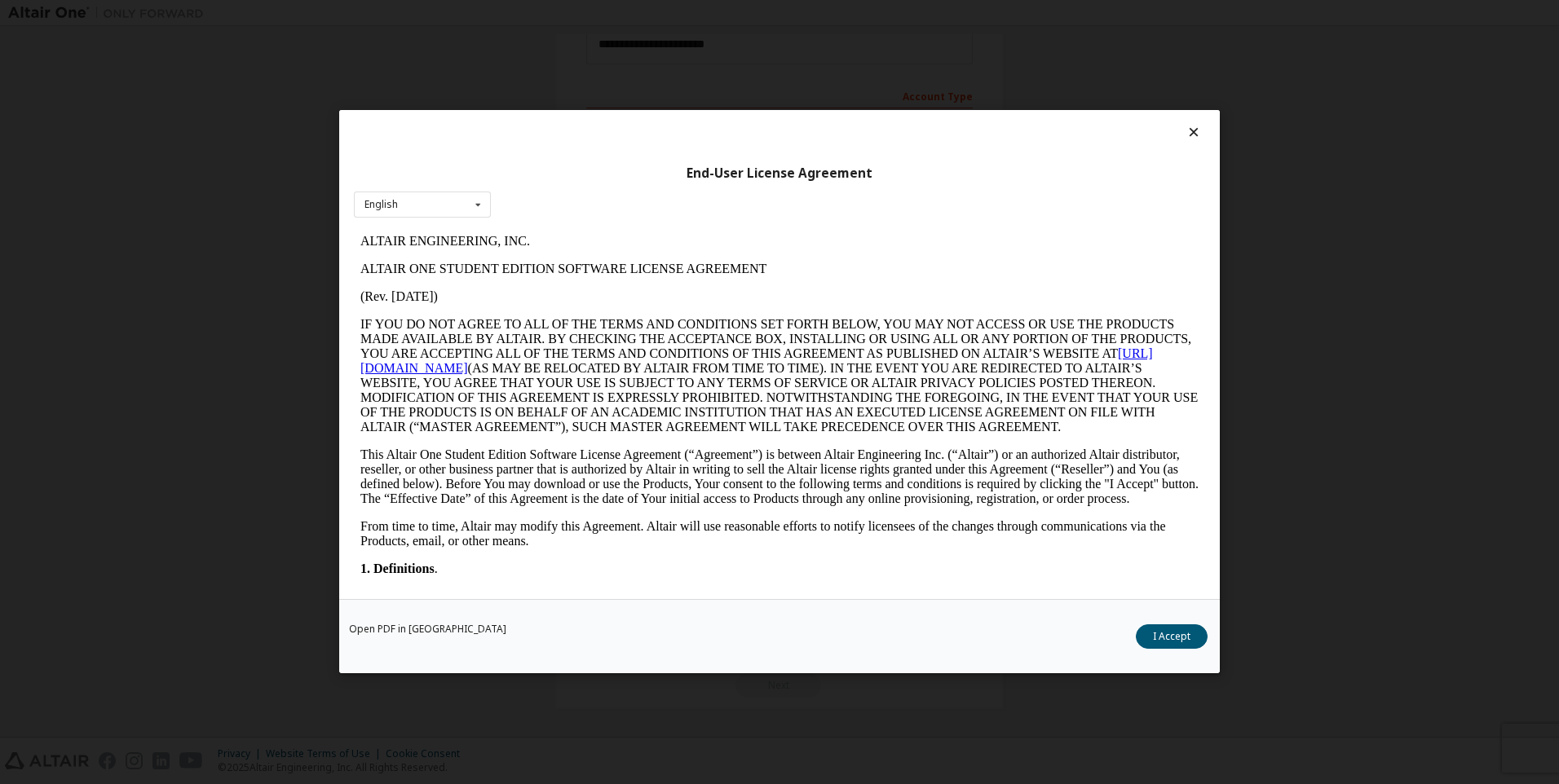
scroll to position [0, 0]
click at [1149, 632] on button "I Accept" at bounding box center [1172, 637] width 72 height 25
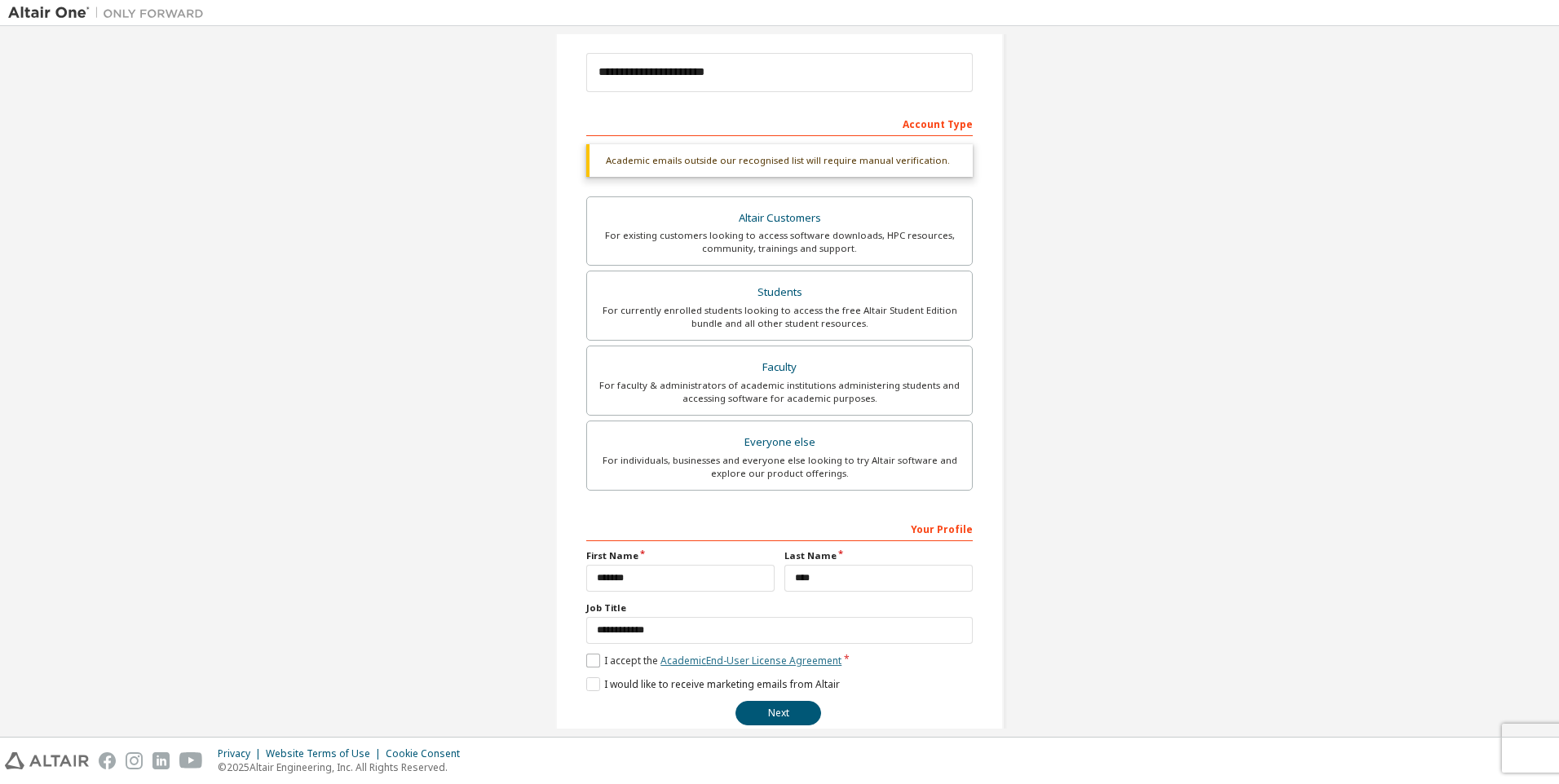
scroll to position [211, 0]
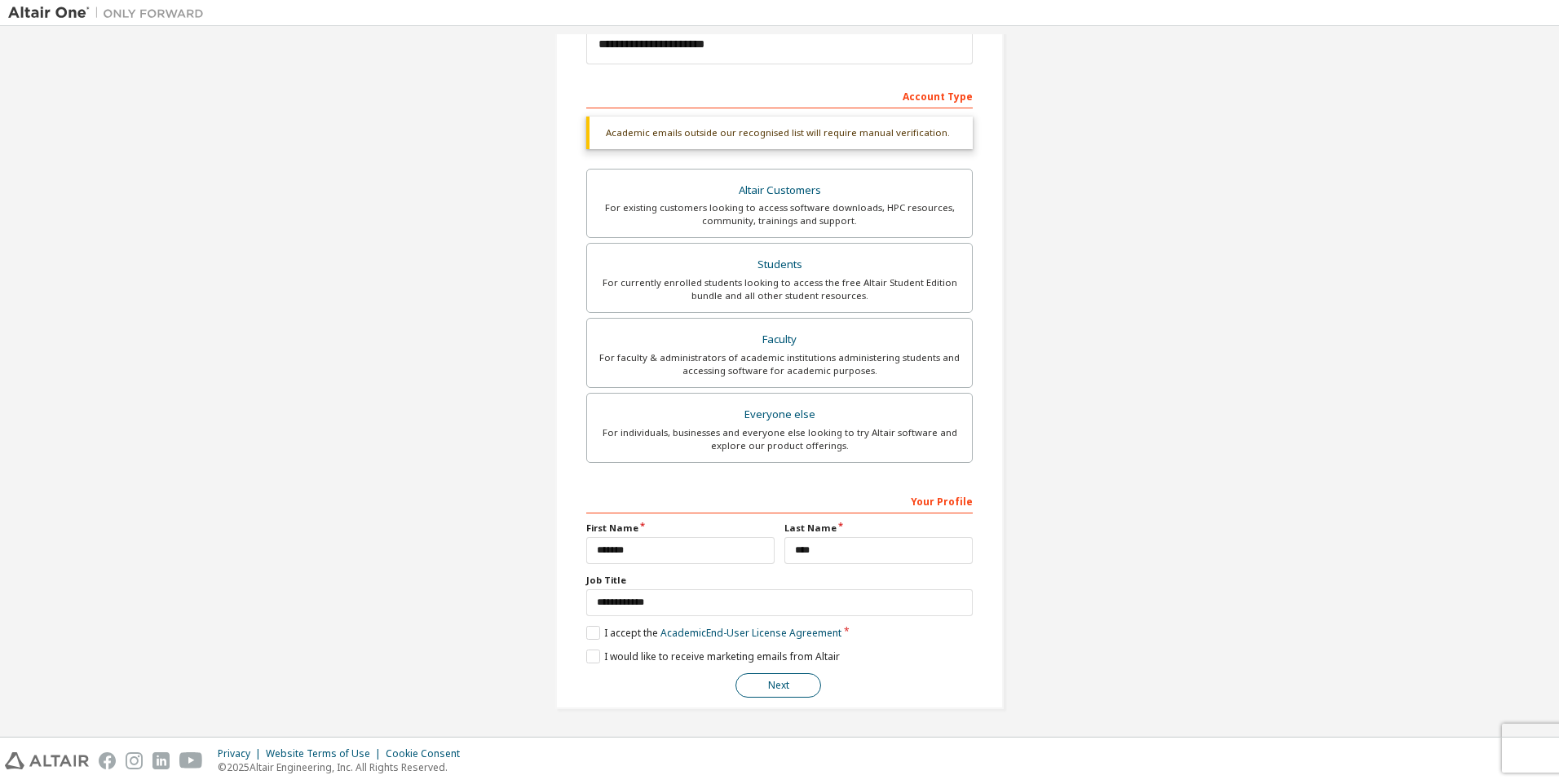
click at [788, 685] on button "Next" at bounding box center [778, 685] width 86 height 25
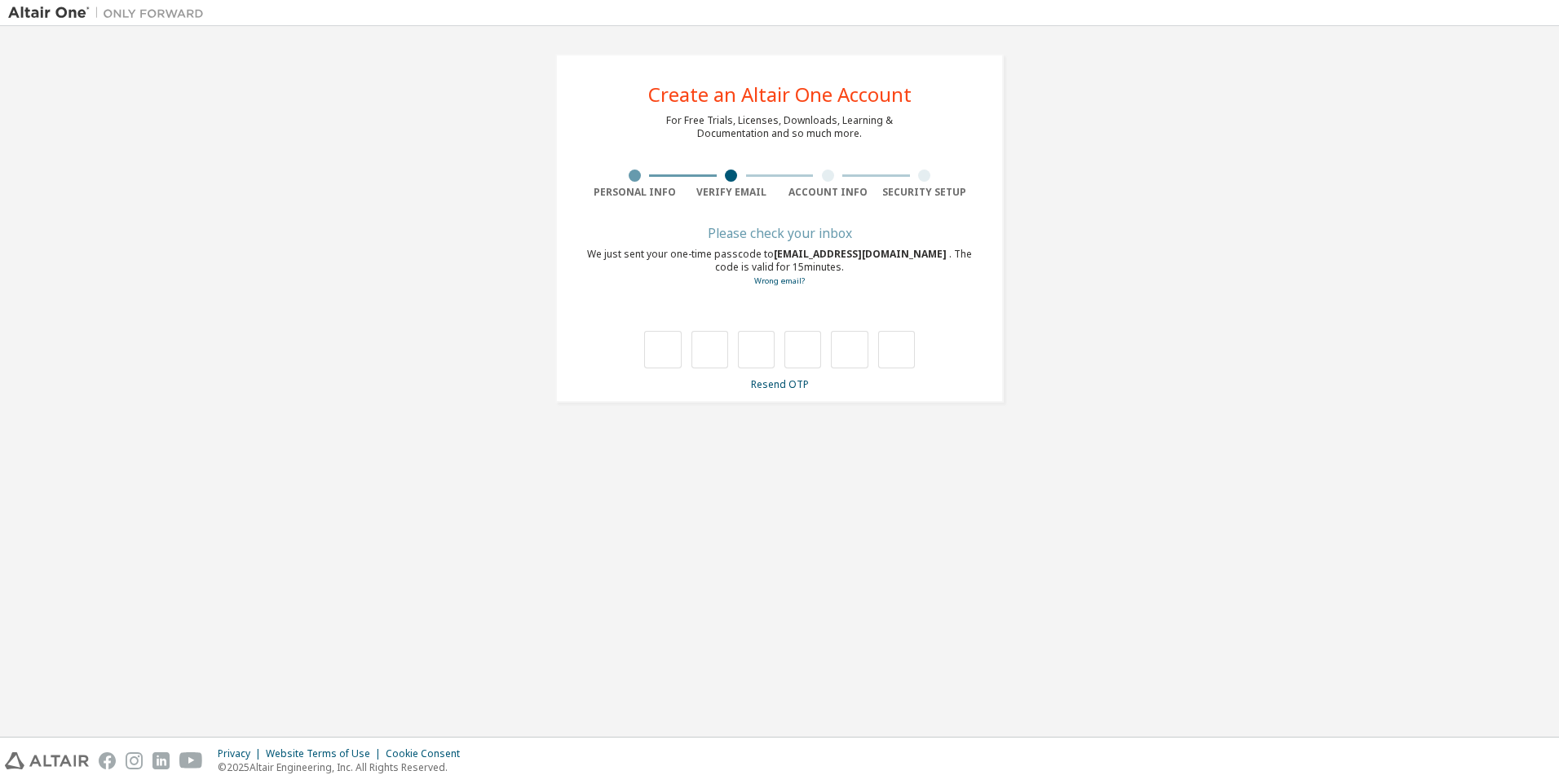
type input "*"
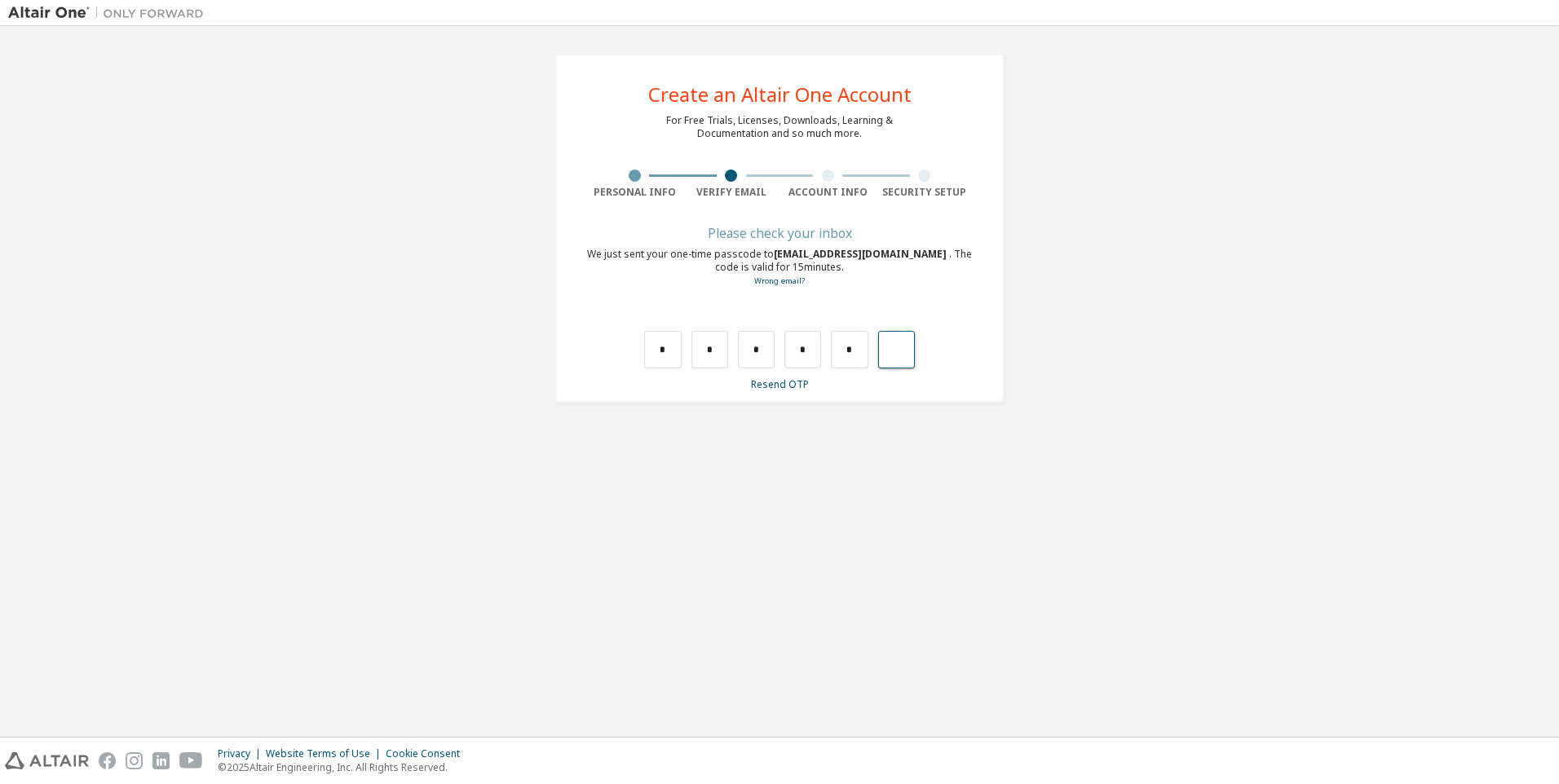
type input "*"
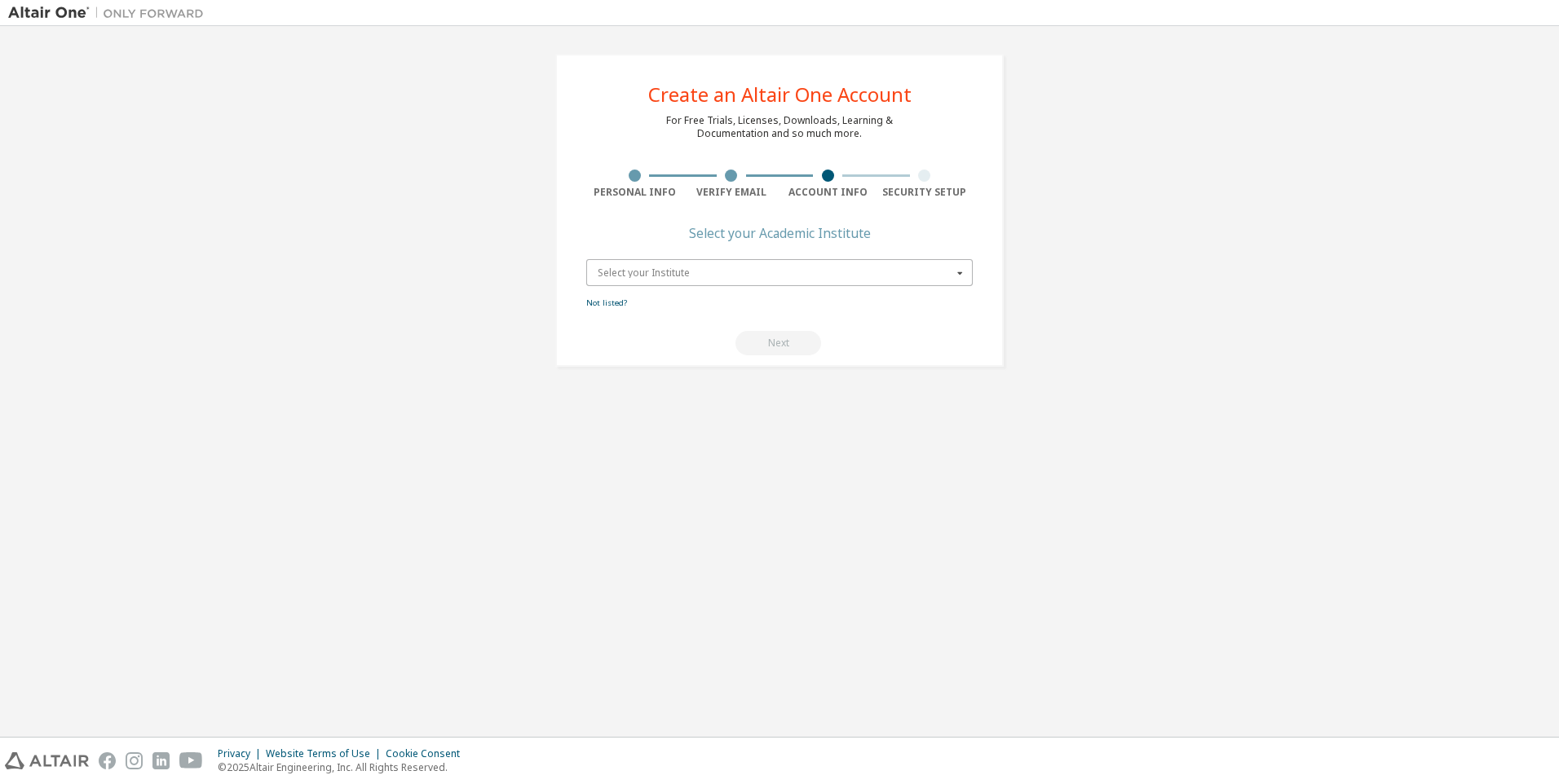
click at [713, 285] on input "text" at bounding box center [780, 273] width 385 height 26
type input "**********"
click at [953, 273] on icon at bounding box center [960, 273] width 21 height 26
click at [600, 302] on link "Not listed?" at bounding box center [606, 303] width 40 height 11
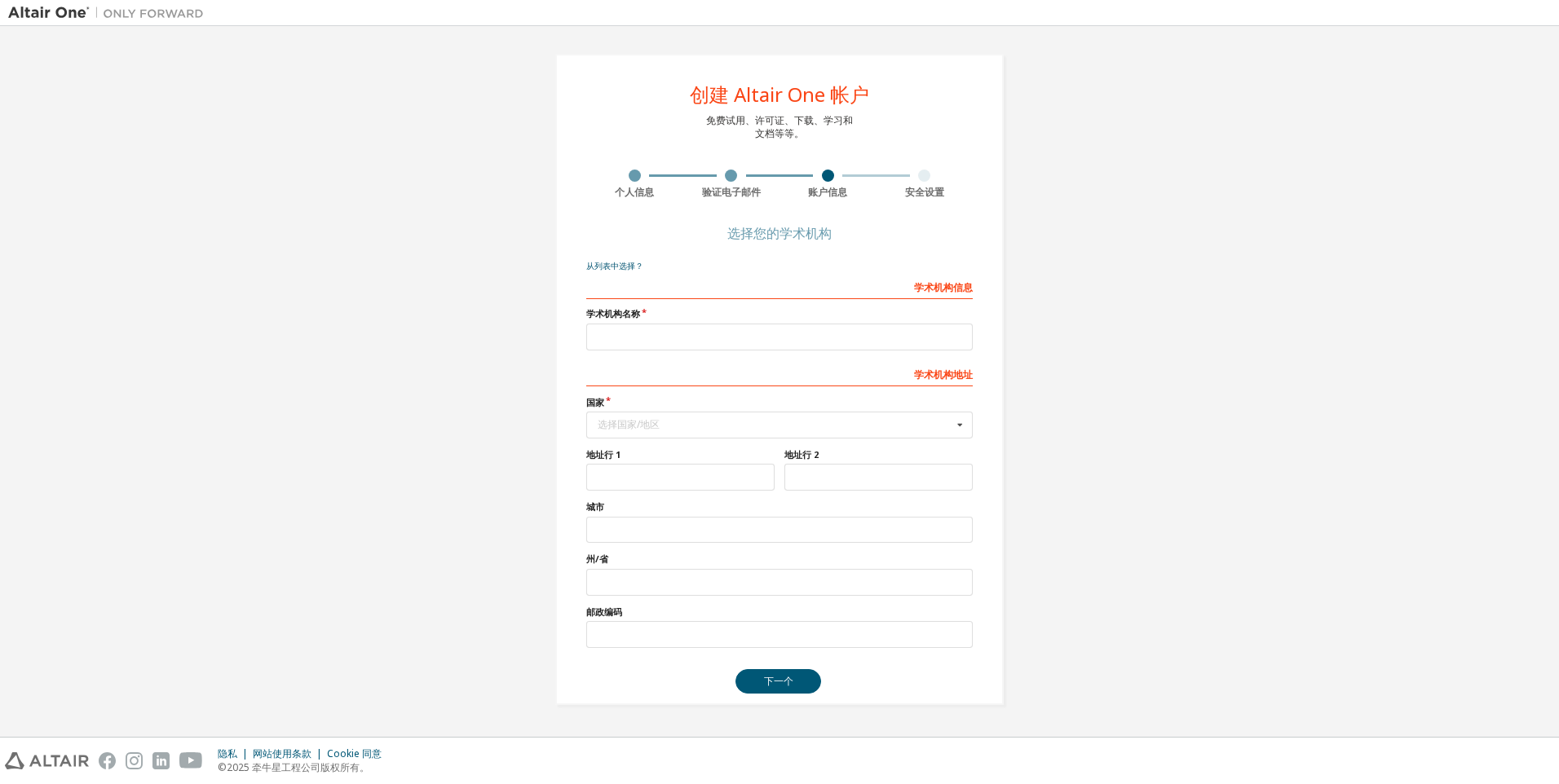
click at [930, 180] on div at bounding box center [925, 176] width 97 height 12
click at [797, 682] on button "下一个" at bounding box center [778, 681] width 86 height 25
click at [822, 185] on div "账户信息" at bounding box center [828, 185] width 97 height 29
click at [849, 428] on div "选择国家/地区" at bounding box center [775, 424] width 355 height 10
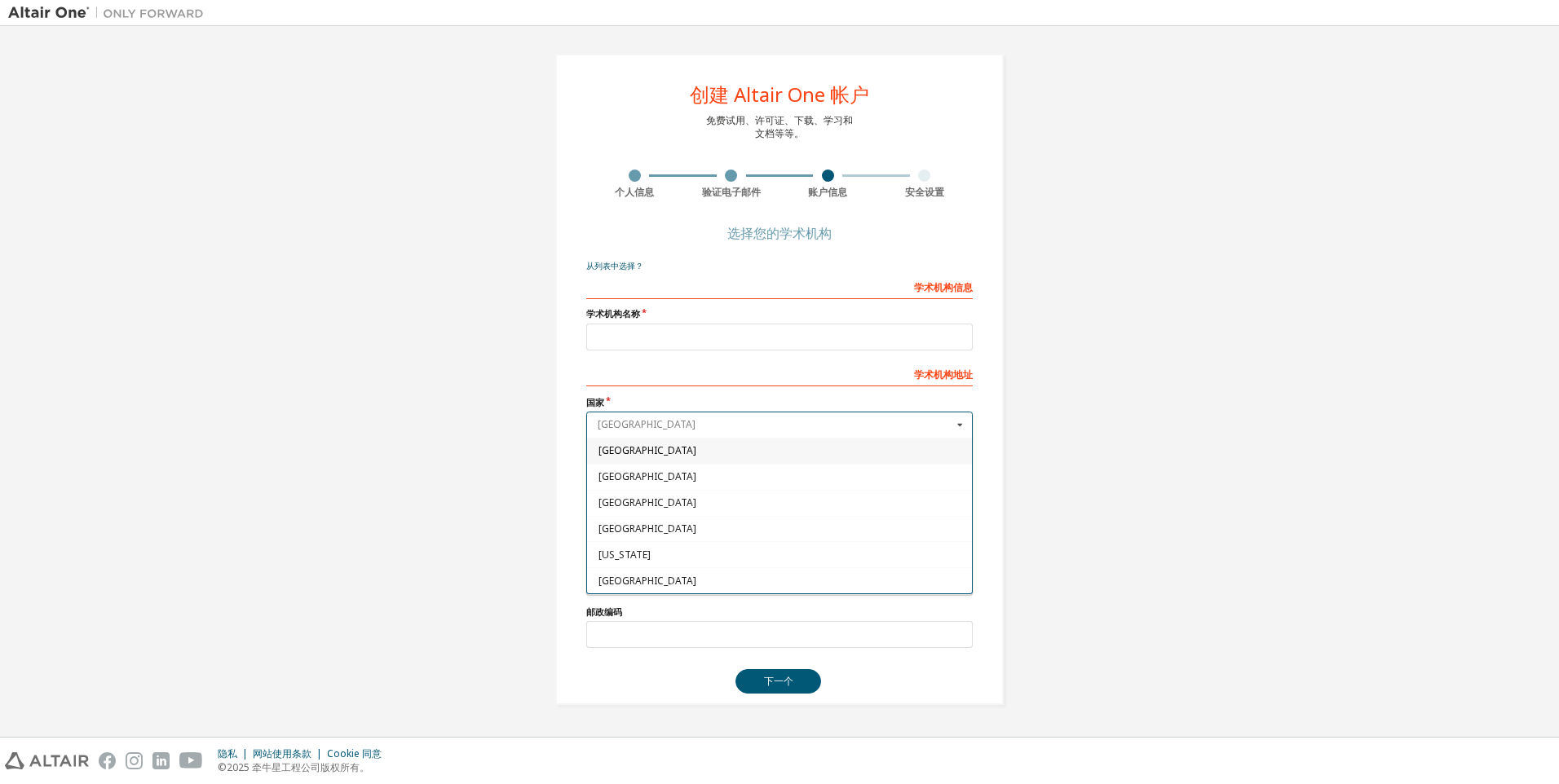
click at [849, 428] on input "text" at bounding box center [780, 425] width 385 height 26
click at [1212, 582] on div "创建 Altair One 帐户 免费试用、许可证、下载、学习和 文档等等。 个人信息 验证电子邮件 账户信息 安全设置 选择您的学术机构 从列表中选择？ 学…" at bounding box center [780, 379] width 1543 height 691
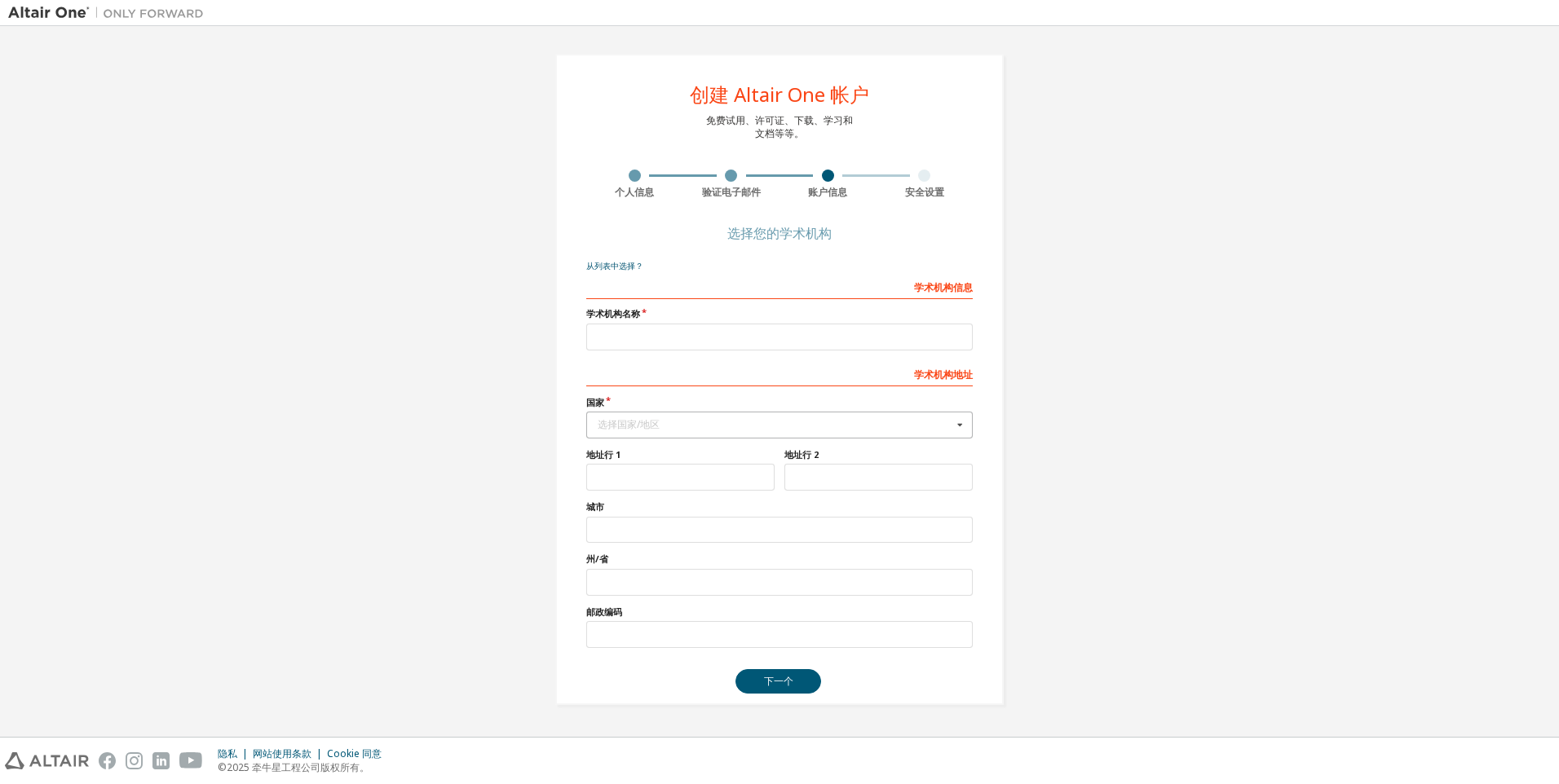
click at [737, 175] on div at bounding box center [731, 176] width 12 height 12
click at [764, 233] on div "选择您的学术机构" at bounding box center [780, 233] width 104 height 10
click at [606, 255] on div "创建 Altair One 帐户 免费试用、许可证、下载、学习和 文档等等。 个人信息 验证电子邮件 账户信息 安全设置 选择您的学术机构 从列表中选择？ 学…" at bounding box center [780, 379] width 448 height 651
click at [610, 261] on link "从列表中选择？" at bounding box center [615, 266] width 57 height 11
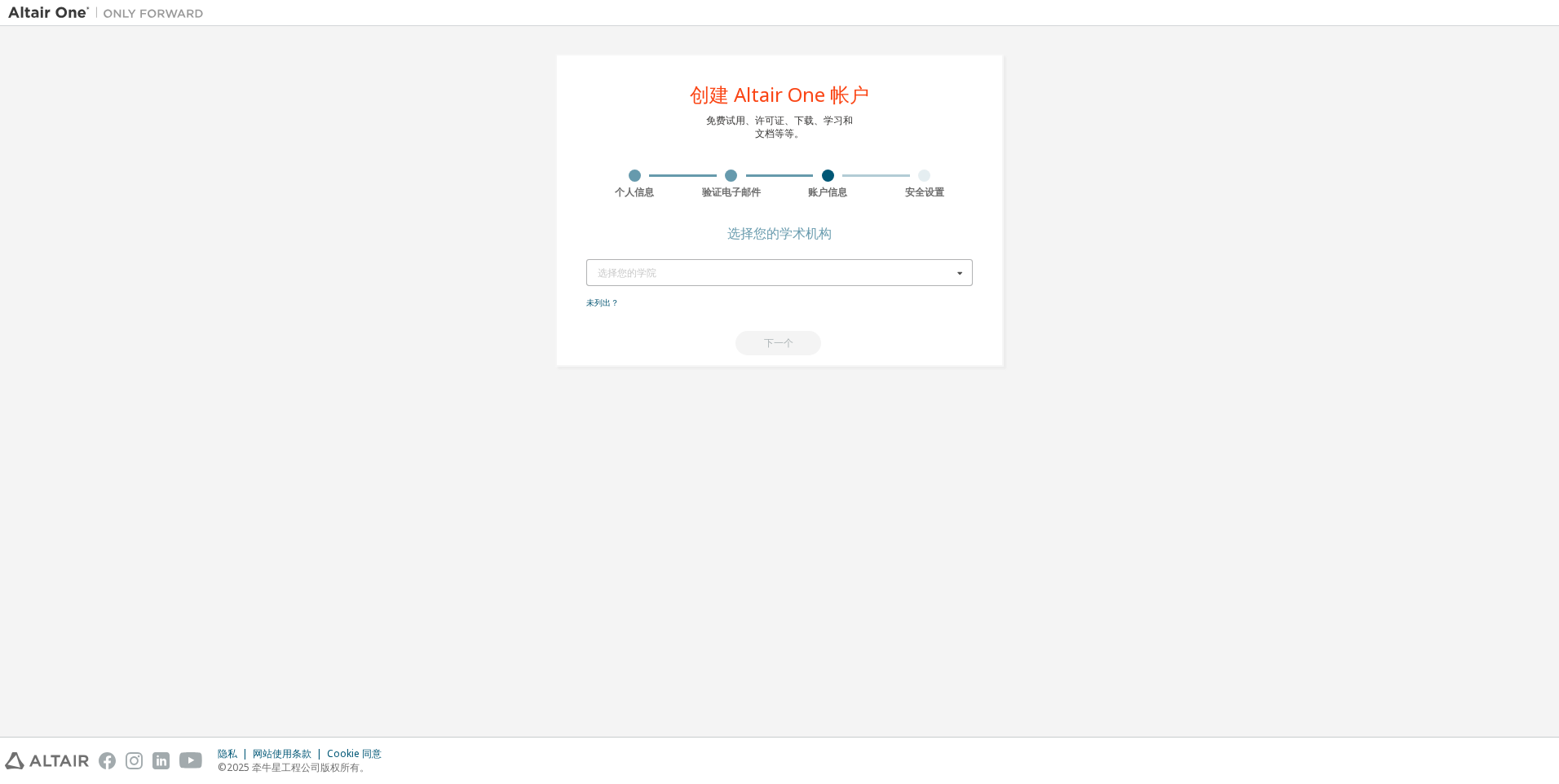
click at [698, 271] on div "选择您的学院" at bounding box center [775, 273] width 355 height 10
type input "*******"
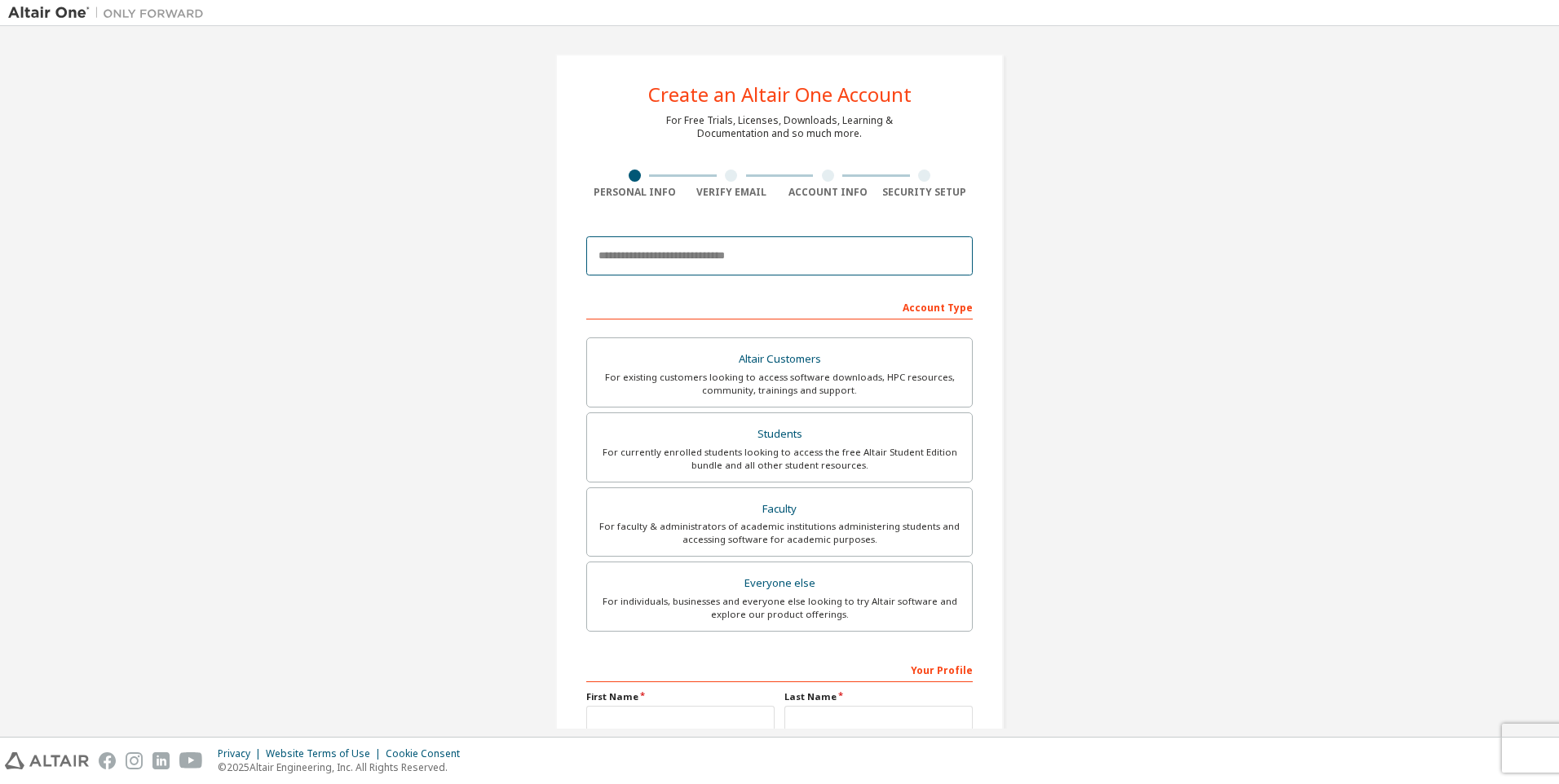
click at [762, 261] on input "email" at bounding box center [780, 256] width 386 height 39
type input "**********"
type input "*******"
type input "****"
type input "**********"
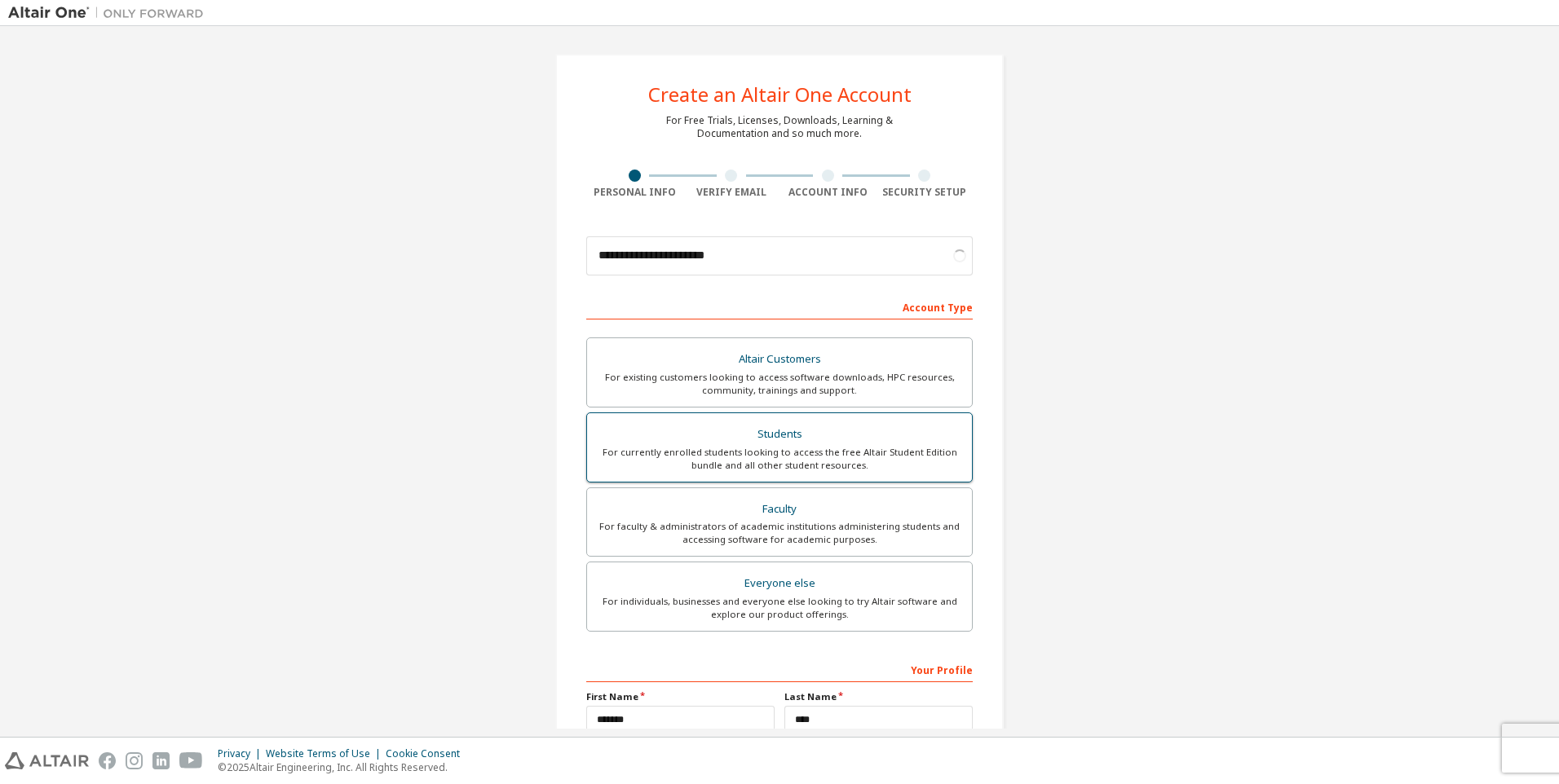
click at [779, 453] on div "For currently enrolled students looking to access the free Altair Student Editi…" at bounding box center [780, 459] width 366 height 27
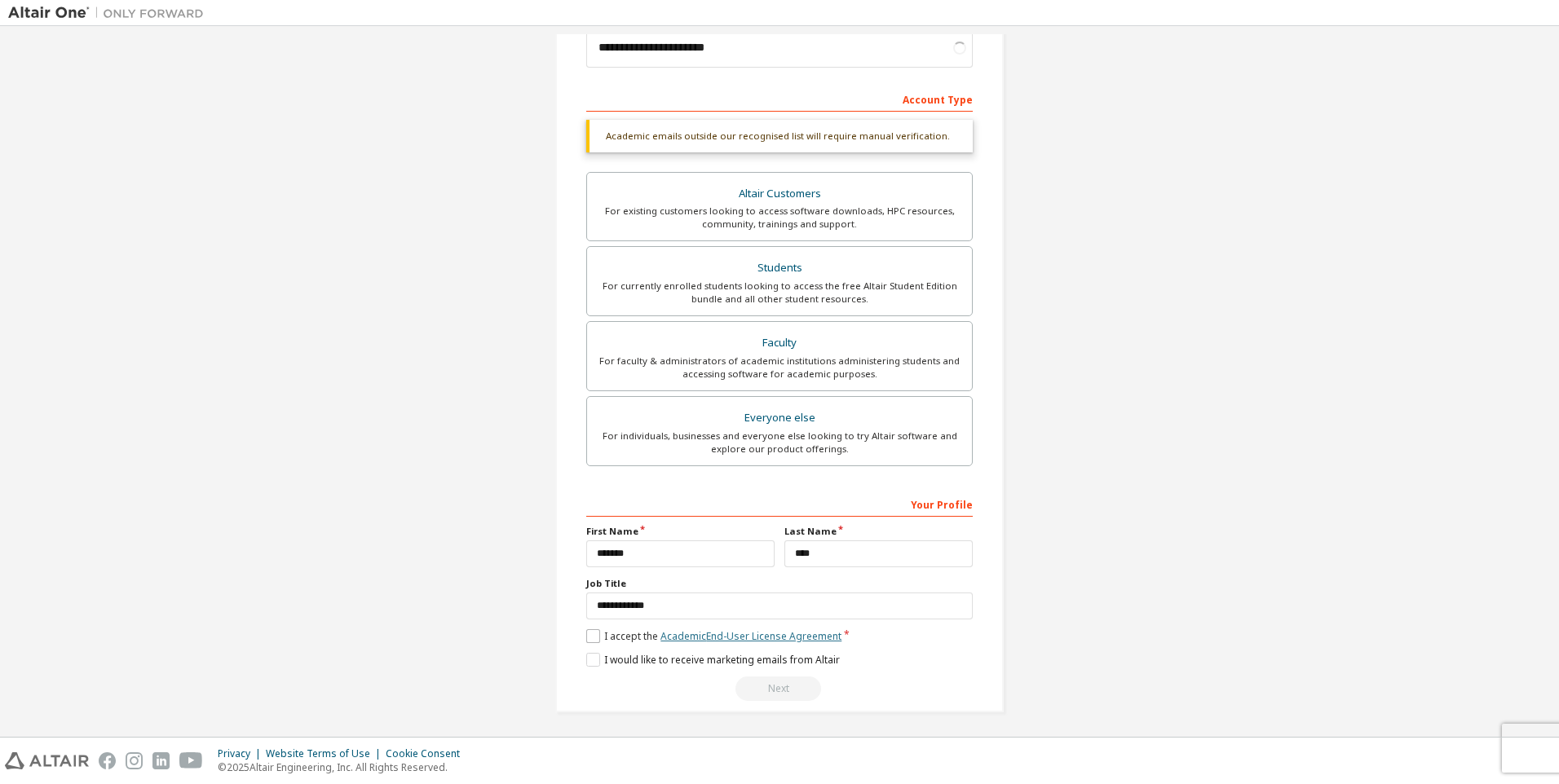
scroll to position [211, 0]
click at [597, 625] on div "**********" at bounding box center [780, 592] width 386 height 211
click at [594, 635] on label "I accept the Academic End-User License Agreement" at bounding box center [715, 633] width 256 height 14
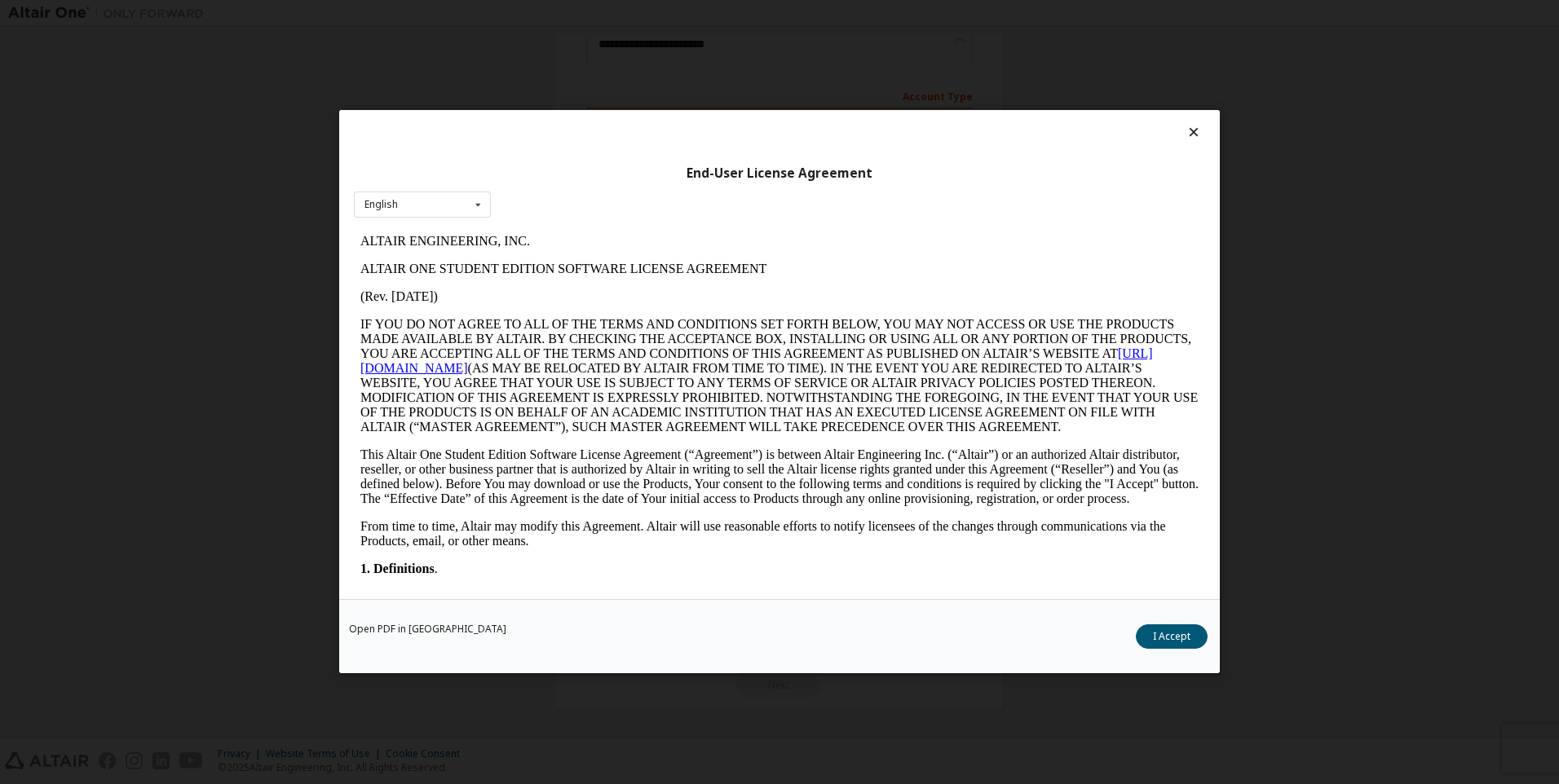
scroll to position [0, 0]
click at [1183, 635] on button "I Accept" at bounding box center [1172, 637] width 72 height 25
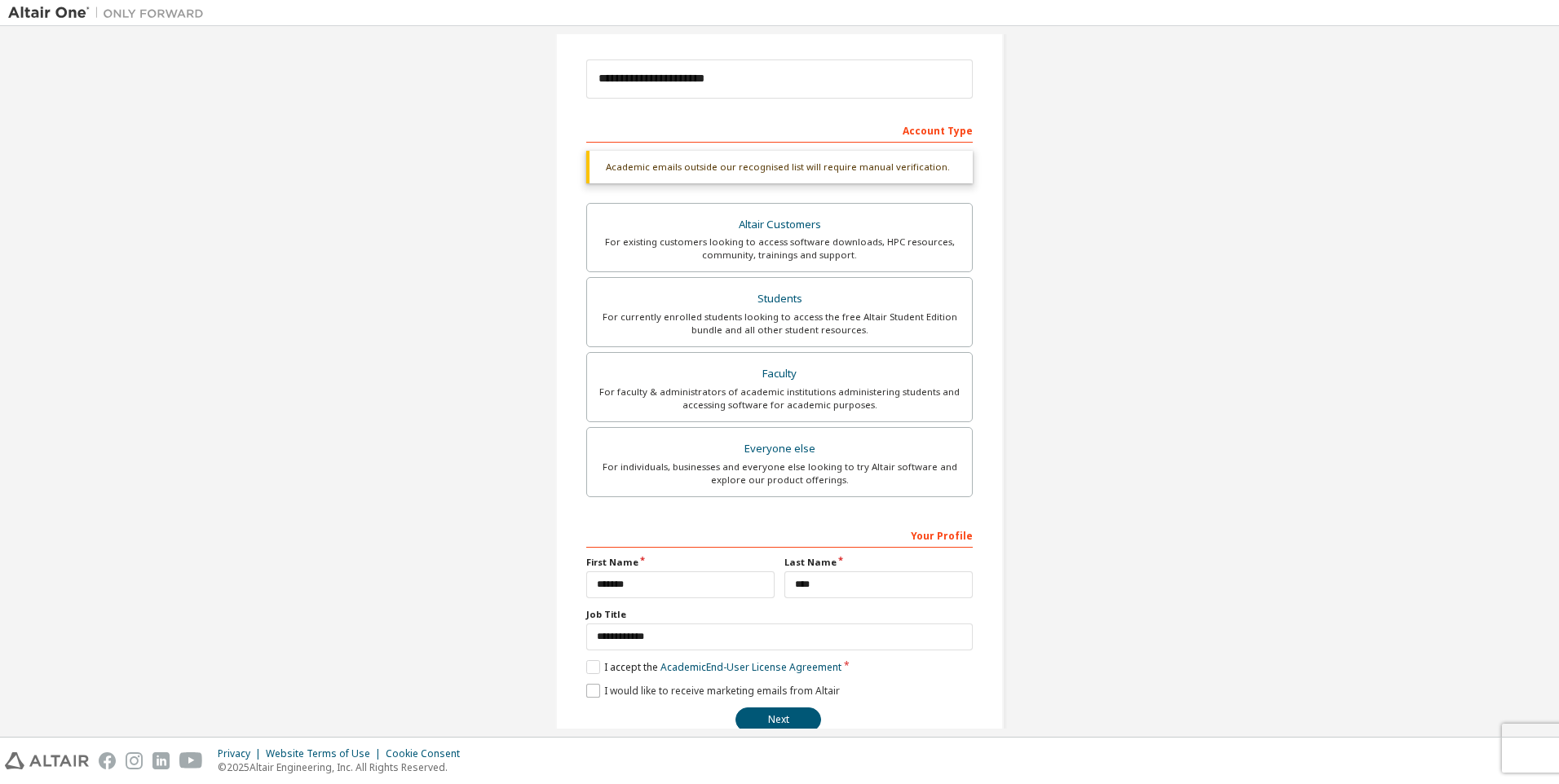
scroll to position [211, 0]
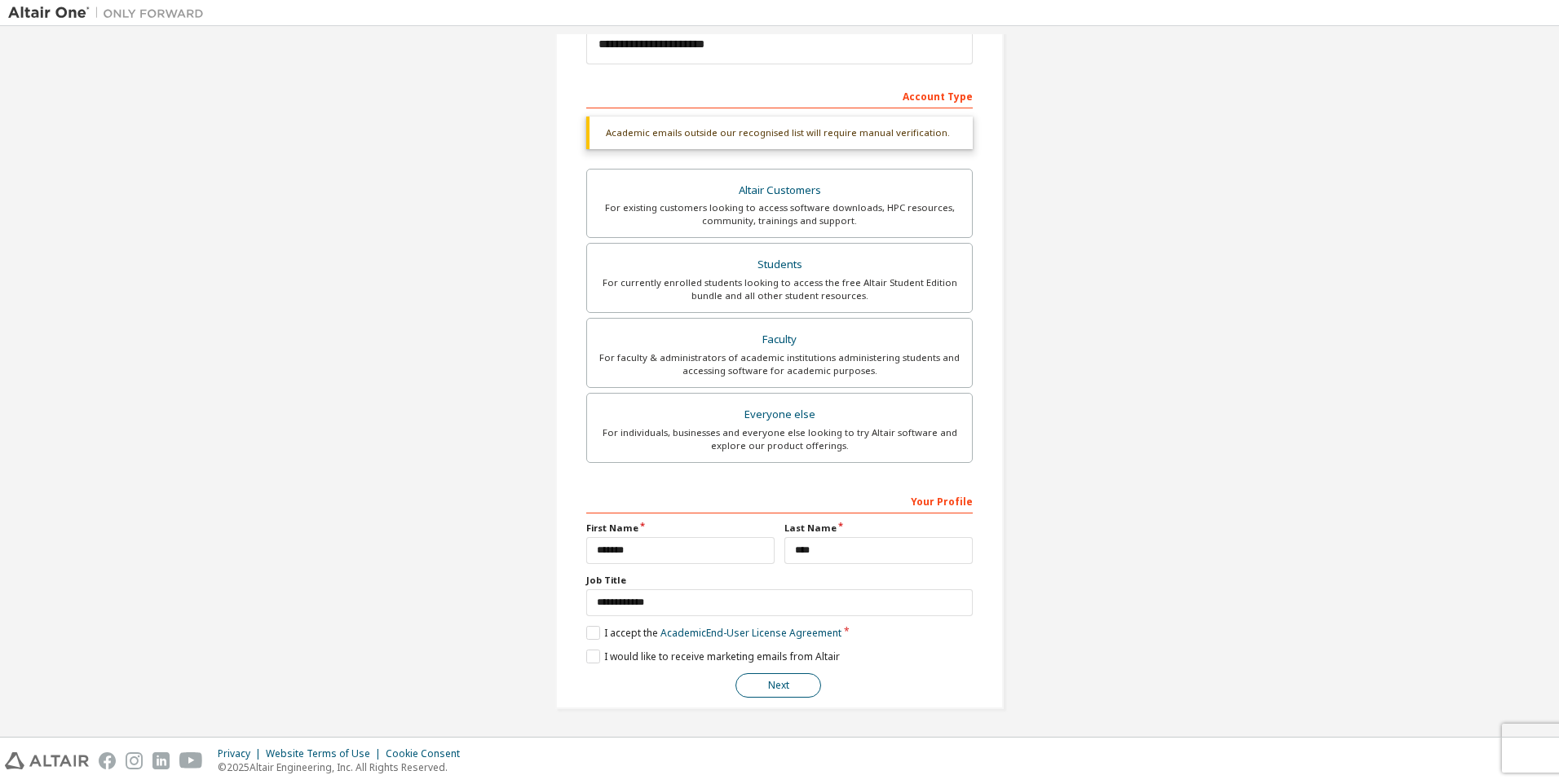
click at [780, 685] on button "Next" at bounding box center [778, 685] width 86 height 25
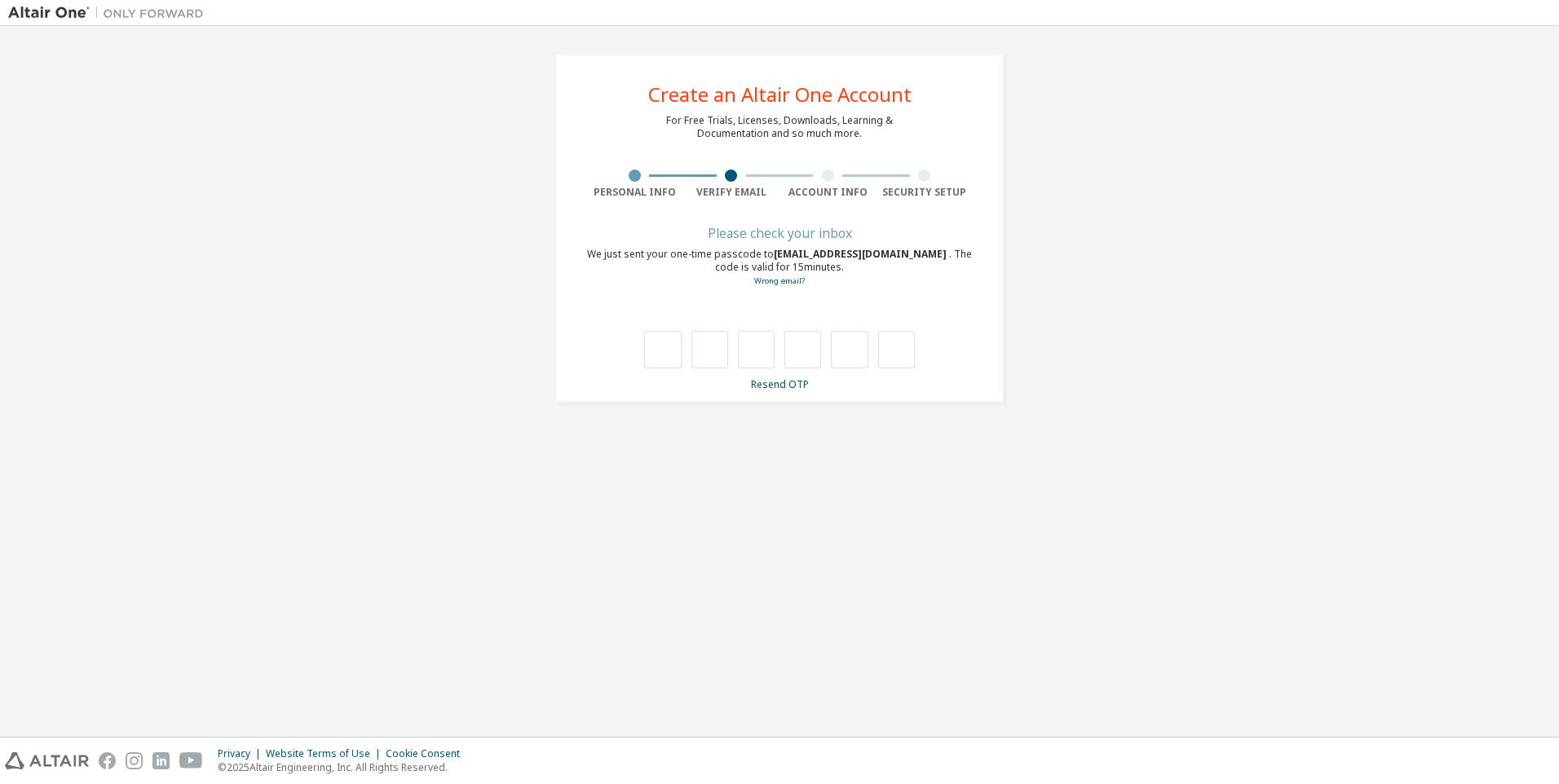
type input "*"
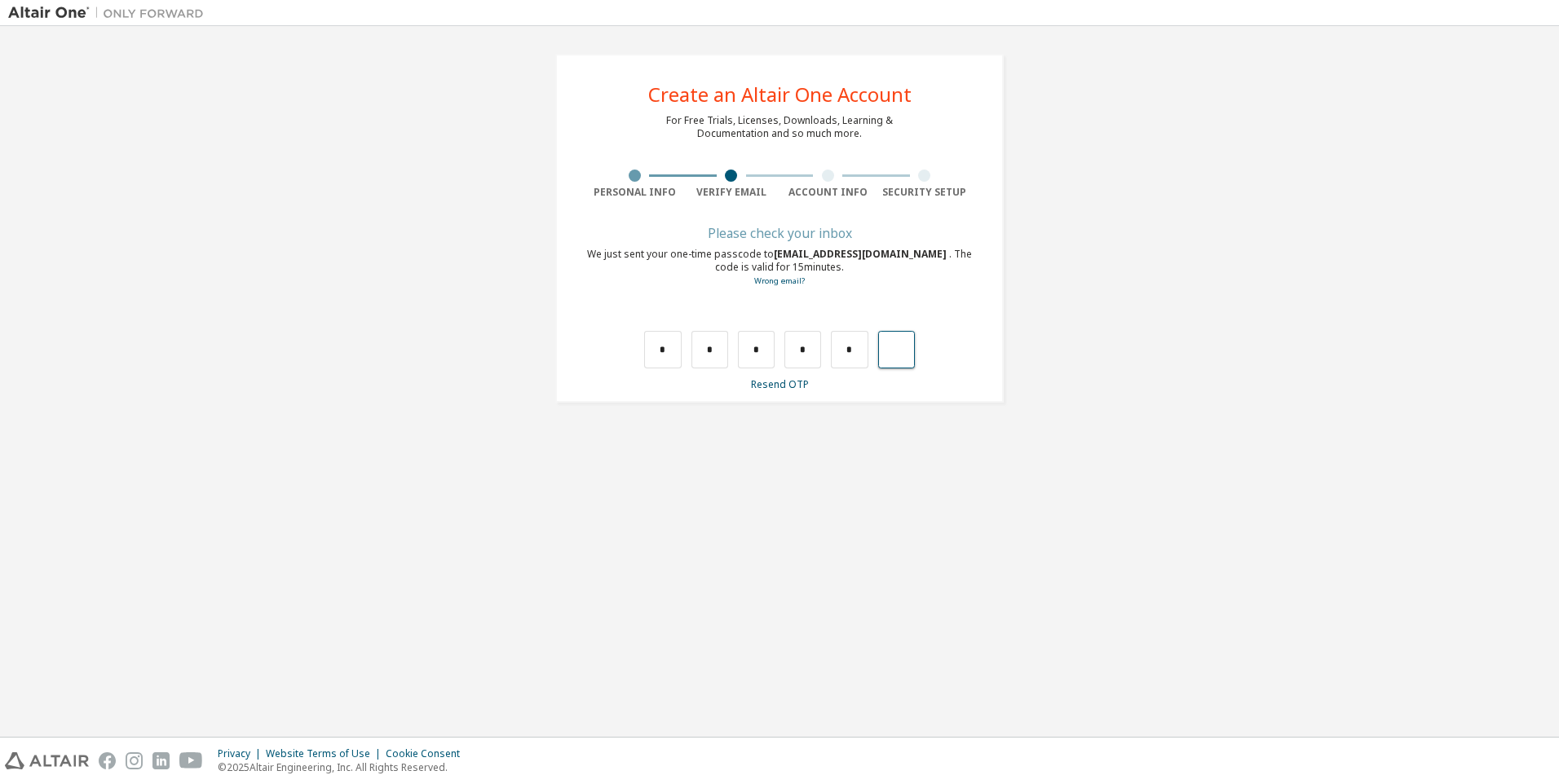
type input "*"
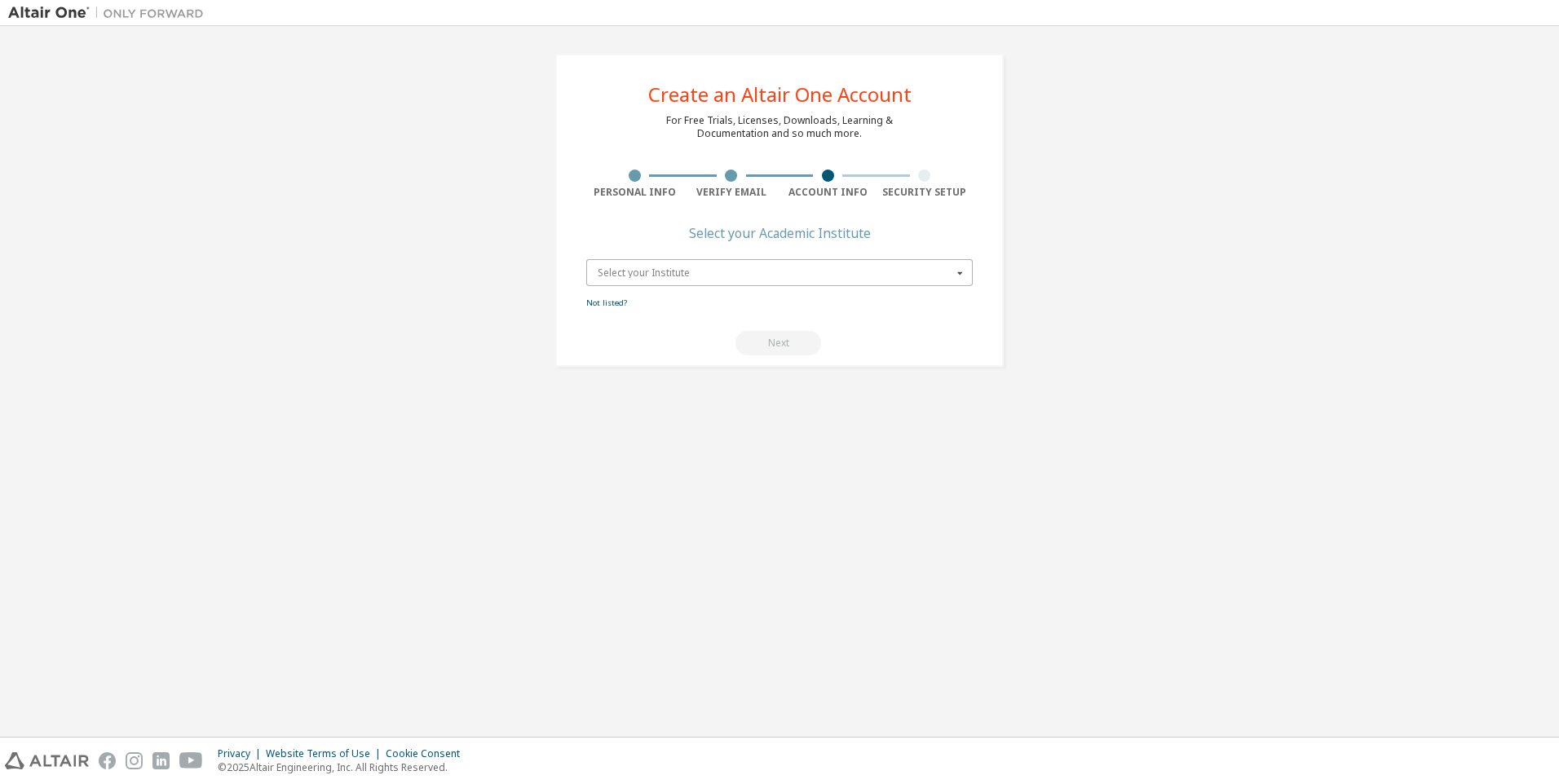
click at [661, 284] on input "text" at bounding box center [780, 273] width 385 height 26
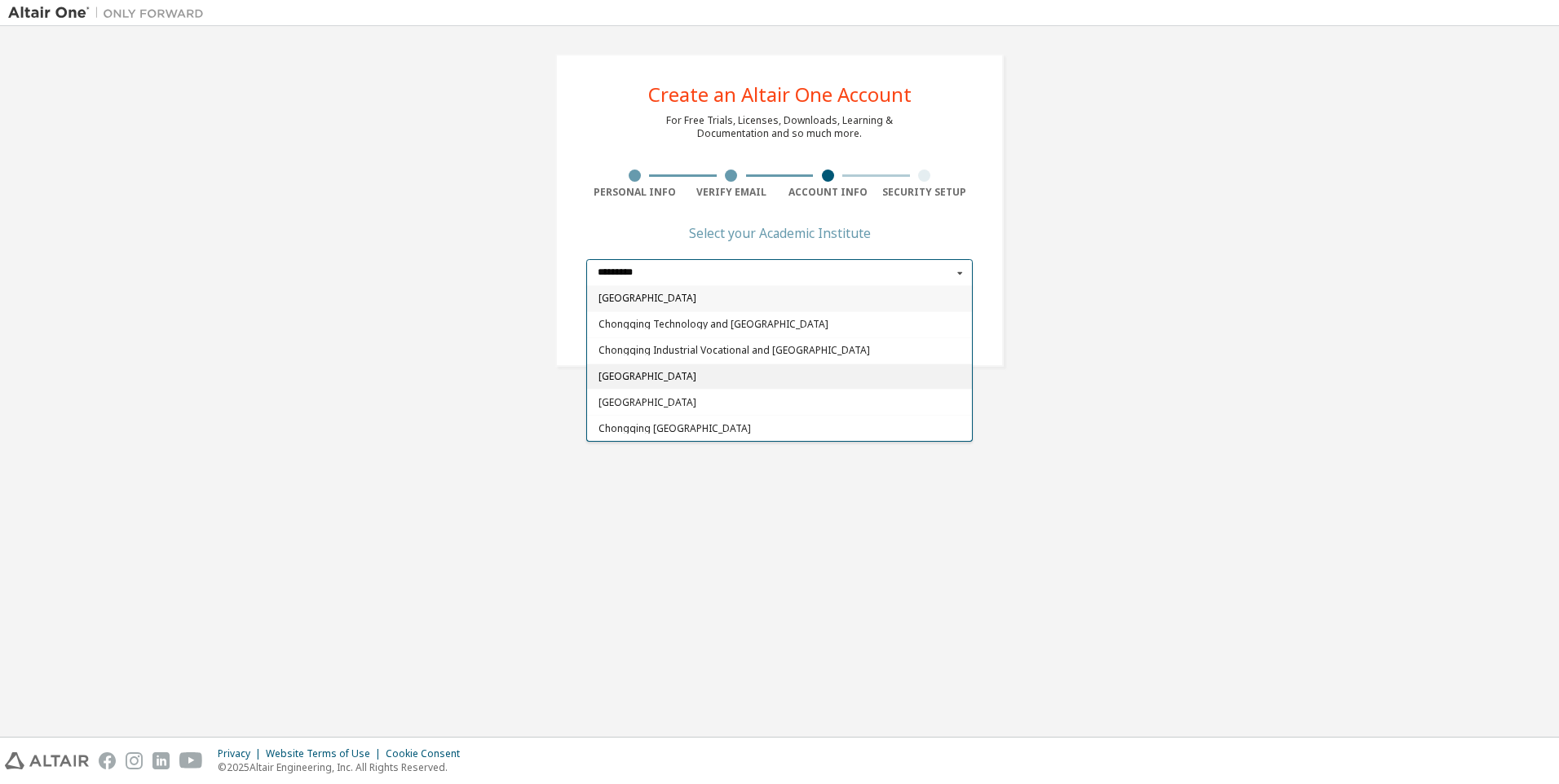
type input "*********"
click at [729, 377] on span "[GEOGRAPHIC_DATA]" at bounding box center [780, 376] width 363 height 10
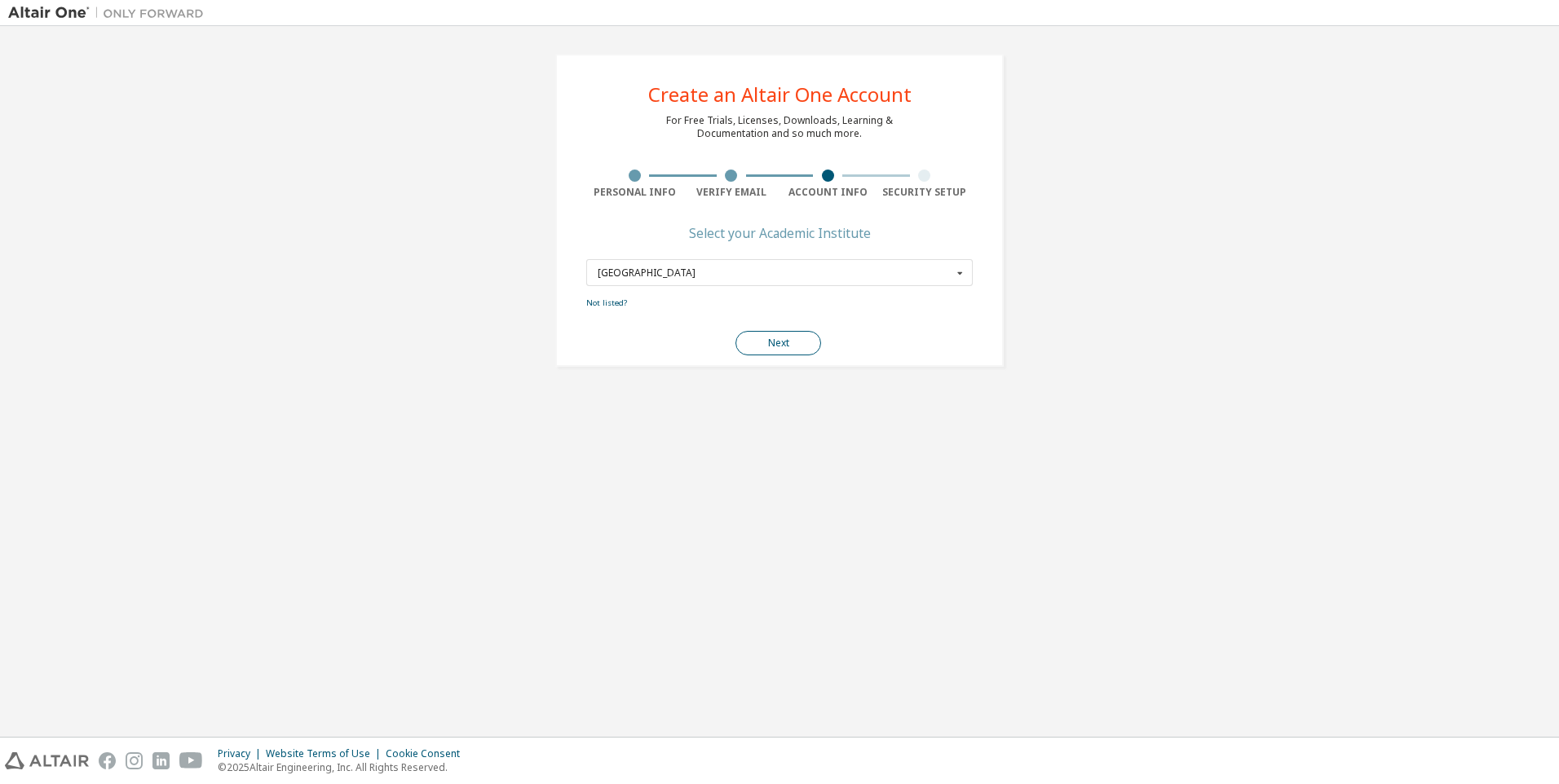
click at [773, 341] on button "Next" at bounding box center [778, 343] width 86 height 25
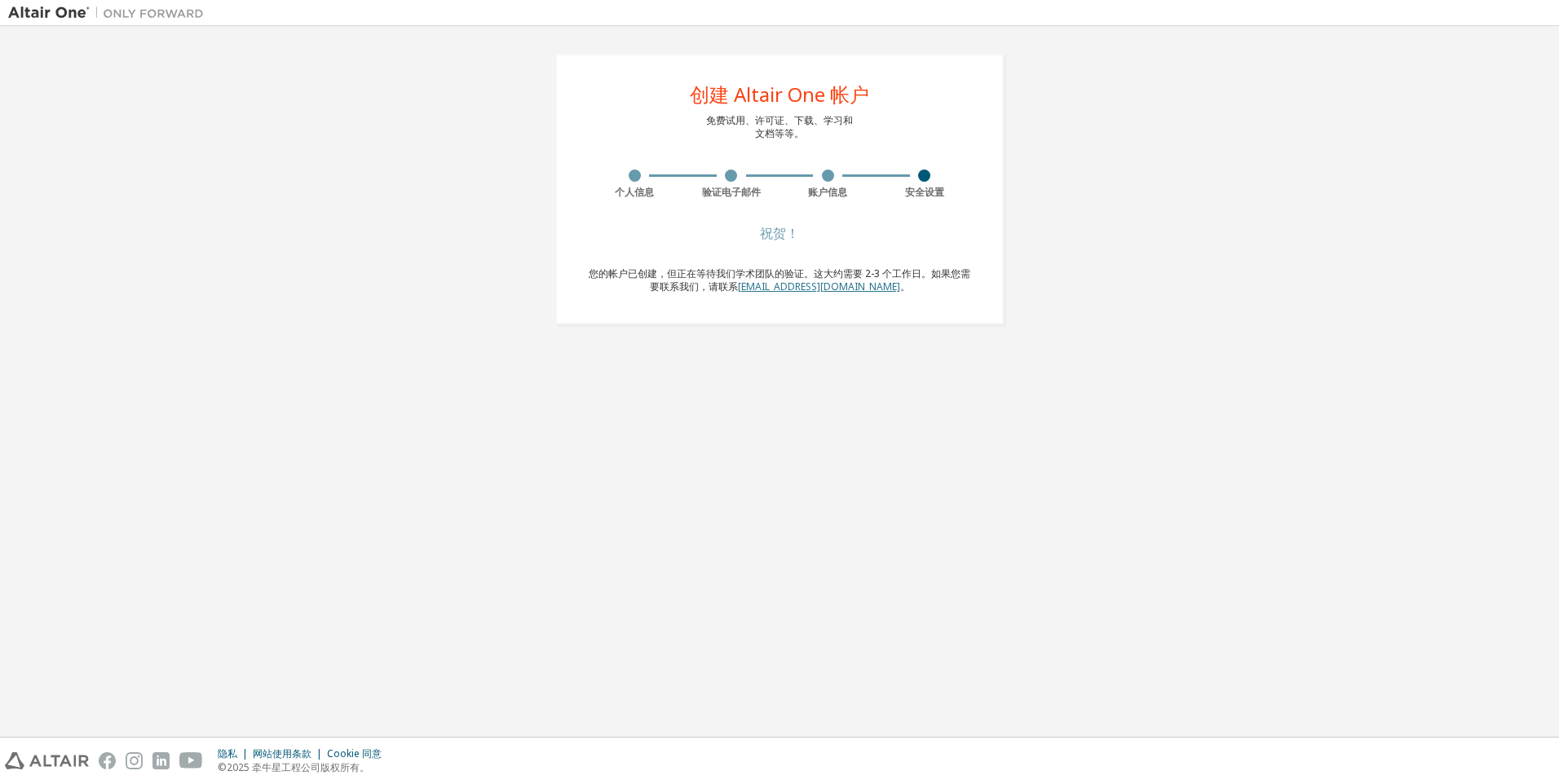
click at [816, 291] on link "[EMAIL_ADDRESS][DOMAIN_NAME]" at bounding box center [819, 287] width 162 height 14
